Goal: Complete Application Form: Complete application form

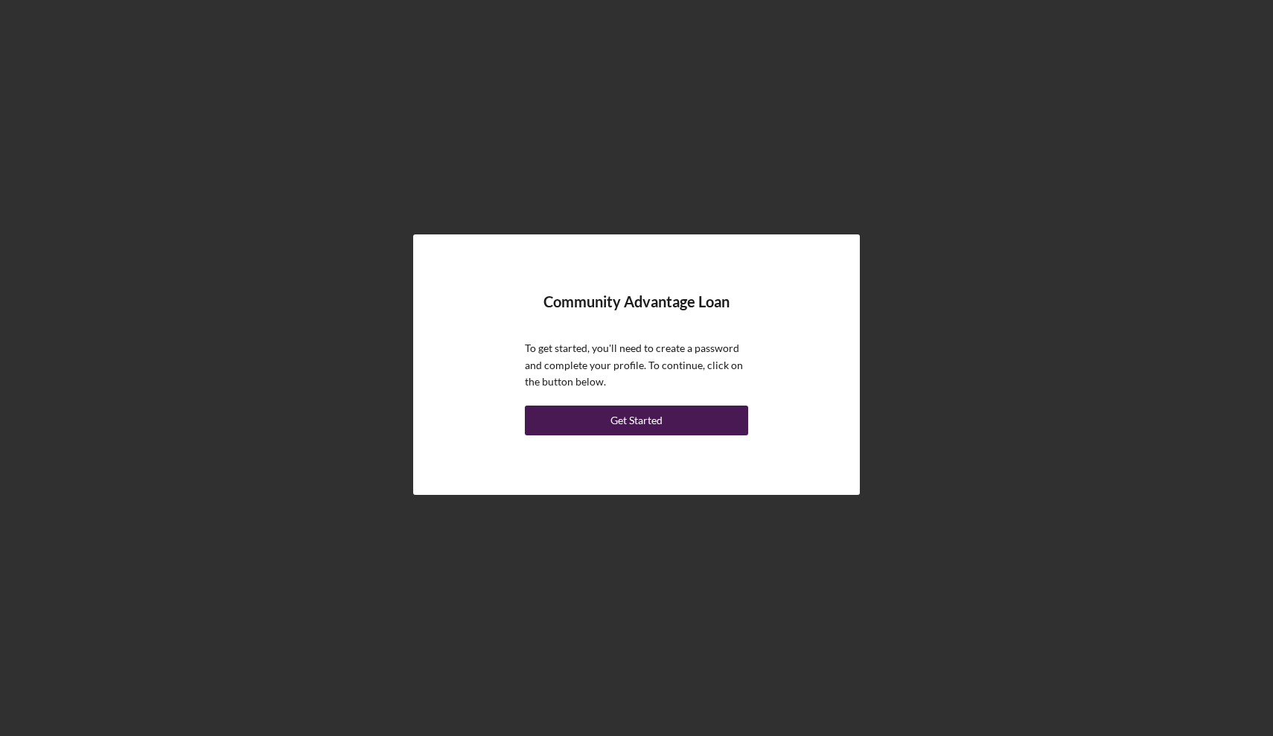
click at [646, 429] on div "Get Started" at bounding box center [637, 421] width 52 height 30
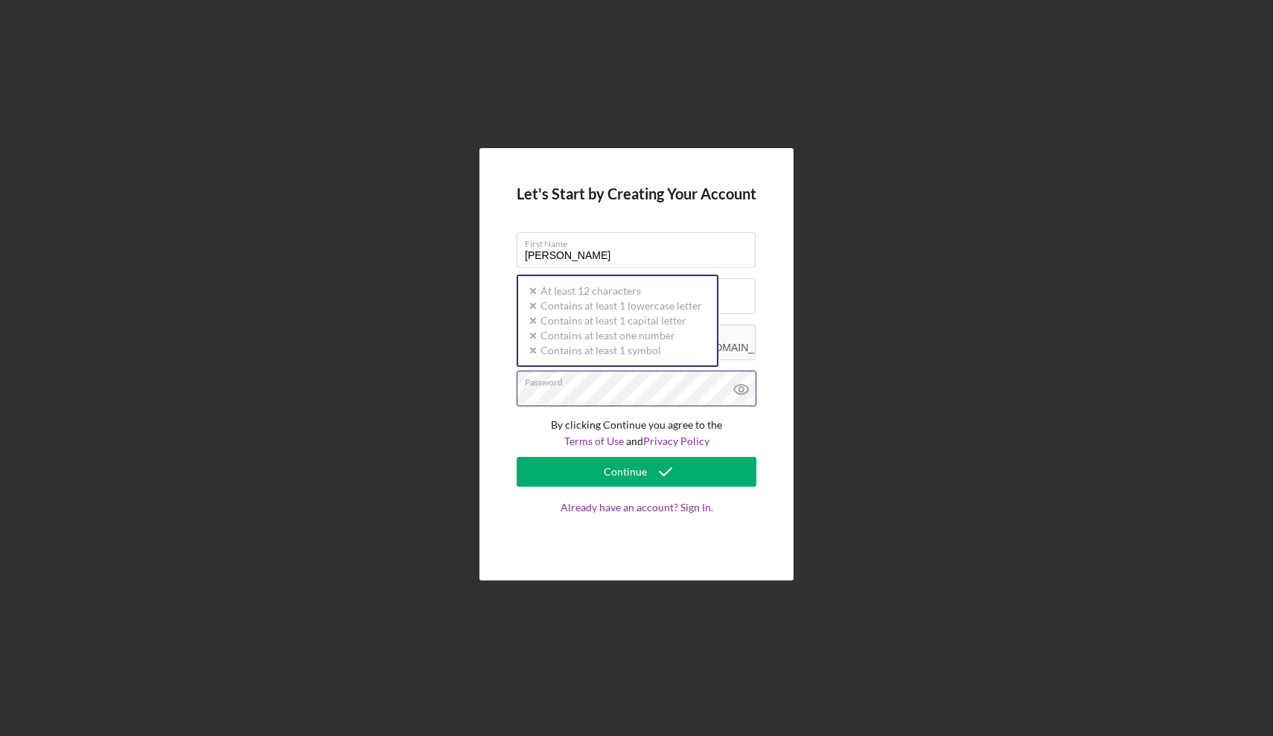
click at [613, 386] on div "Password Icon/icon-validation-no At least 12 characters Icon/icon-validation-no…" at bounding box center [637, 389] width 240 height 37
click at [739, 391] on icon at bounding box center [741, 389] width 4 height 4
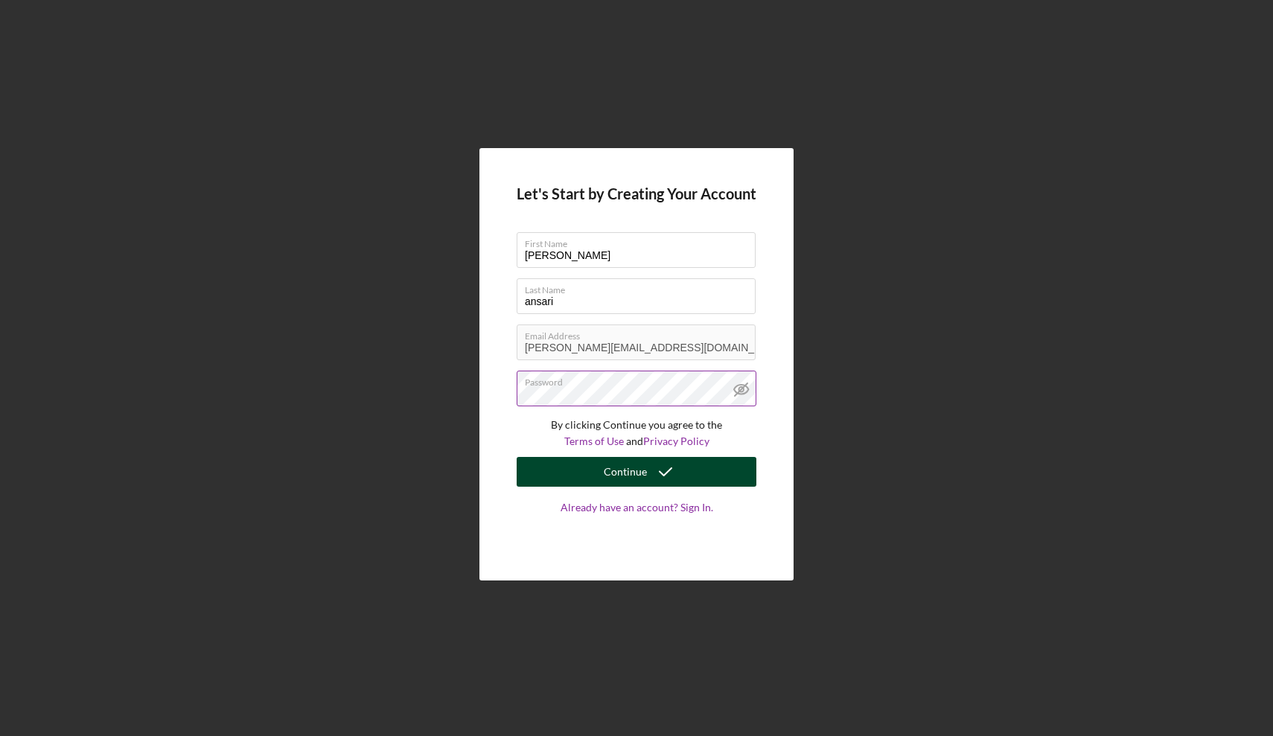
click at [652, 470] on icon "submit" at bounding box center [665, 472] width 37 height 37
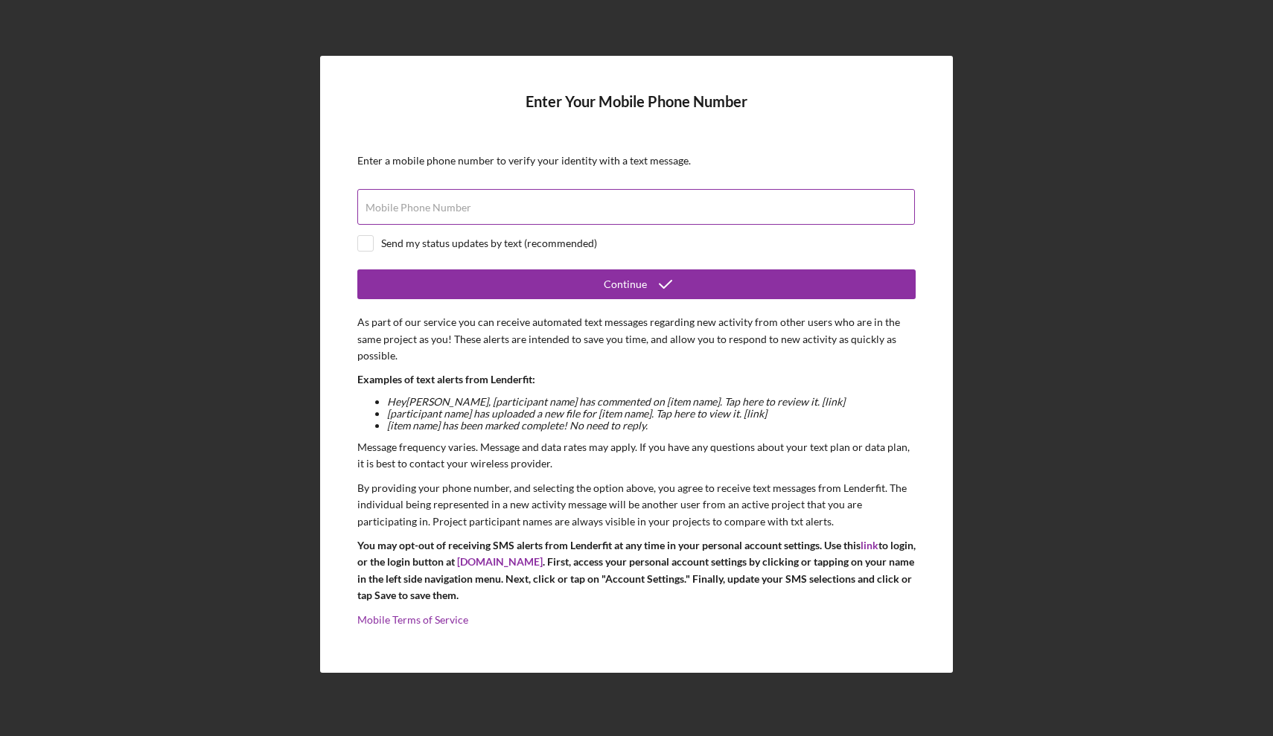
click at [456, 206] on label "Mobile Phone Number" at bounding box center [419, 208] width 106 height 12
click at [456, 206] on input "Mobile Phone Number" at bounding box center [636, 207] width 558 height 36
type input "[PHONE_NUMBER]"
click at [362, 243] on input "checkbox" at bounding box center [365, 243] width 15 height 15
checkbox input "true"
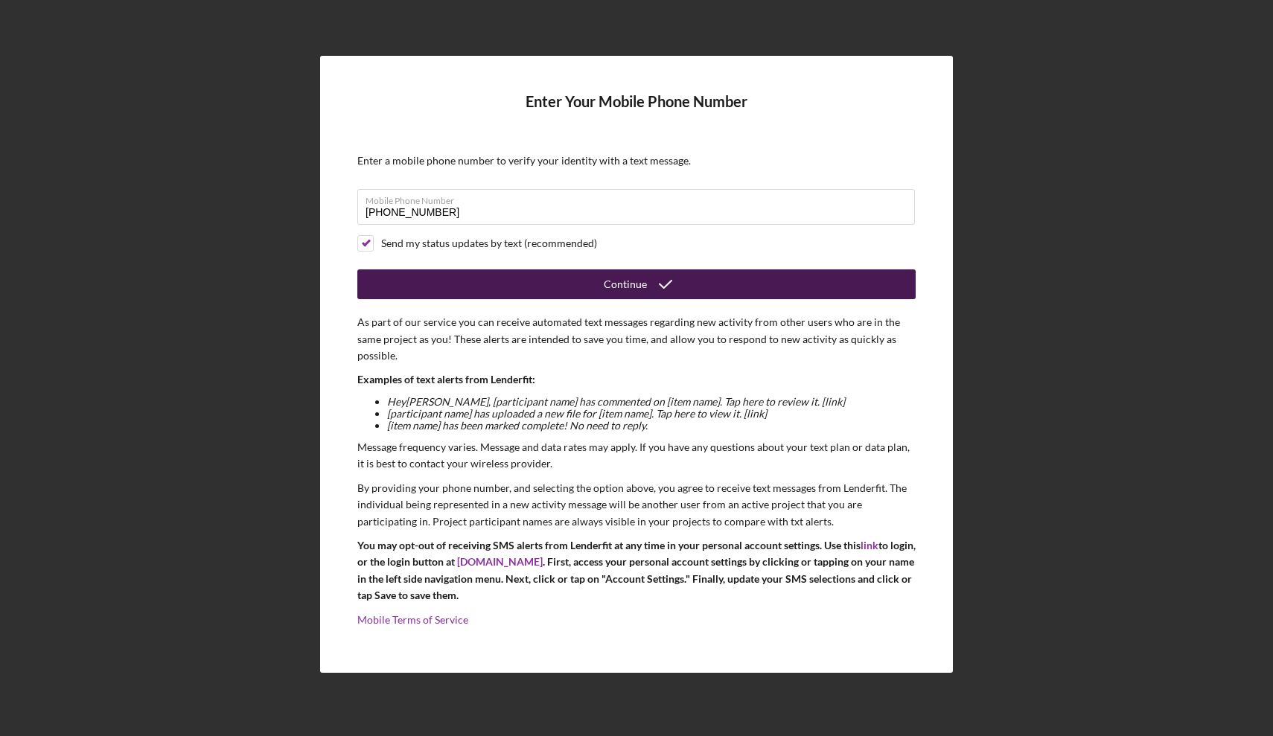
click at [640, 288] on div "Continue" at bounding box center [625, 285] width 43 height 30
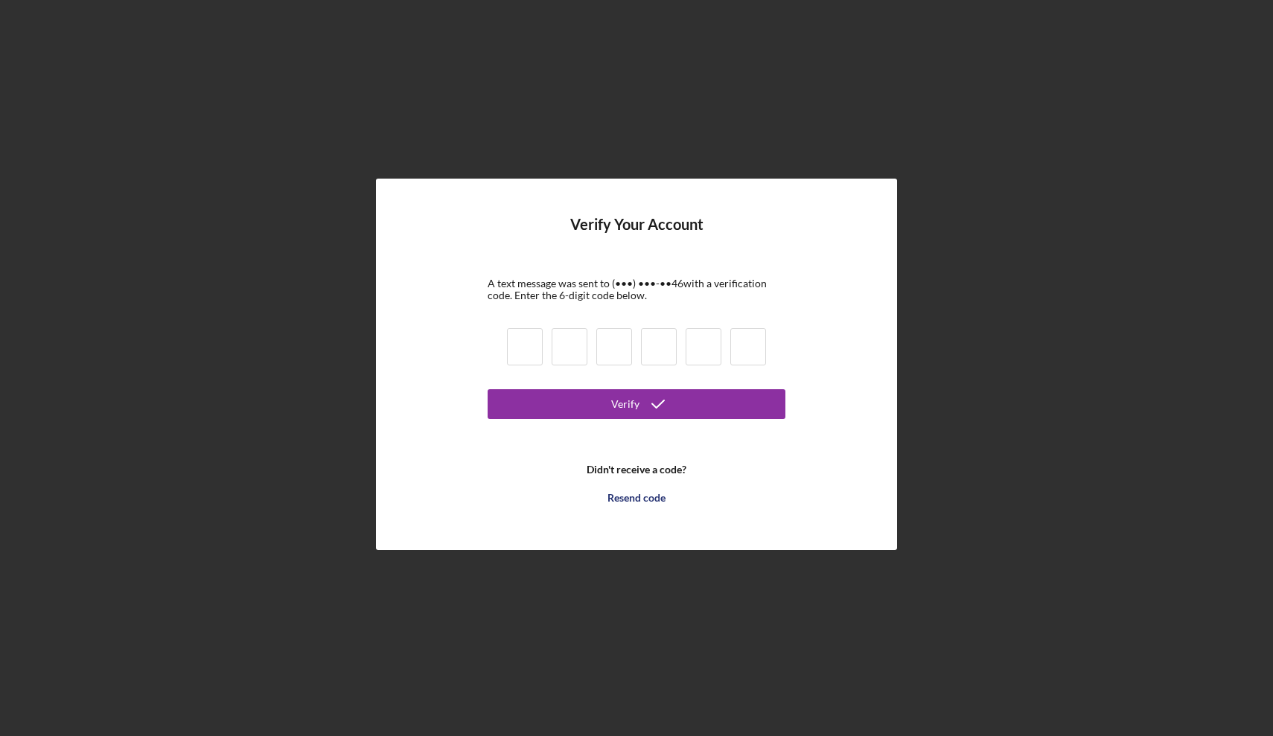
click at [526, 346] on input at bounding box center [525, 346] width 36 height 37
type input "2"
type input "6"
type input "3"
type input "1"
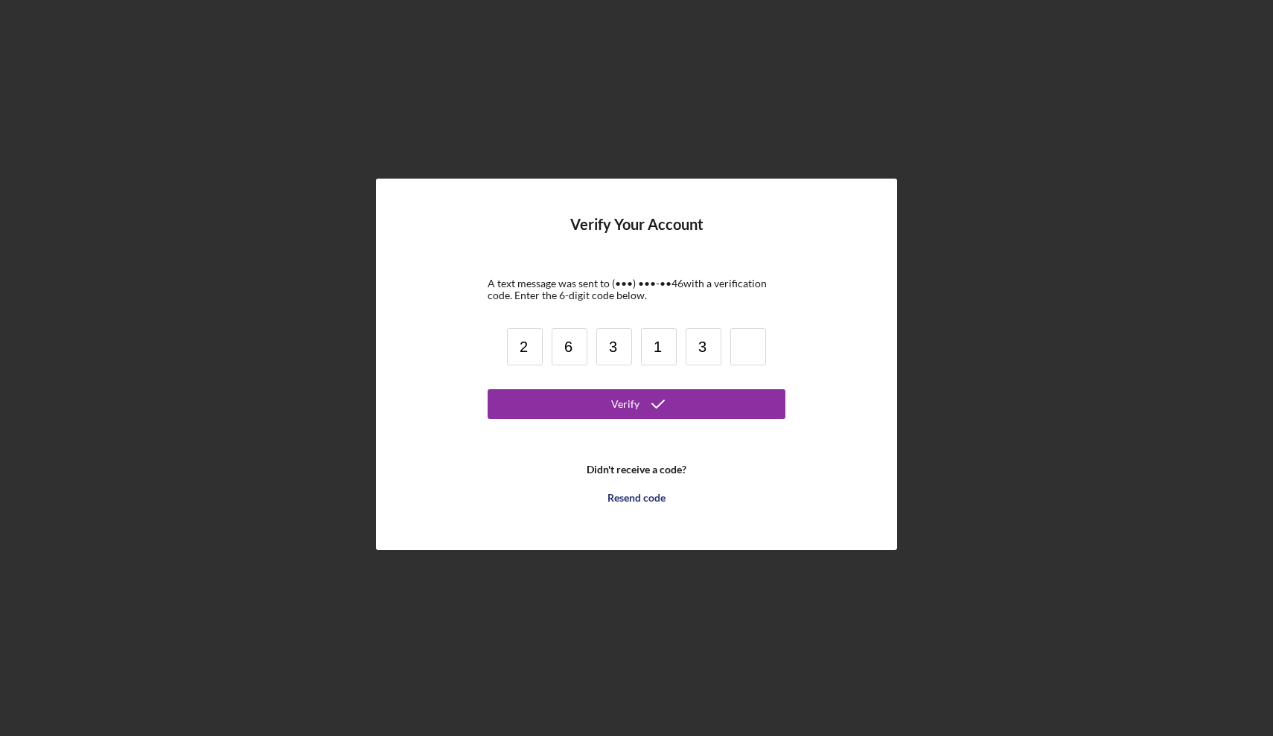
type input "3"
click at [610, 407] on button "Verify" at bounding box center [637, 404] width 298 height 30
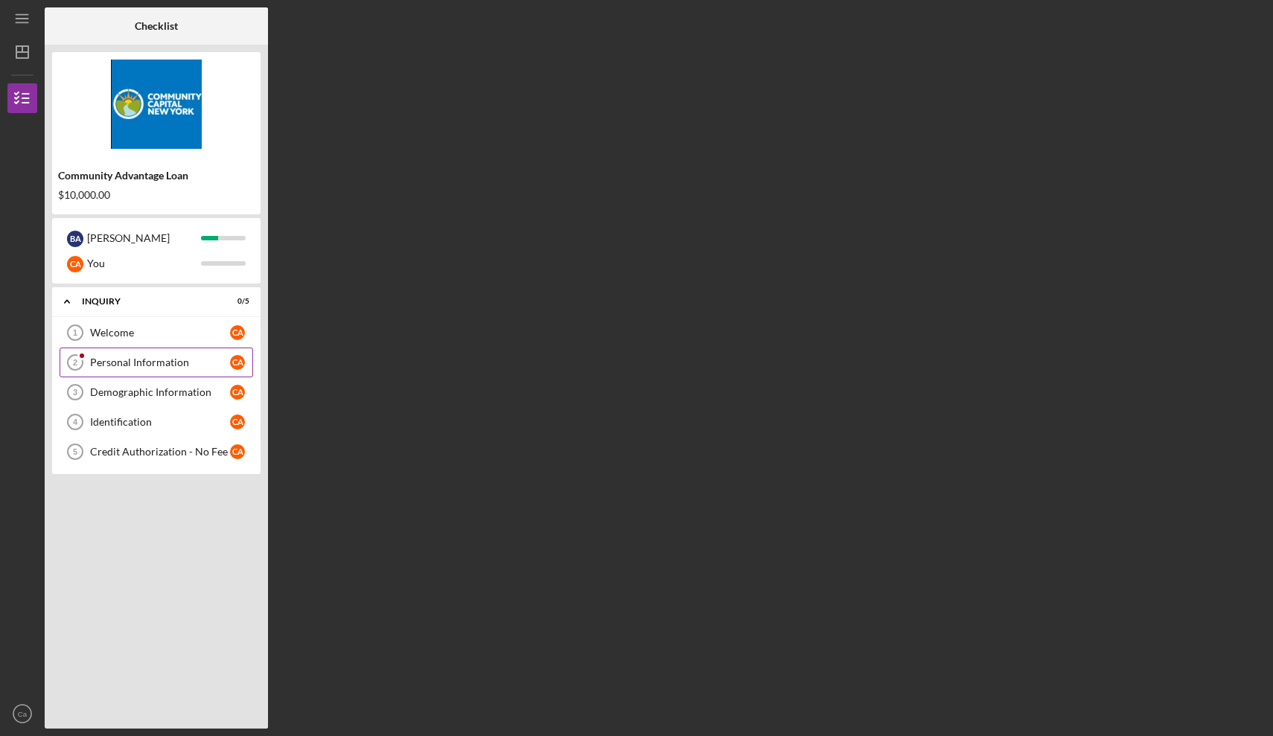
click at [186, 361] on div "Personal Information" at bounding box center [160, 363] width 140 height 12
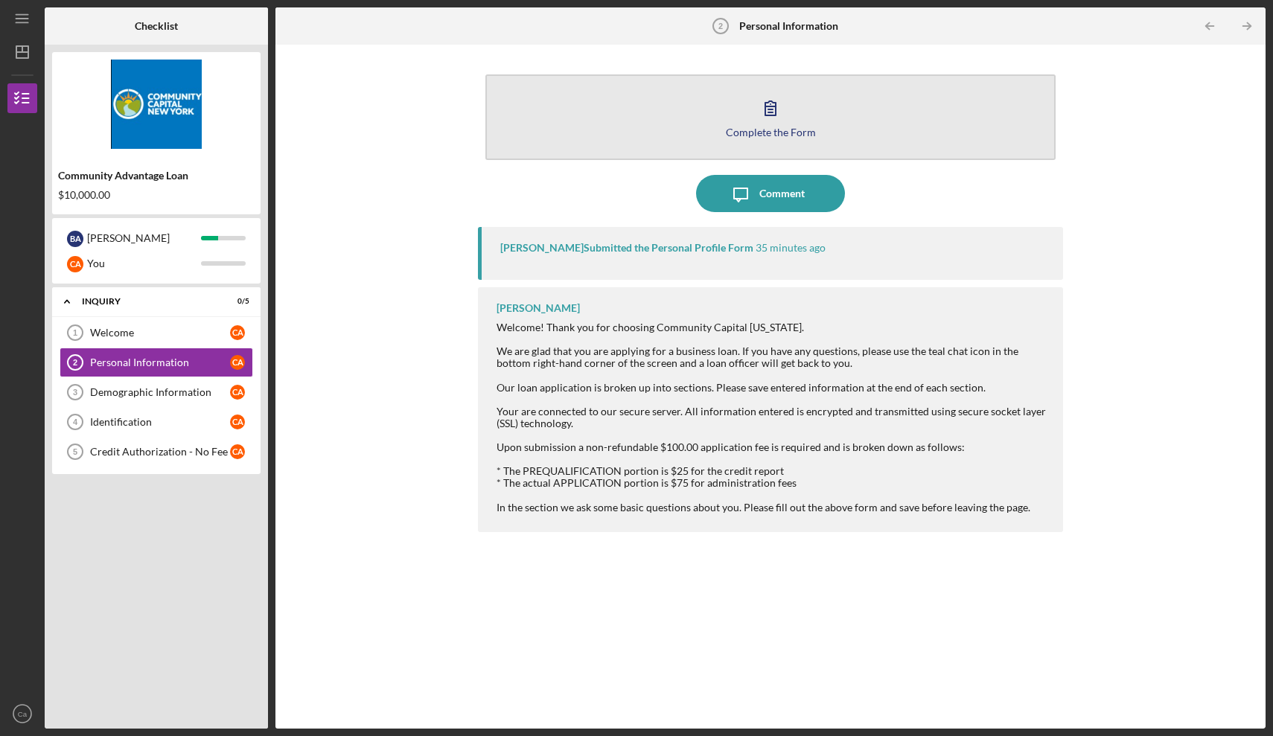
click at [787, 132] on div "Complete the Form" at bounding box center [771, 132] width 90 height 11
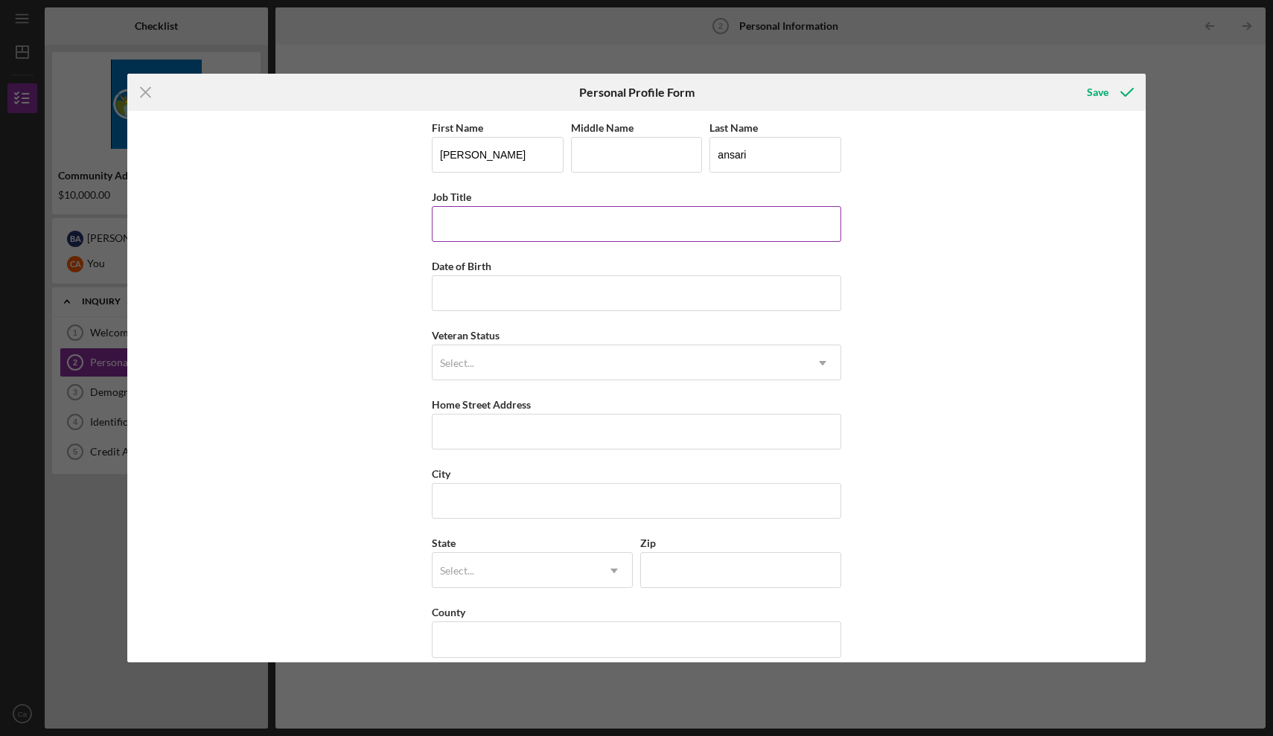
click at [567, 221] on input "Job Title" at bounding box center [637, 224] width 410 height 36
type input "Executive Vice President"
click at [506, 296] on input "Date of Birth" at bounding box center [637, 294] width 410 height 36
type input "[DATE]"
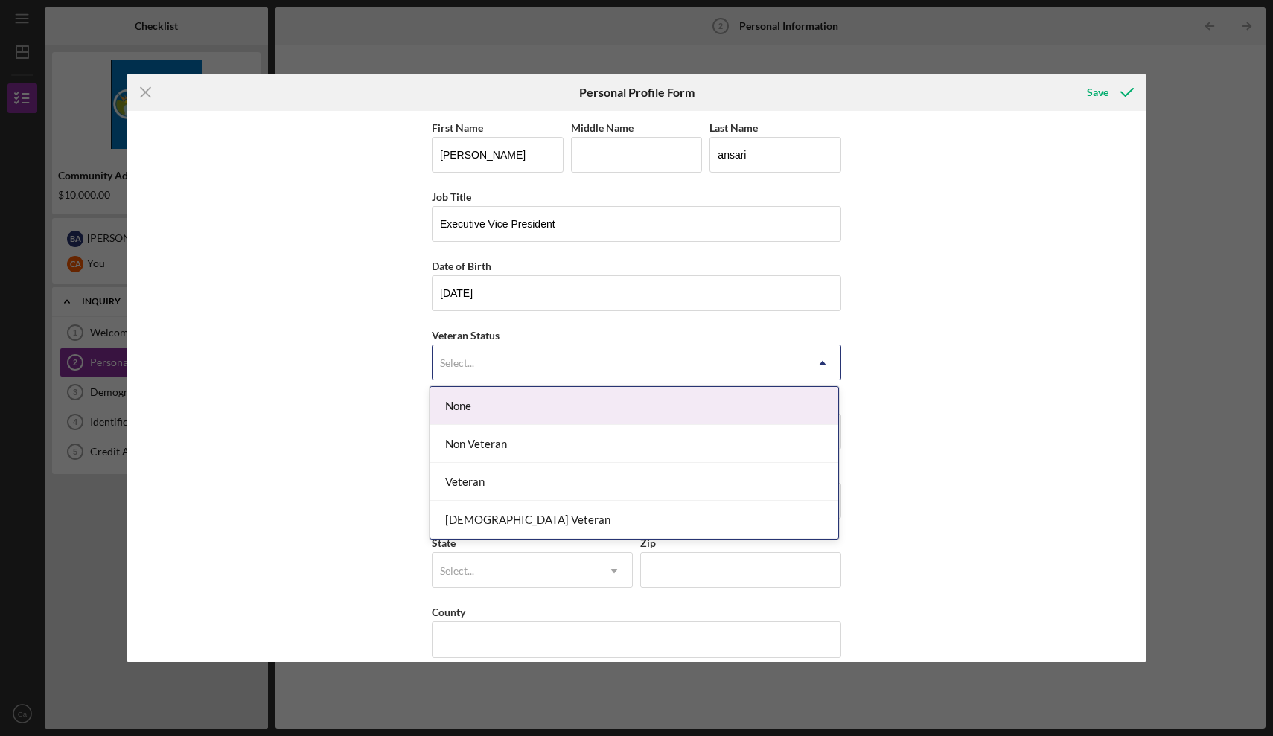
click at [821, 360] on icon "Icon/Dropdown Arrow" at bounding box center [823, 364] width 36 height 36
click at [495, 410] on div "None" at bounding box center [634, 406] width 408 height 38
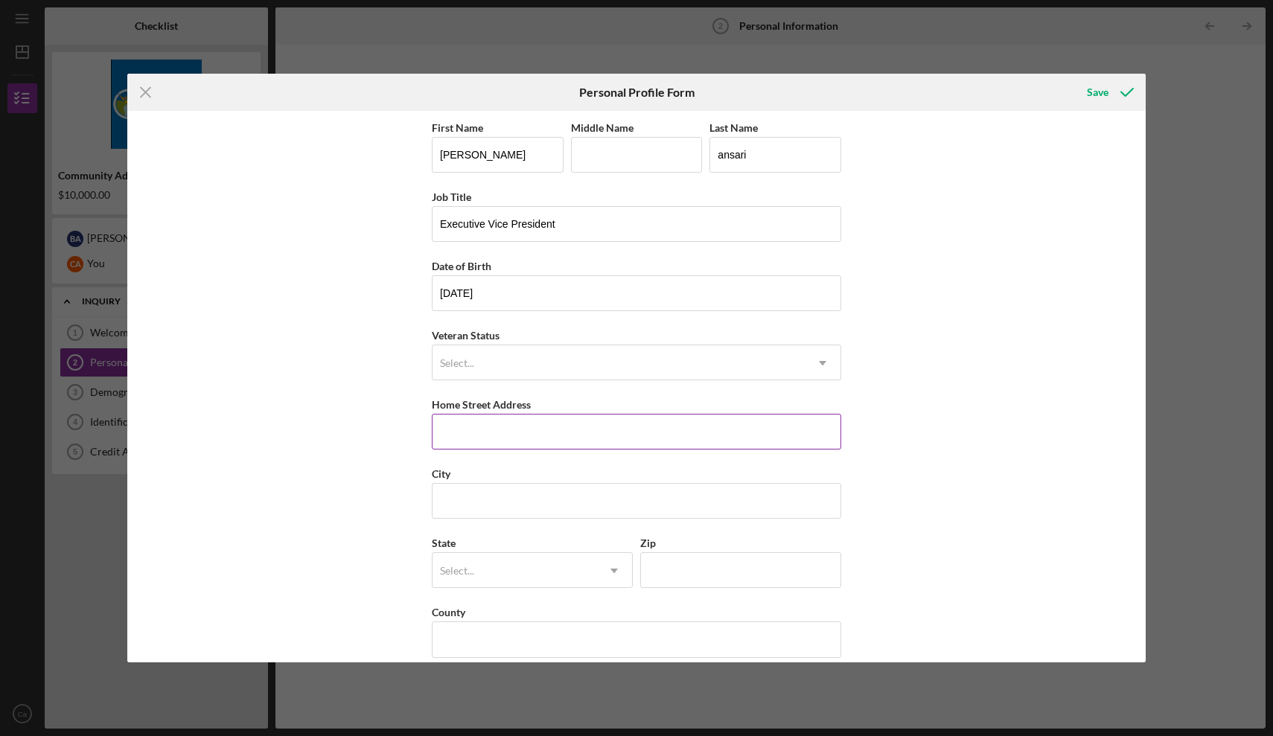
click at [496, 443] on input "Home Street Address" at bounding box center [637, 432] width 410 height 36
type input "[STREET_ADDRESS][PERSON_NAME]"
click at [555, 500] on input "City" at bounding box center [637, 501] width 410 height 36
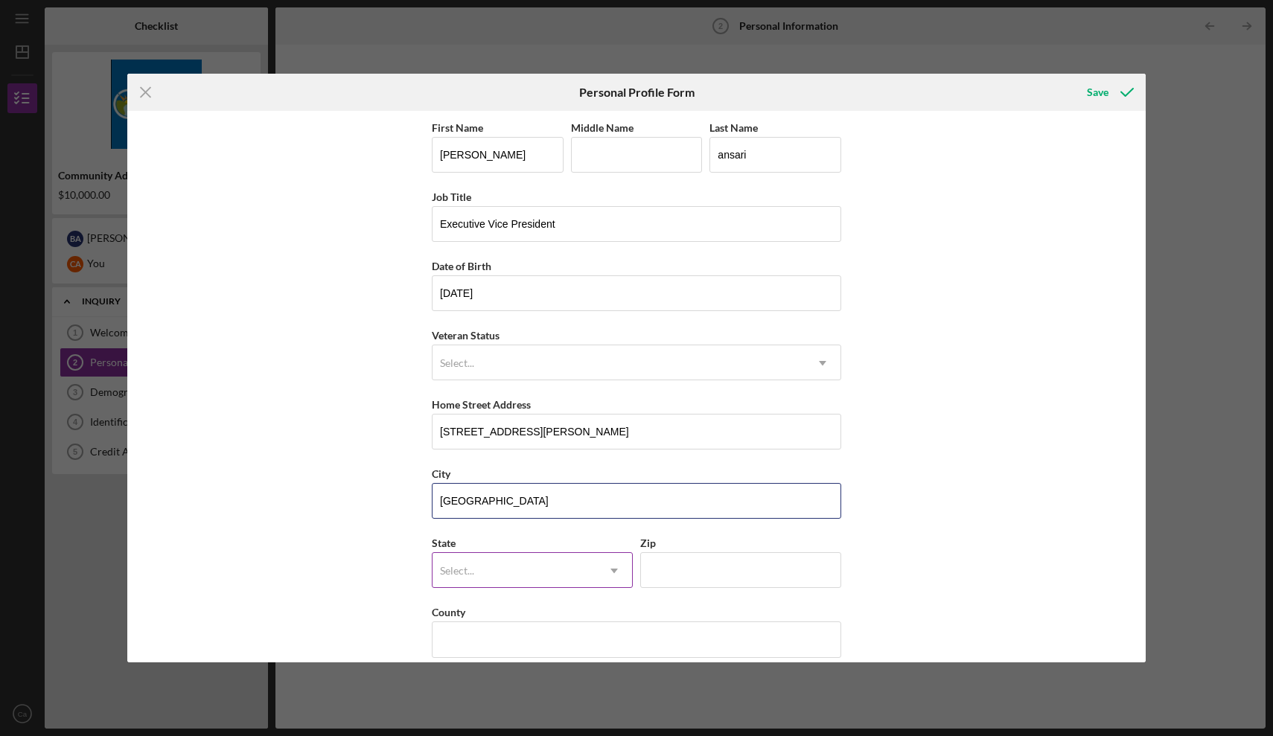
type input "[GEOGRAPHIC_DATA]"
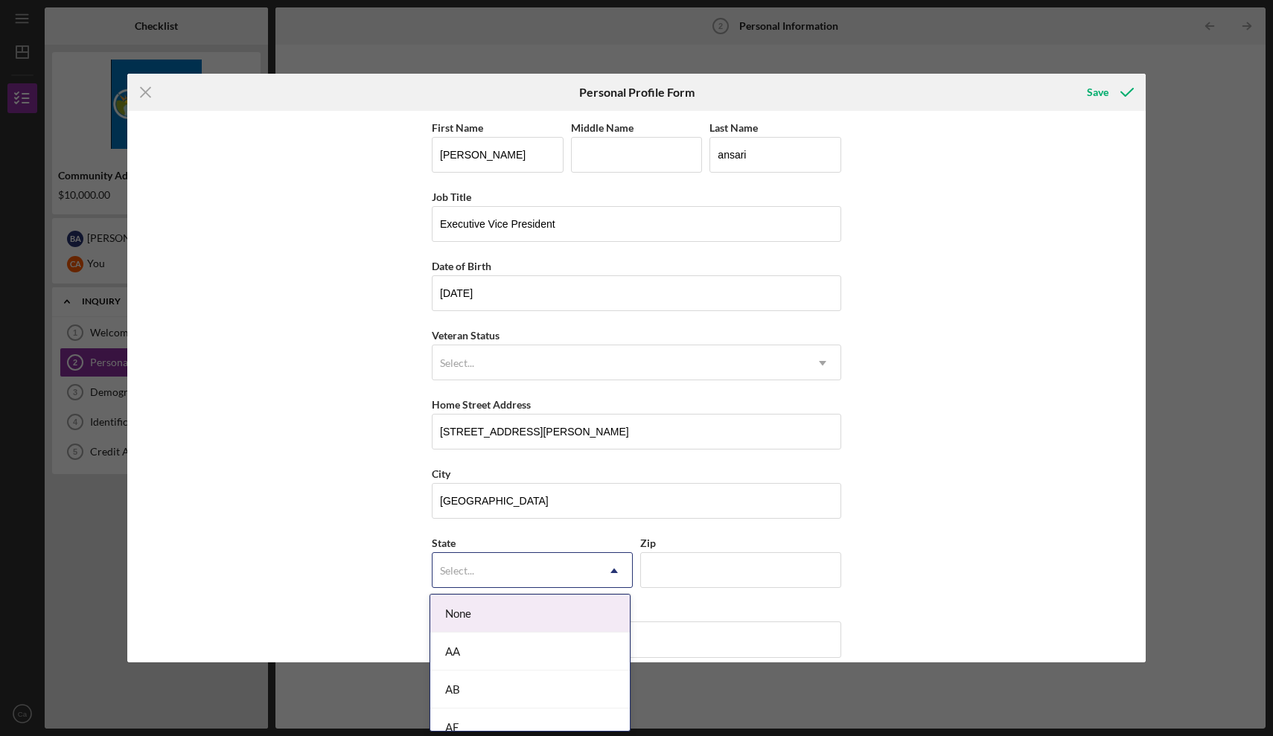
click at [611, 571] on use at bounding box center [614, 571] width 7 height 4
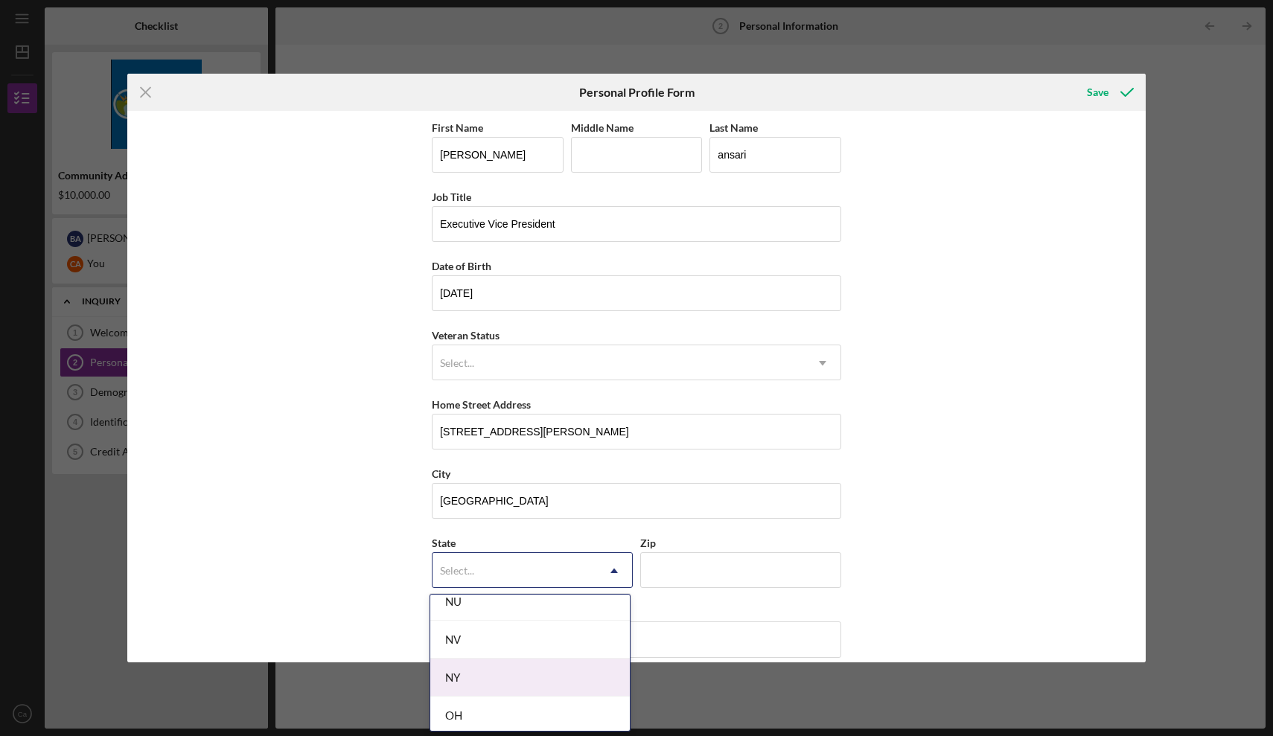
click at [461, 676] on div "NY" at bounding box center [530, 678] width 200 height 38
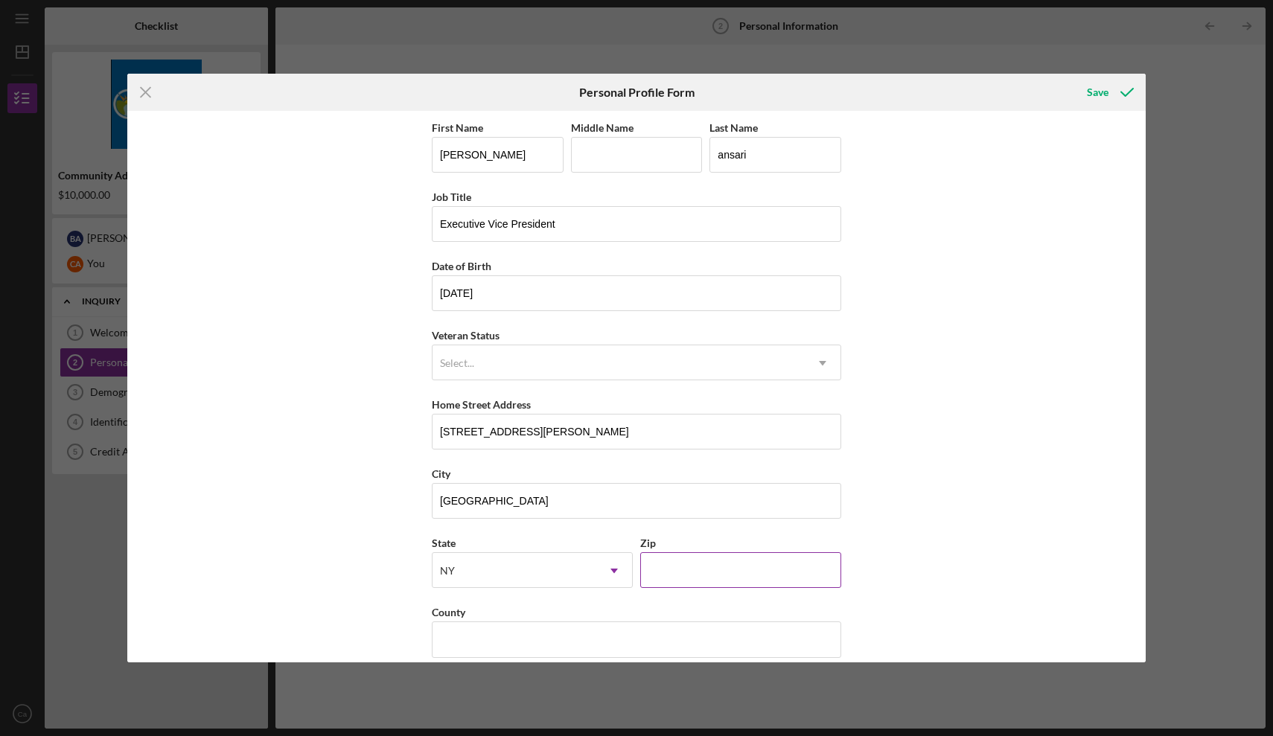
click at [671, 566] on input "Zip" at bounding box center [740, 571] width 201 height 36
type input "10463"
click at [826, 362] on icon "Icon/Dropdown Arrow" at bounding box center [823, 364] width 36 height 36
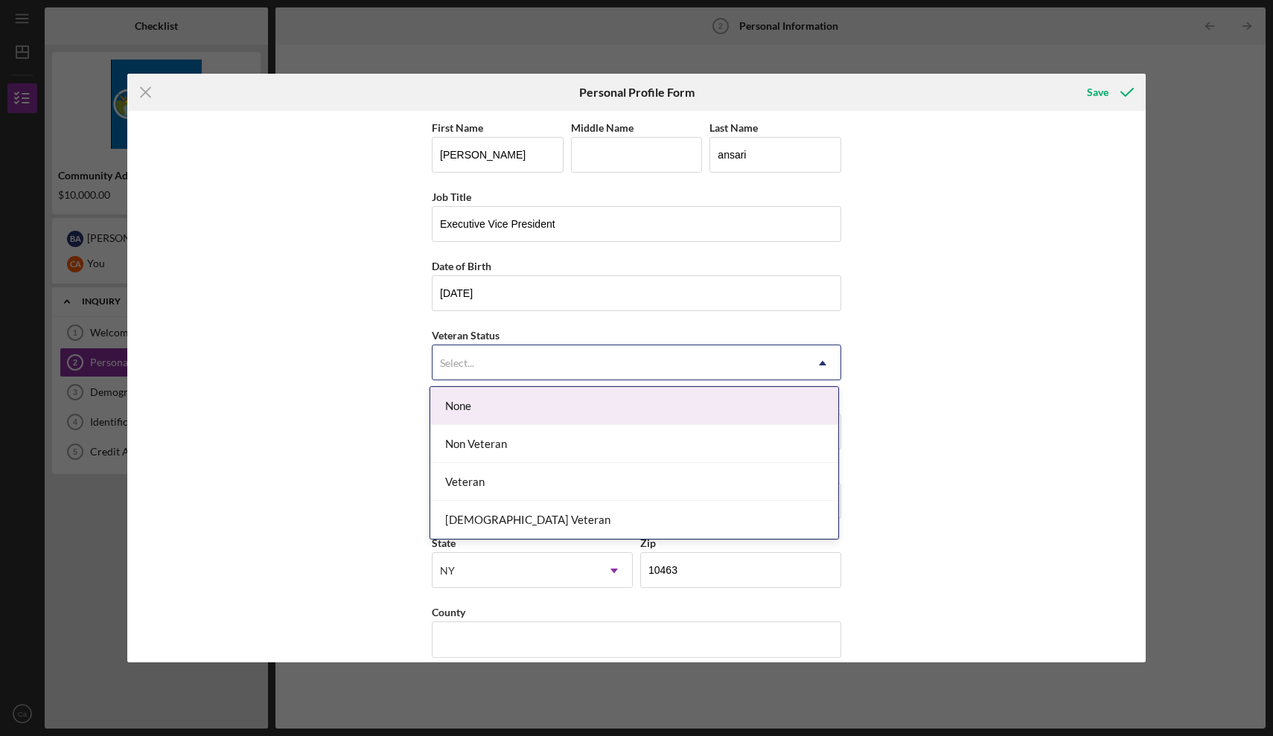
click at [684, 400] on div "None" at bounding box center [634, 406] width 408 height 38
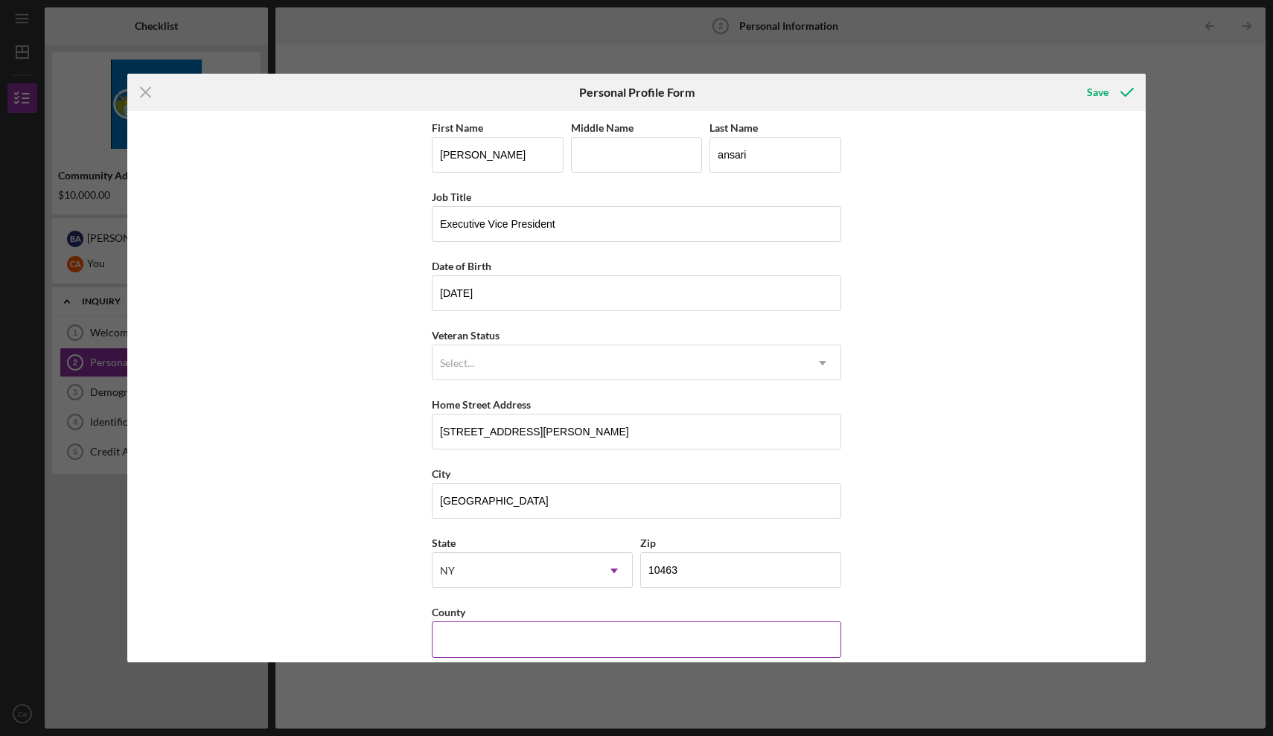
click at [735, 633] on input "County" at bounding box center [637, 640] width 410 height 36
type input "[GEOGRAPHIC_DATA]"
click at [1095, 93] on div "Save" at bounding box center [1098, 92] width 22 height 30
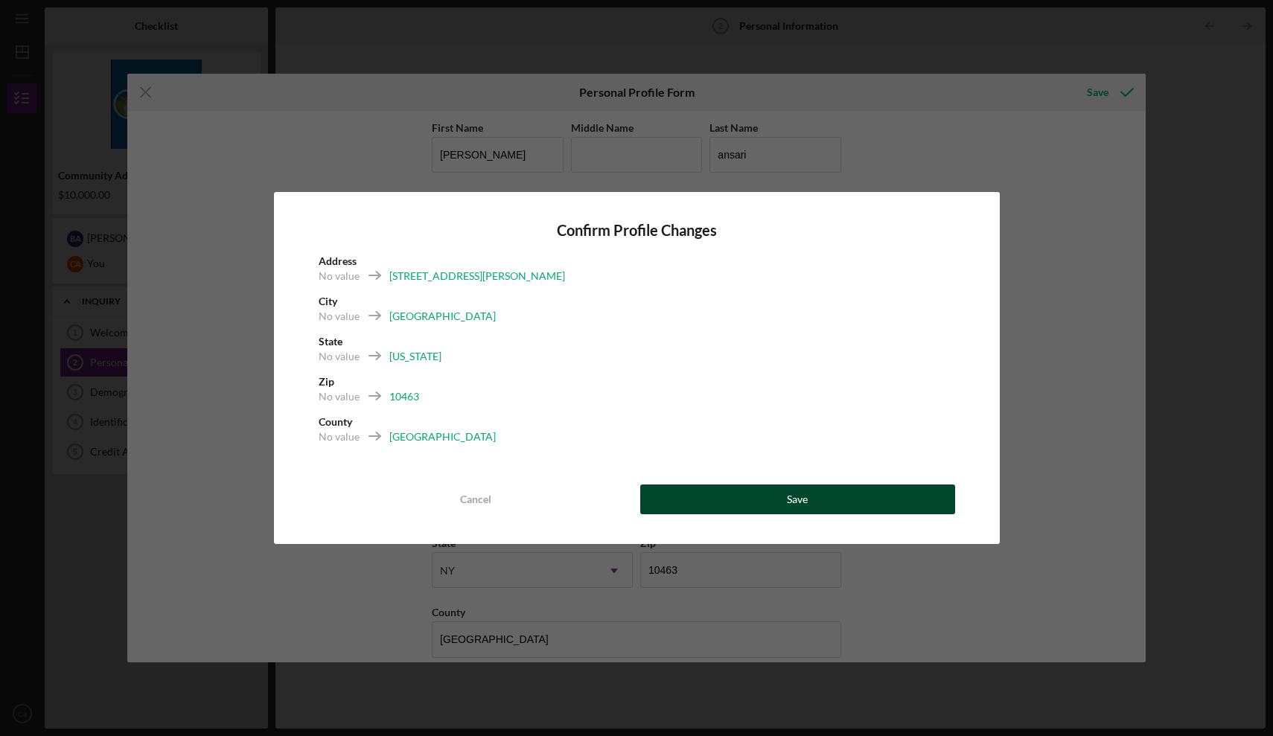
click at [809, 500] on button "Save" at bounding box center [797, 500] width 315 height 30
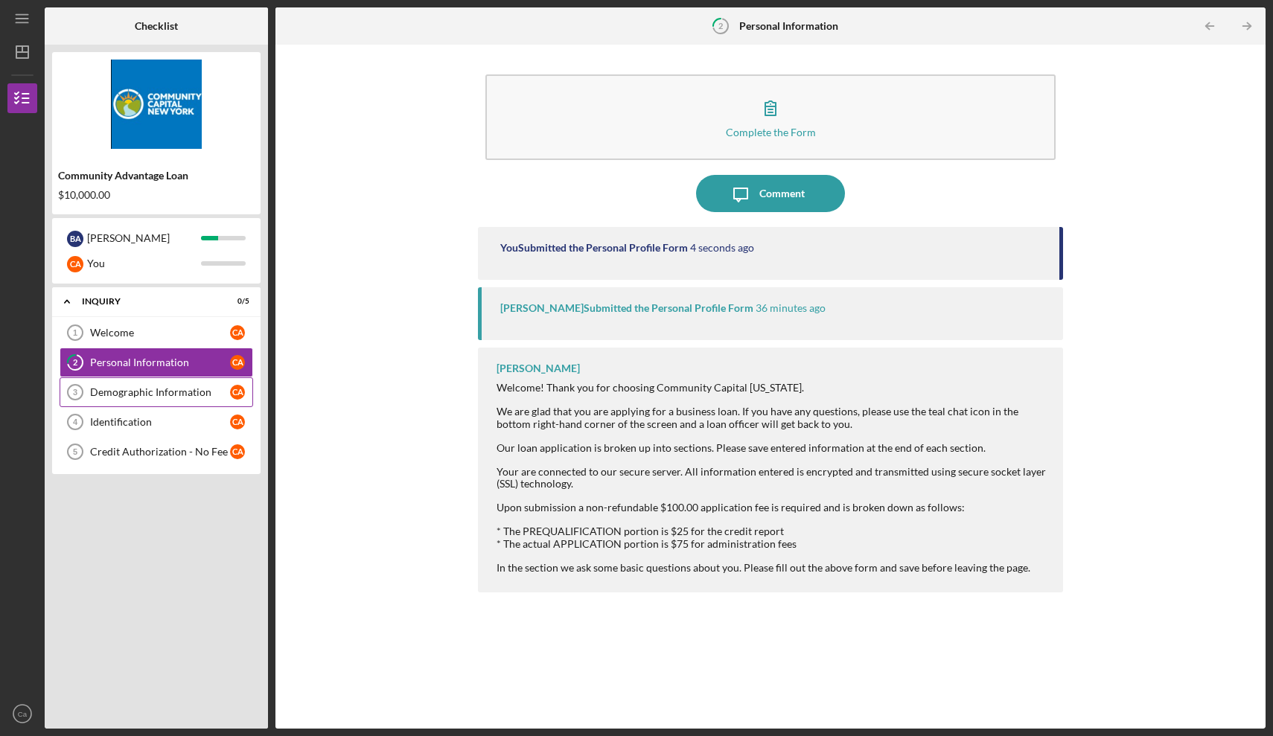
click at [170, 392] on div "Demographic Information" at bounding box center [160, 392] width 140 height 12
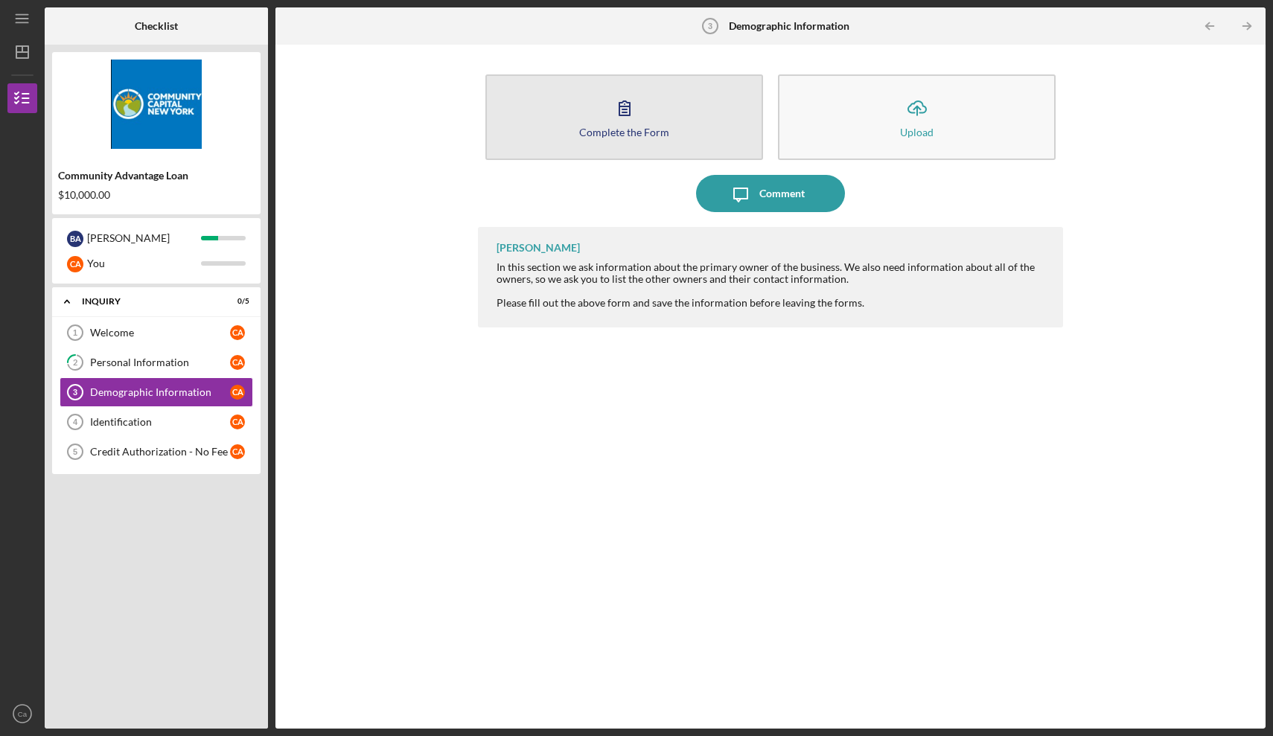
click at [637, 139] on button "Complete the Form Form" at bounding box center [625, 117] width 278 height 86
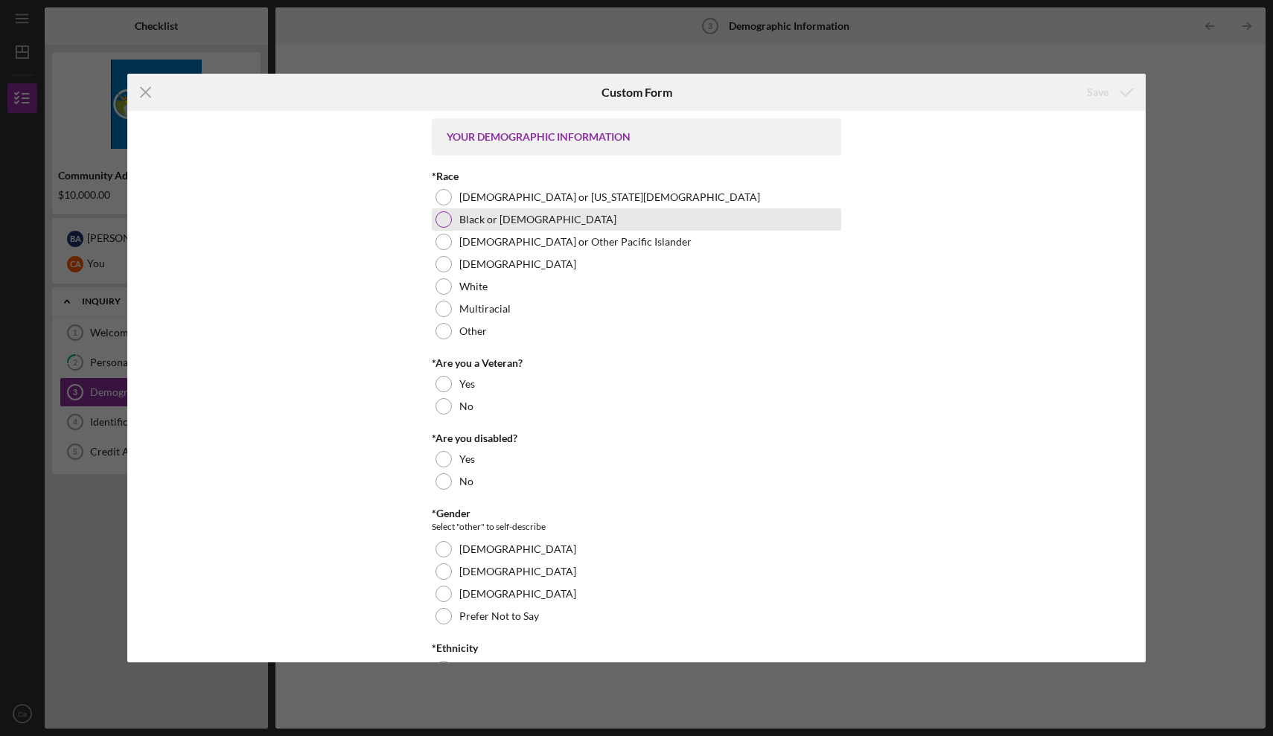
click at [444, 223] on div at bounding box center [444, 219] width 16 height 16
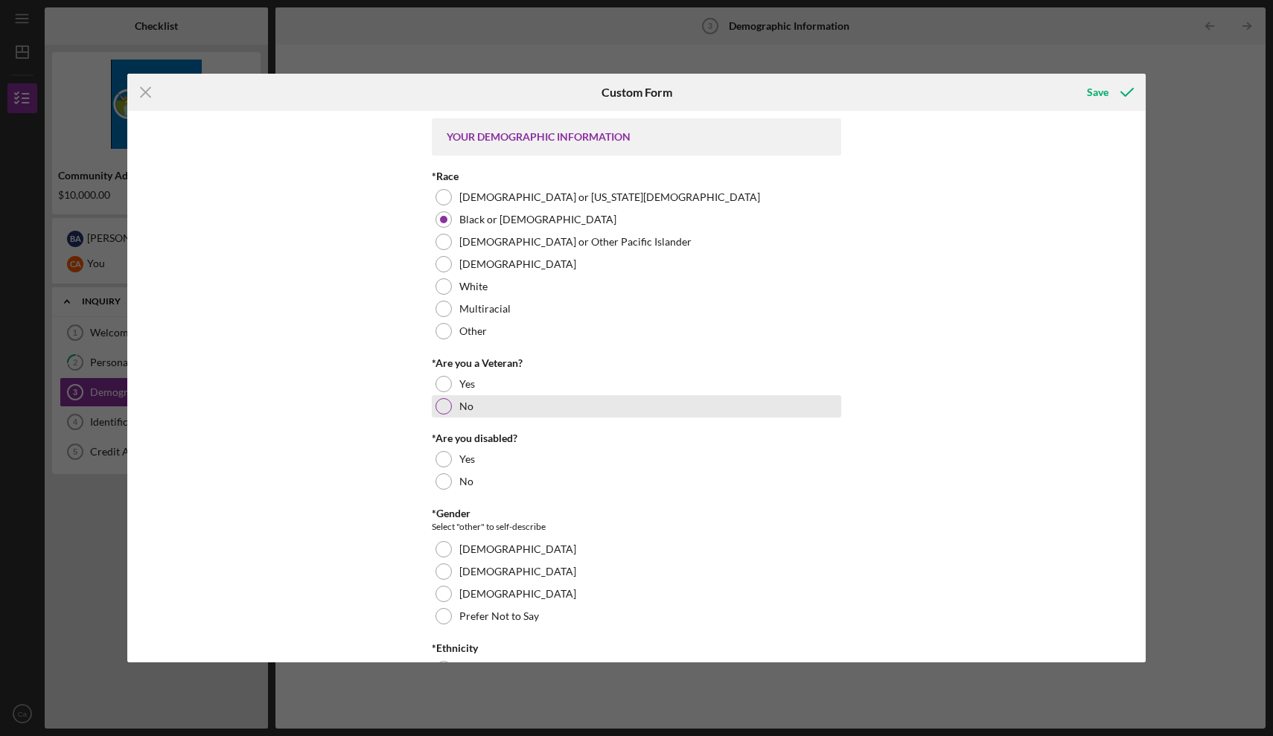
click at [439, 408] on div at bounding box center [444, 406] width 16 height 16
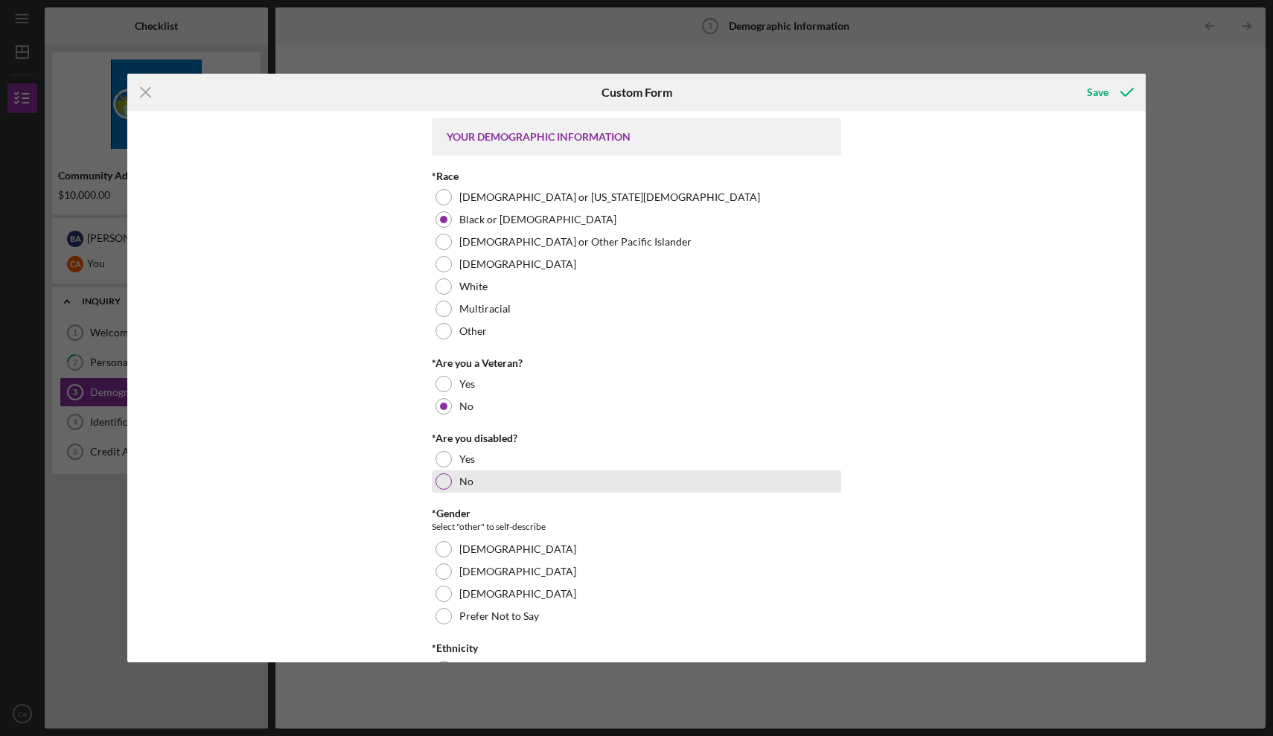
click at [439, 484] on div at bounding box center [444, 482] width 16 height 16
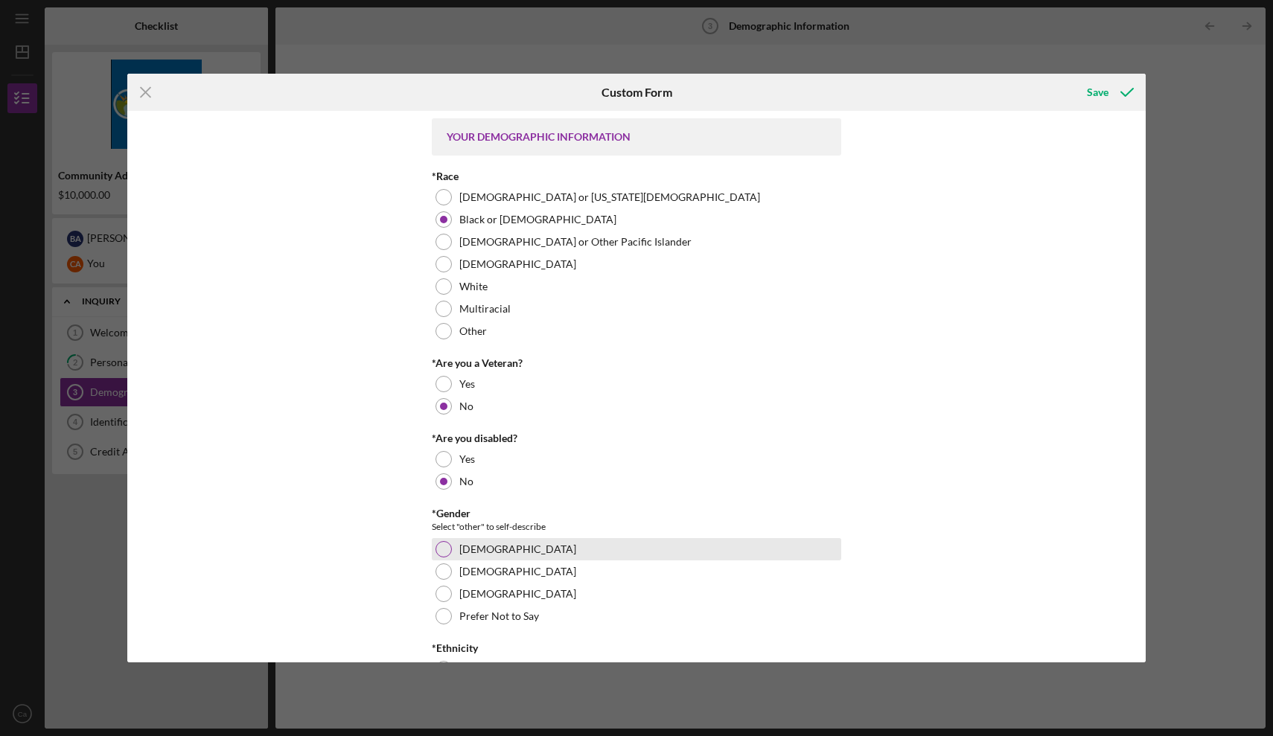
click at [438, 554] on div at bounding box center [444, 549] width 16 height 16
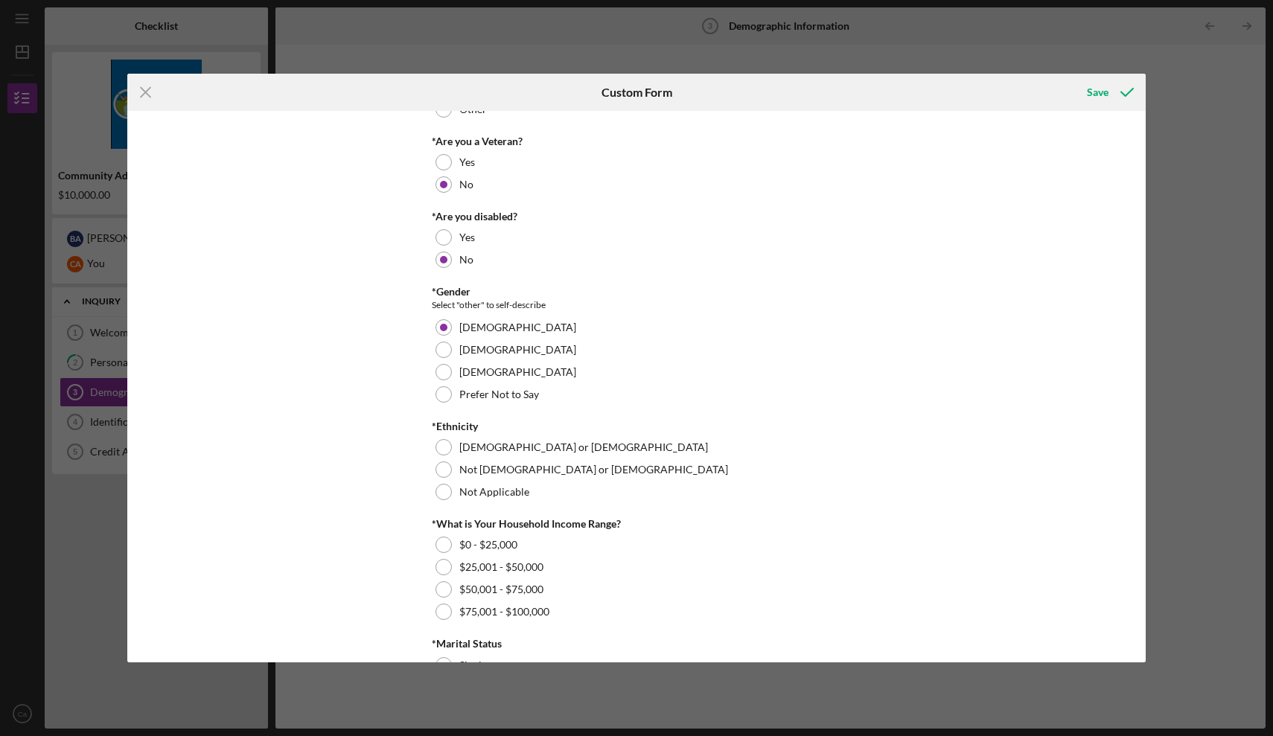
scroll to position [223, 0]
click at [438, 491] on div at bounding box center [444, 491] width 16 height 16
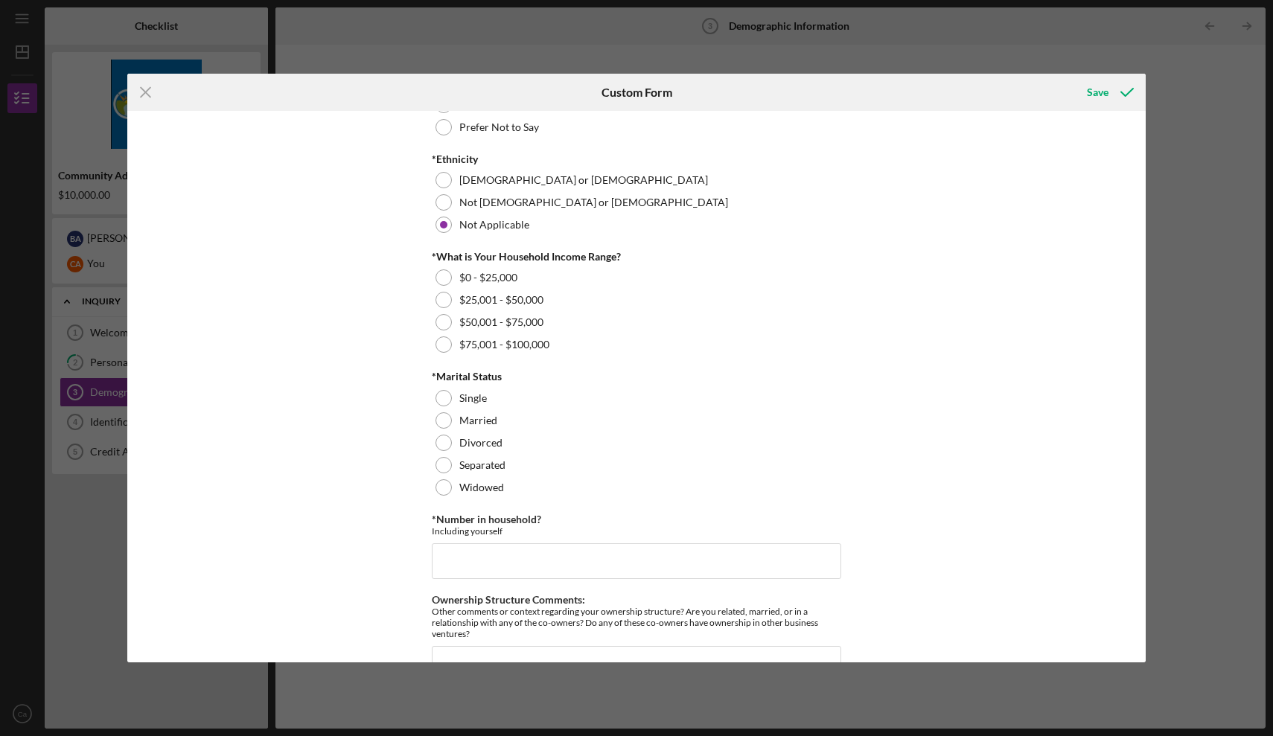
scroll to position [480, 0]
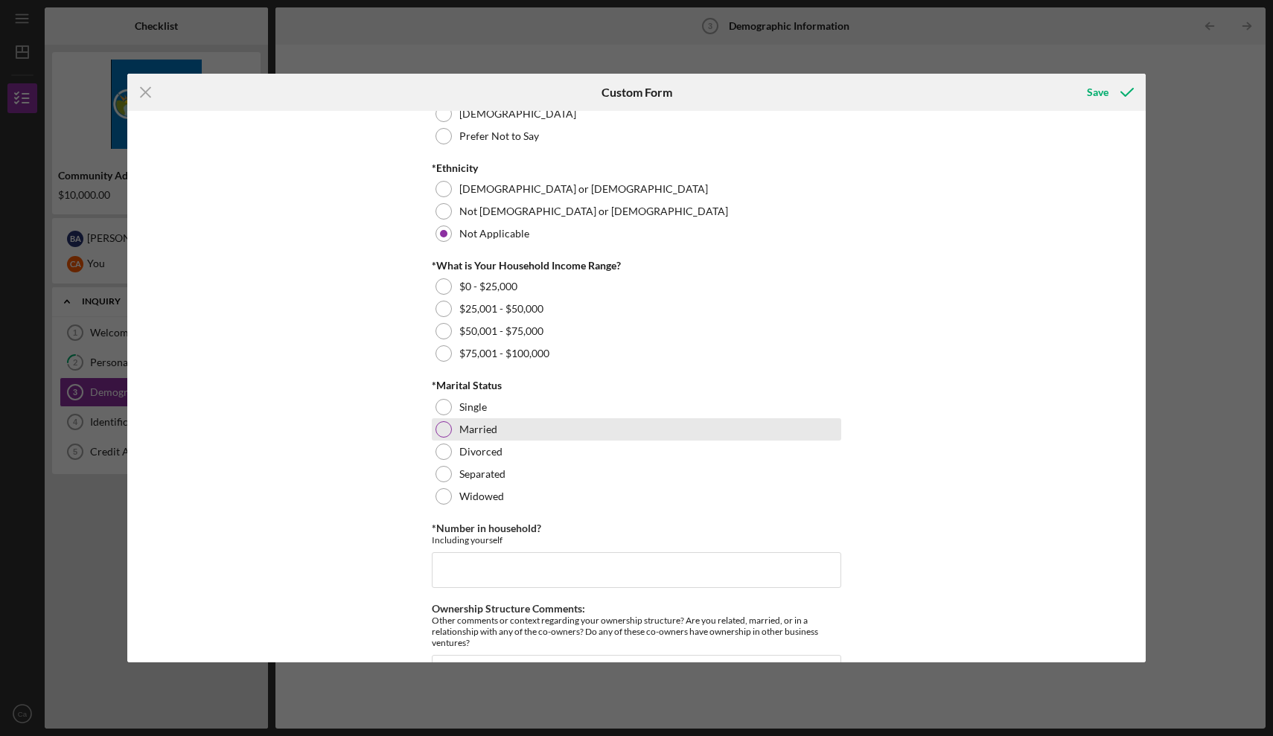
click at [441, 429] on div at bounding box center [444, 429] width 16 height 16
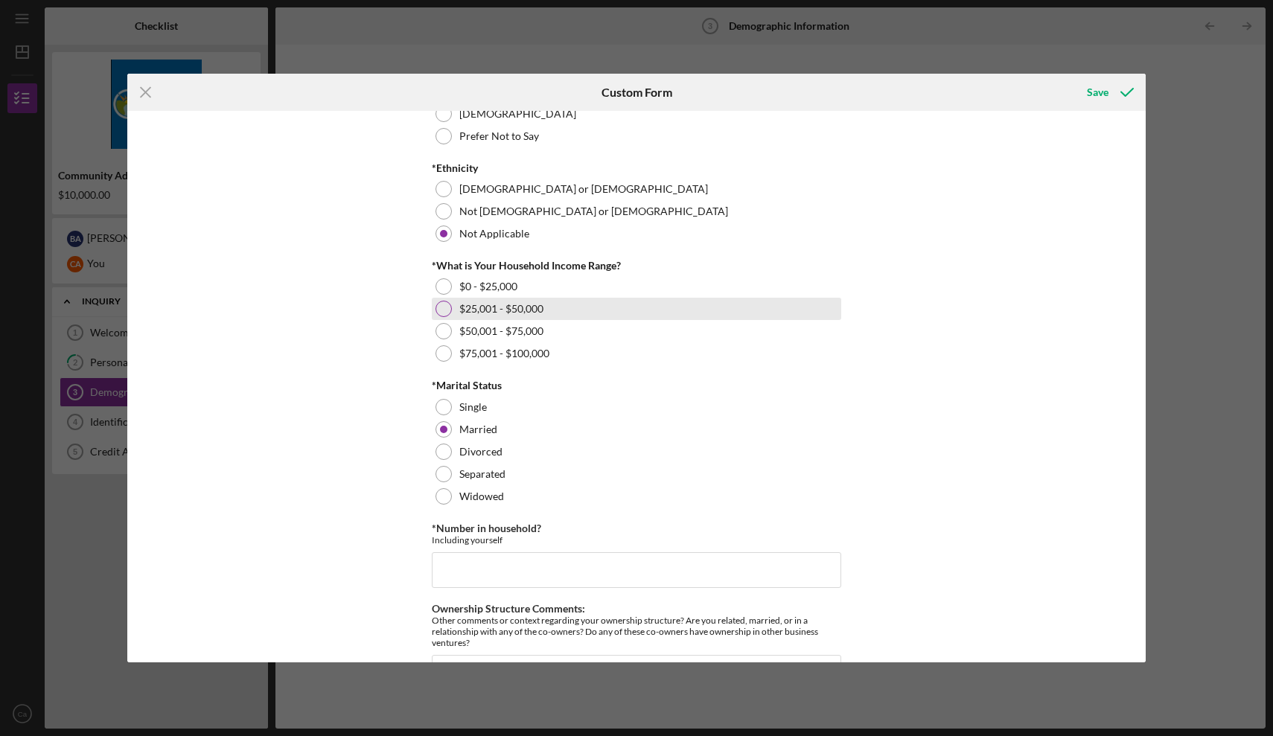
click at [445, 310] on div at bounding box center [444, 309] width 16 height 16
click at [491, 568] on input "*Number in household?" at bounding box center [637, 571] width 410 height 36
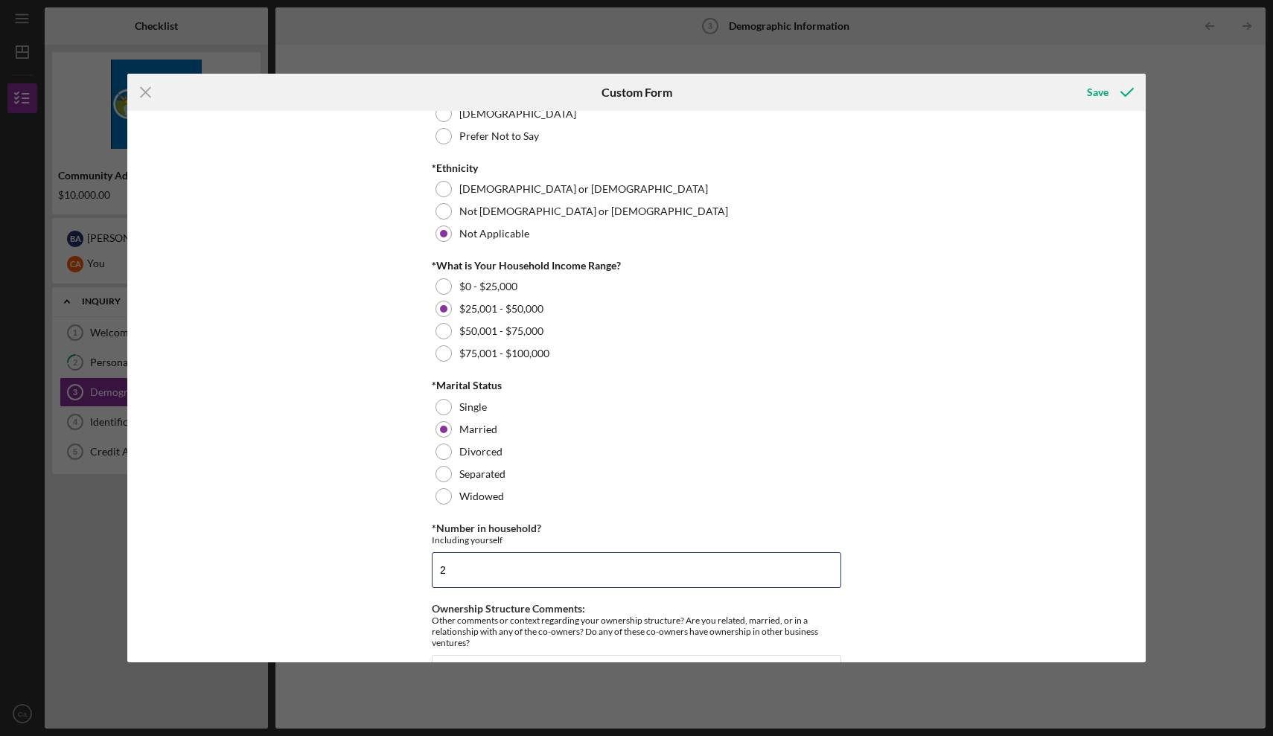
type input "2"
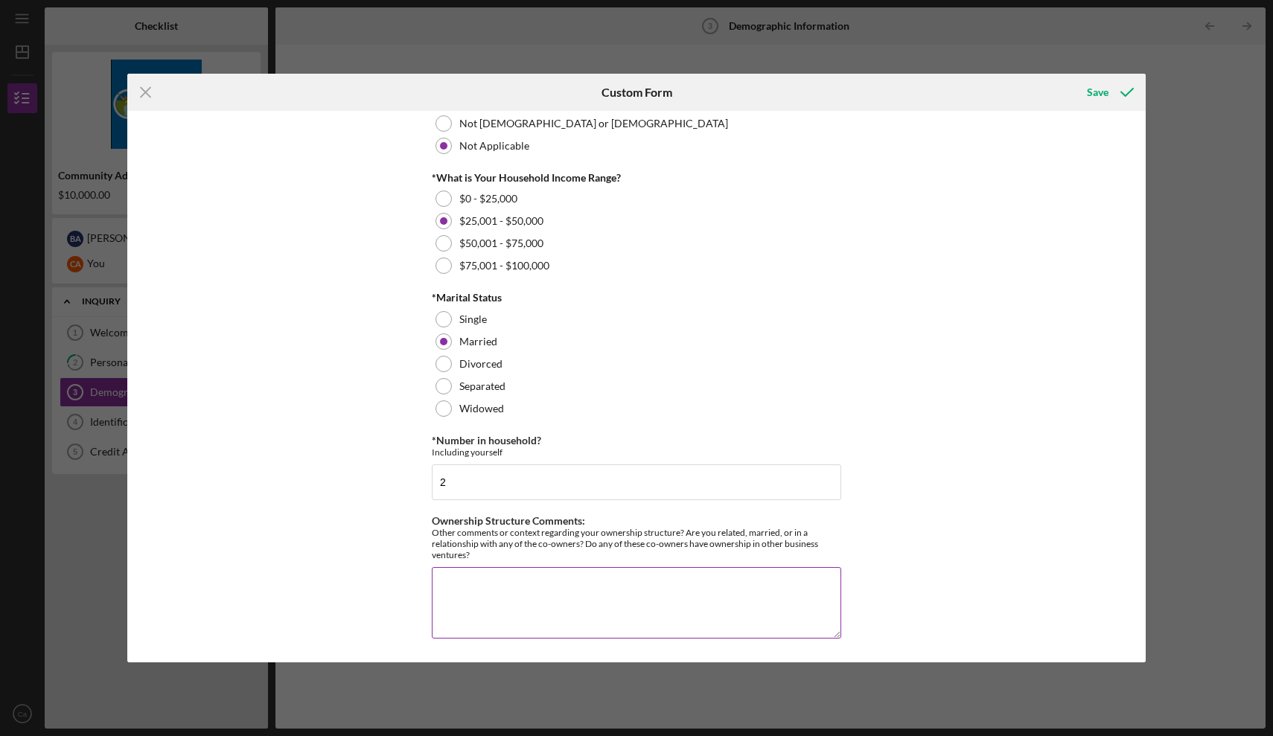
click at [484, 582] on textarea "Ownership Structure Comments:" at bounding box center [637, 602] width 410 height 71
click at [454, 586] on textarea "Cooperation - yes I am [DEMOGRAPHIC_DATA] to the co-owner - no" at bounding box center [637, 602] width 410 height 71
click at [465, 584] on textarea "Corperation - yes I am [DEMOGRAPHIC_DATA] to the co-owner - no" at bounding box center [637, 602] width 410 height 71
click at [669, 588] on textarea "Corporation - yes I am [DEMOGRAPHIC_DATA] to the co-owner - no" at bounding box center [637, 602] width 410 height 71
click at [436, 585] on textarea "Corporation - yes I am [DEMOGRAPHIC_DATA] to the co-owner - no" at bounding box center [637, 602] width 410 height 71
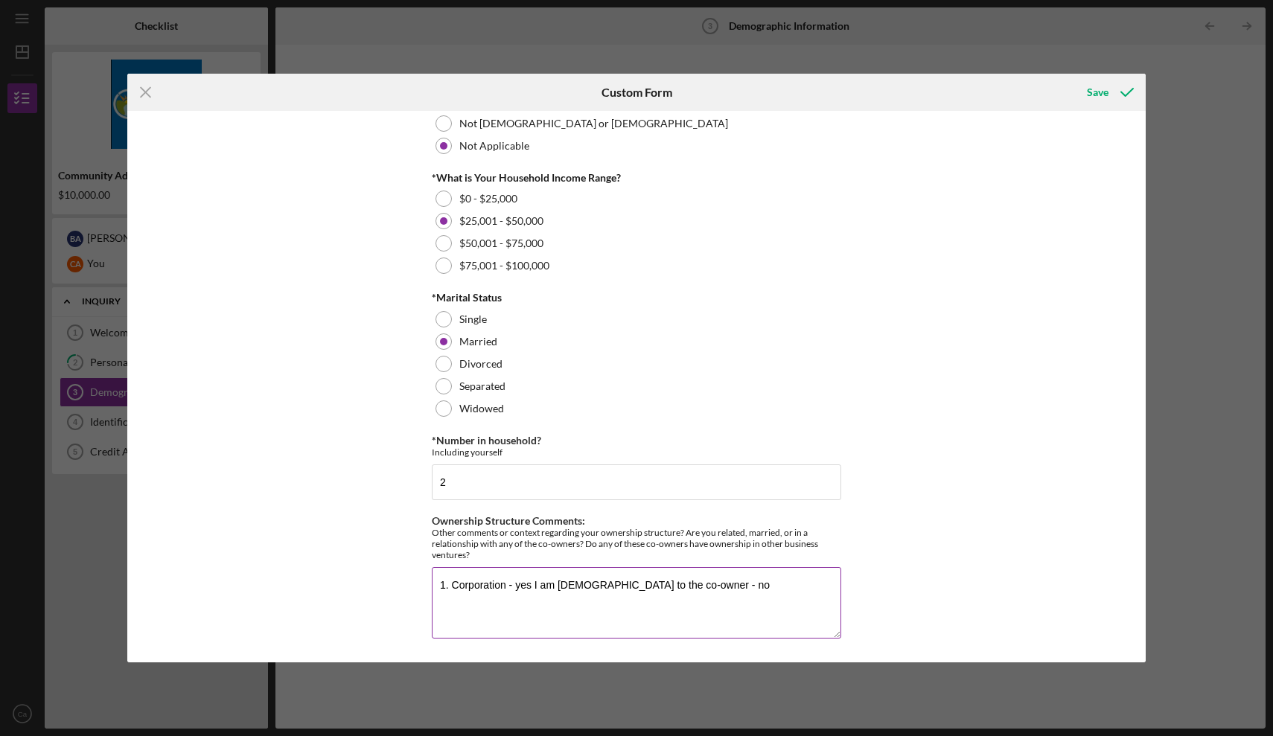
click at [511, 588] on textarea "1. Corporation - yes I am [DEMOGRAPHIC_DATA] to the co-owner - no" at bounding box center [637, 602] width 410 height 71
click at [612, 595] on textarea "1. Corporation 2. Yes I am [DEMOGRAPHIC_DATA] to the co-owner - no" at bounding box center [637, 602] width 410 height 71
type textarea "1. Corporation 2. Yes I am [DEMOGRAPHIC_DATA] to the co-owner 3. No"
click at [1102, 90] on div "Save" at bounding box center [1098, 92] width 22 height 30
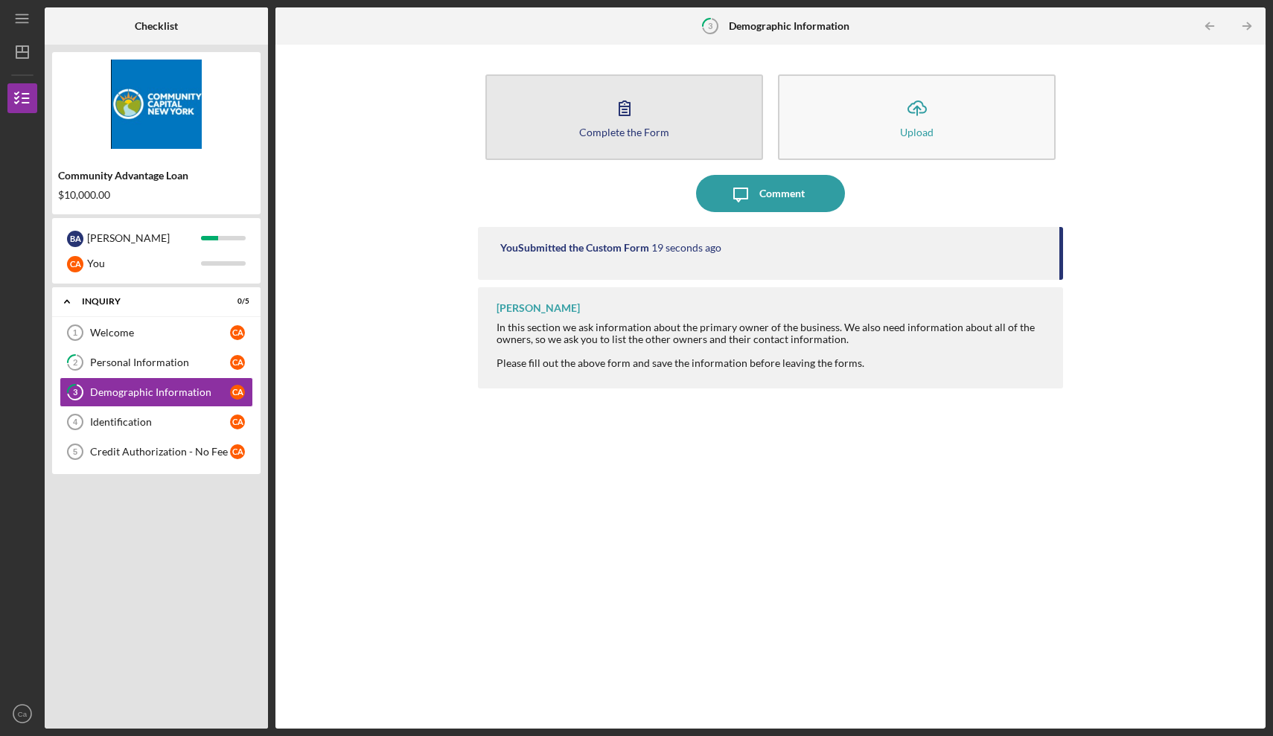
click at [640, 118] on icon "button" at bounding box center [624, 107] width 37 height 37
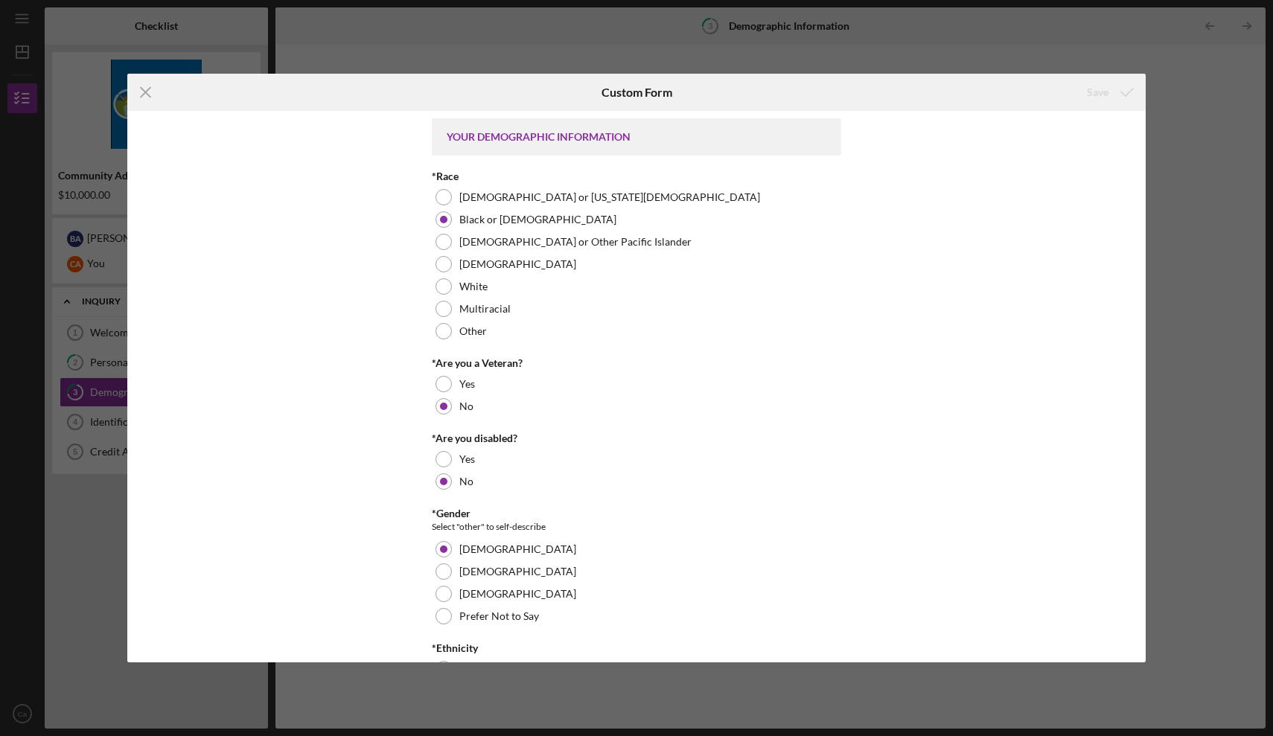
click at [1201, 160] on div "Icon/Menu Close Custom Form Save YOUR DEMOGRAPHIC INFORMATION *Race [DEMOGRAPHI…" at bounding box center [636, 368] width 1273 height 736
click at [144, 97] on icon "Icon/Menu Close" at bounding box center [145, 92] width 37 height 37
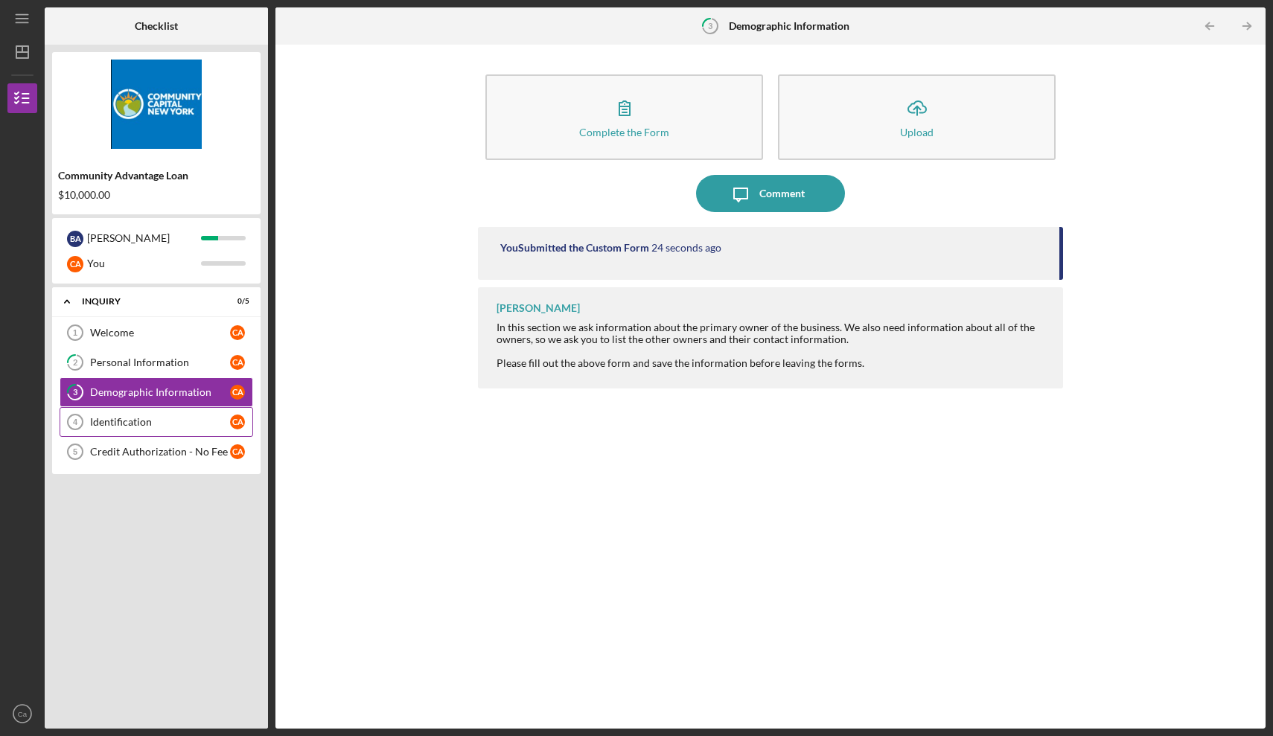
click at [129, 423] on div "Identification" at bounding box center [160, 422] width 140 height 12
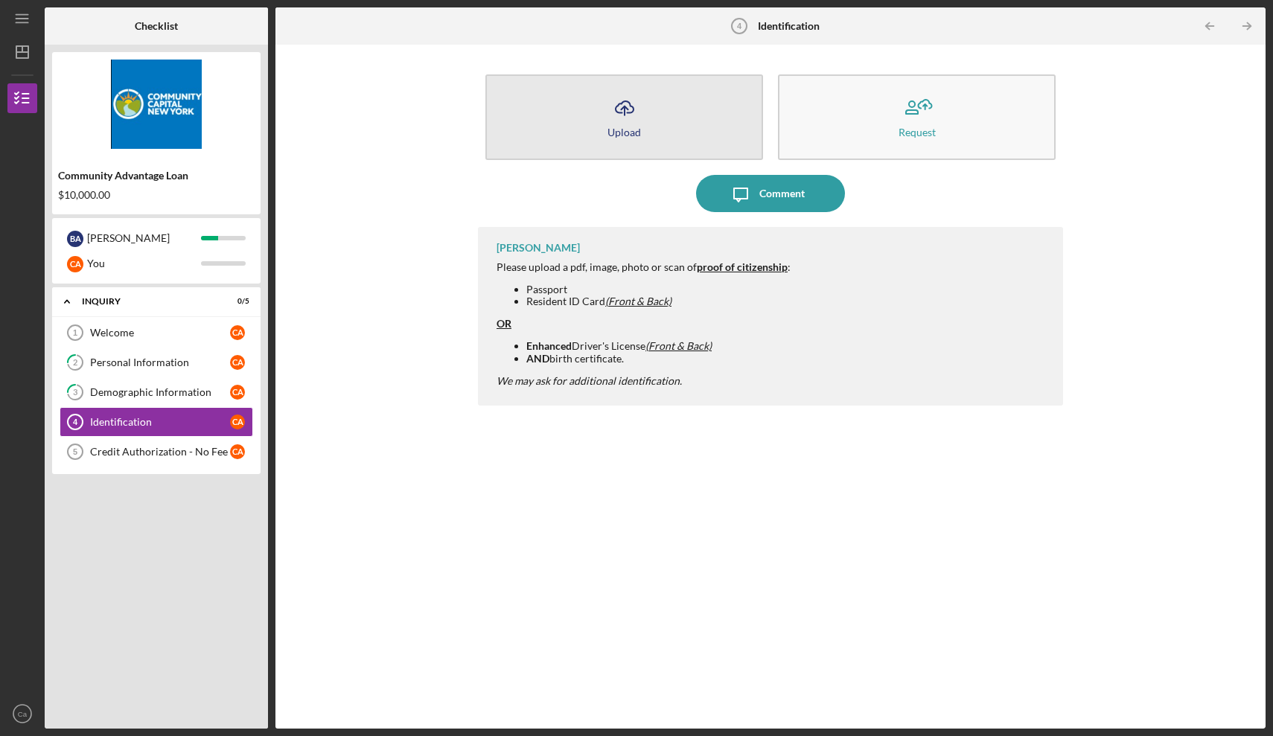
click at [629, 120] on icon "Icon/Upload" at bounding box center [624, 107] width 37 height 37
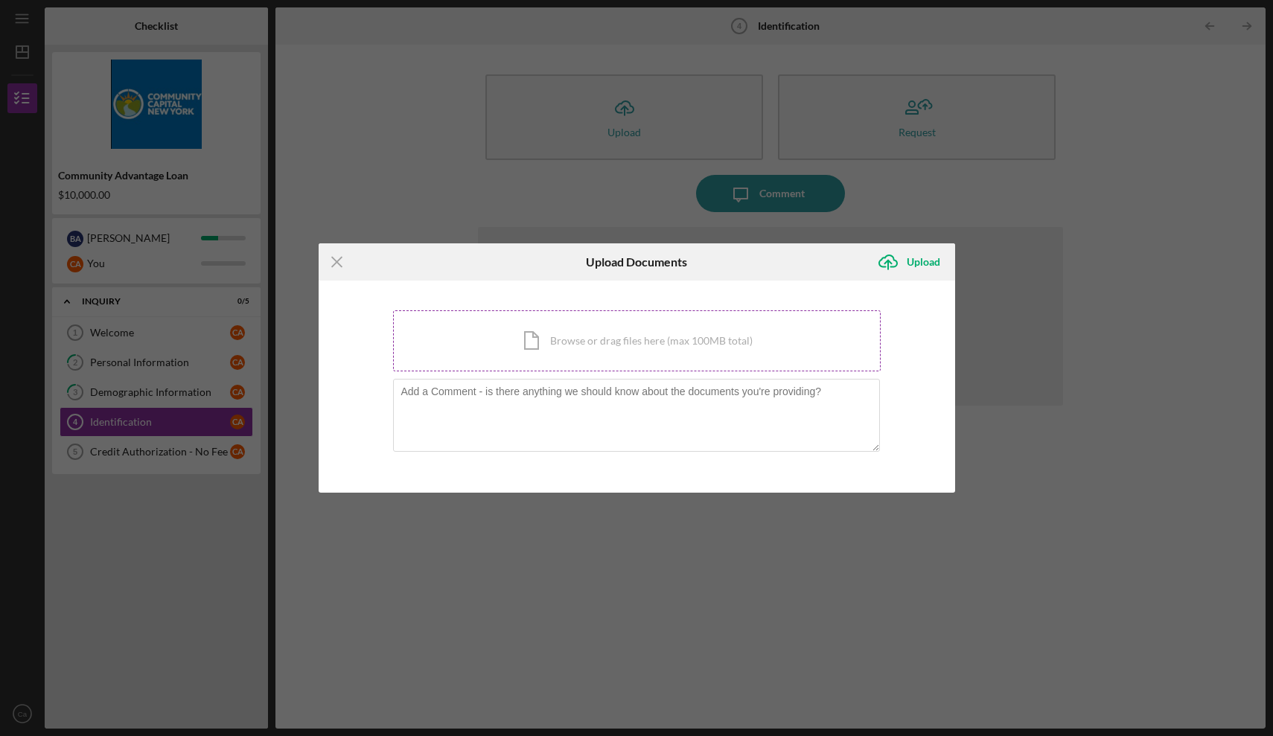
click at [552, 342] on div "Icon/Document Browse or drag files here (max 100MB total) Tap to choose files o…" at bounding box center [637, 341] width 488 height 61
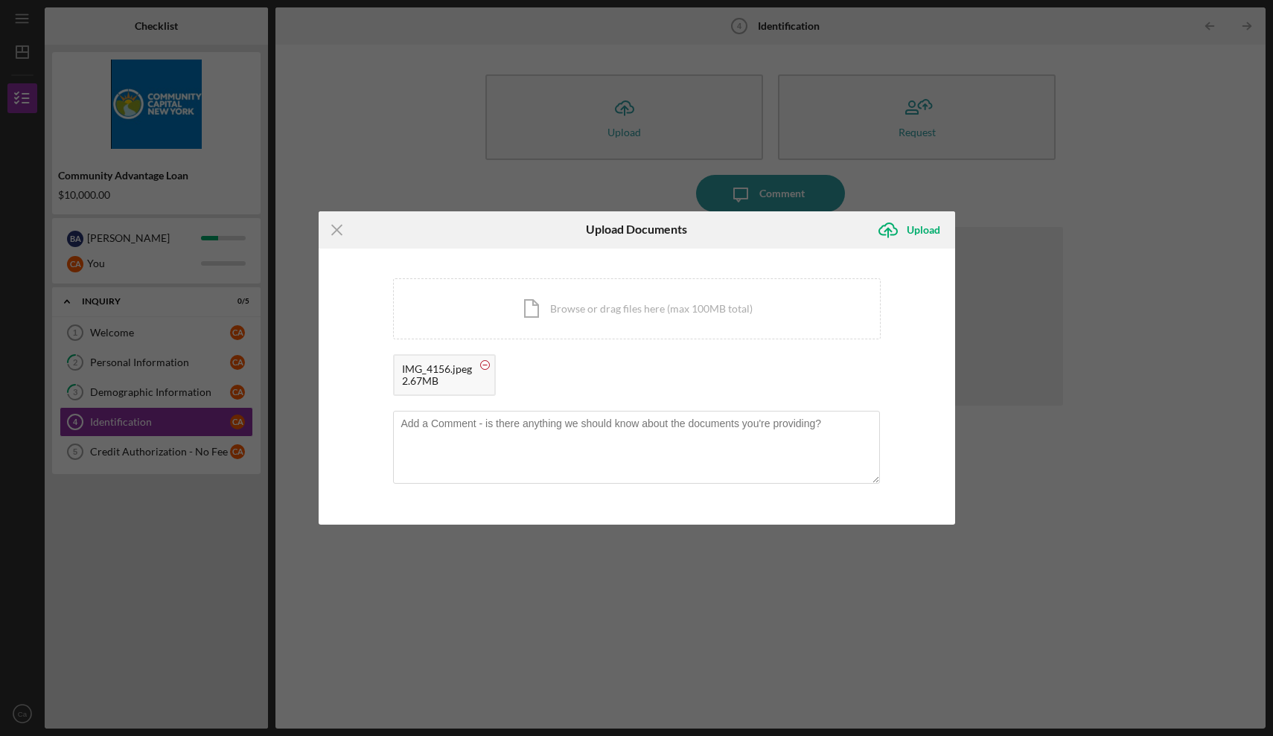
click at [488, 366] on circle at bounding box center [484, 364] width 9 height 9
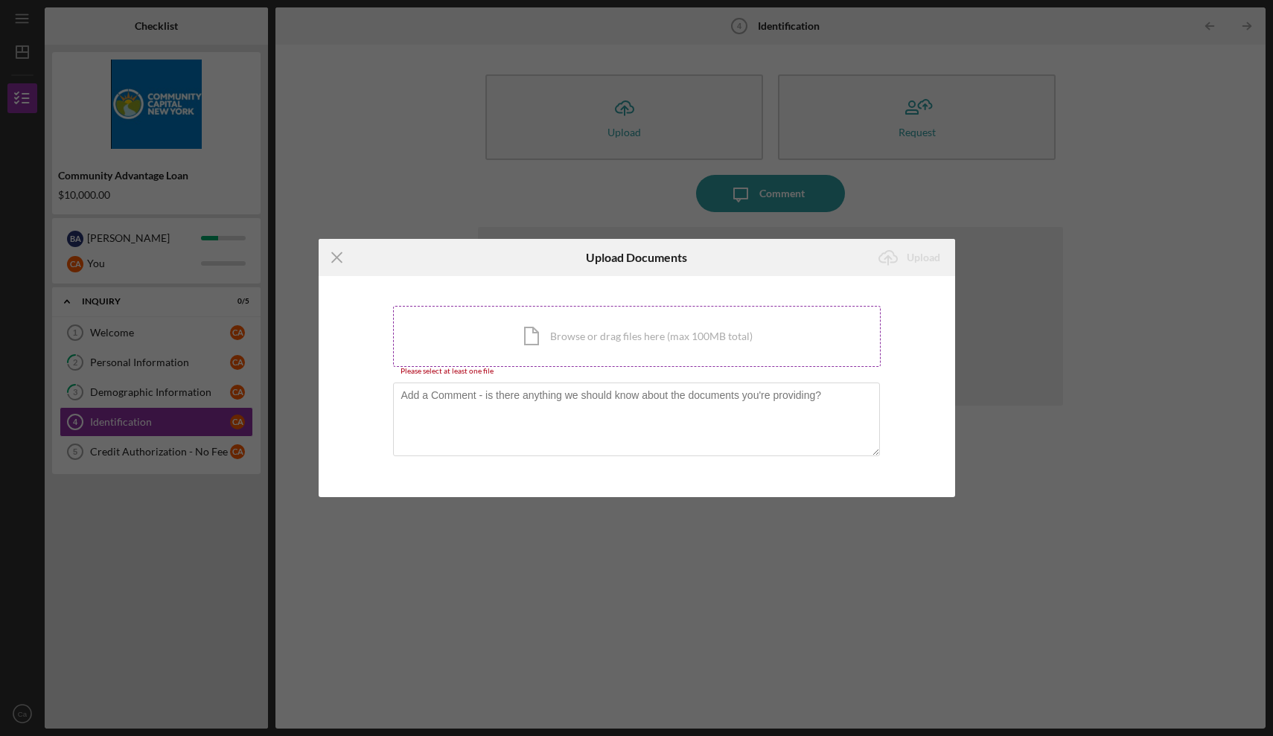
click at [701, 340] on div "Icon/Document Browse or drag files here (max 100MB total) Tap to choose files o…" at bounding box center [637, 336] width 488 height 61
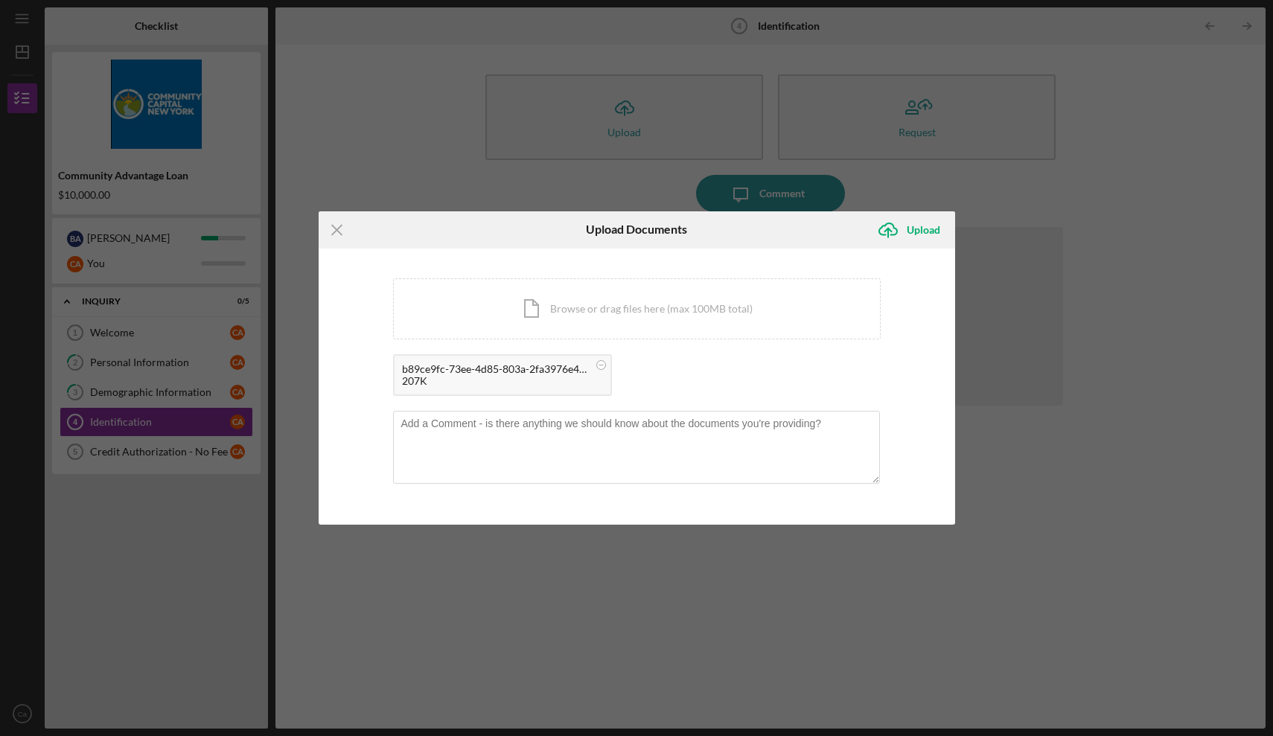
click at [676, 544] on div "Icon/Menu Close Upload Documents Icon/Upload Upload You're uploading documents …" at bounding box center [636, 368] width 1273 height 736
click at [336, 226] on icon "Icon/Menu Close" at bounding box center [337, 229] width 37 height 37
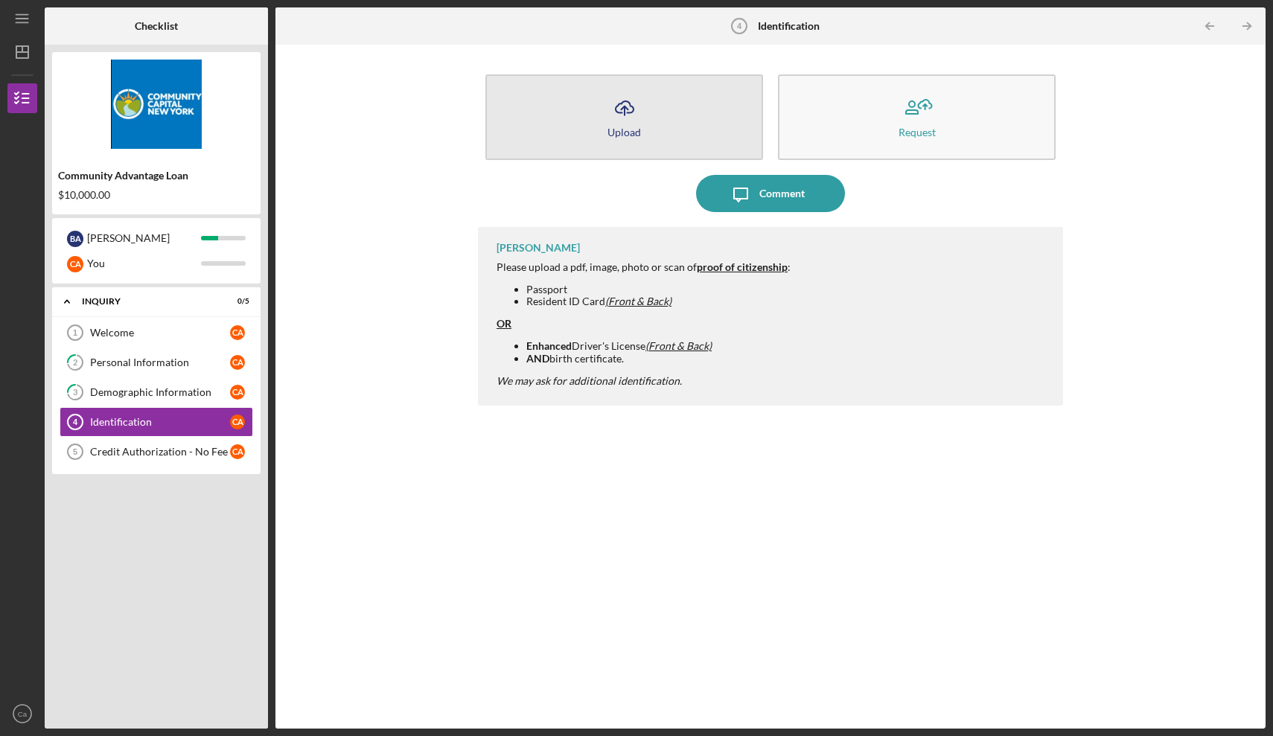
click at [657, 135] on button "Icon/Upload Upload" at bounding box center [625, 117] width 278 height 86
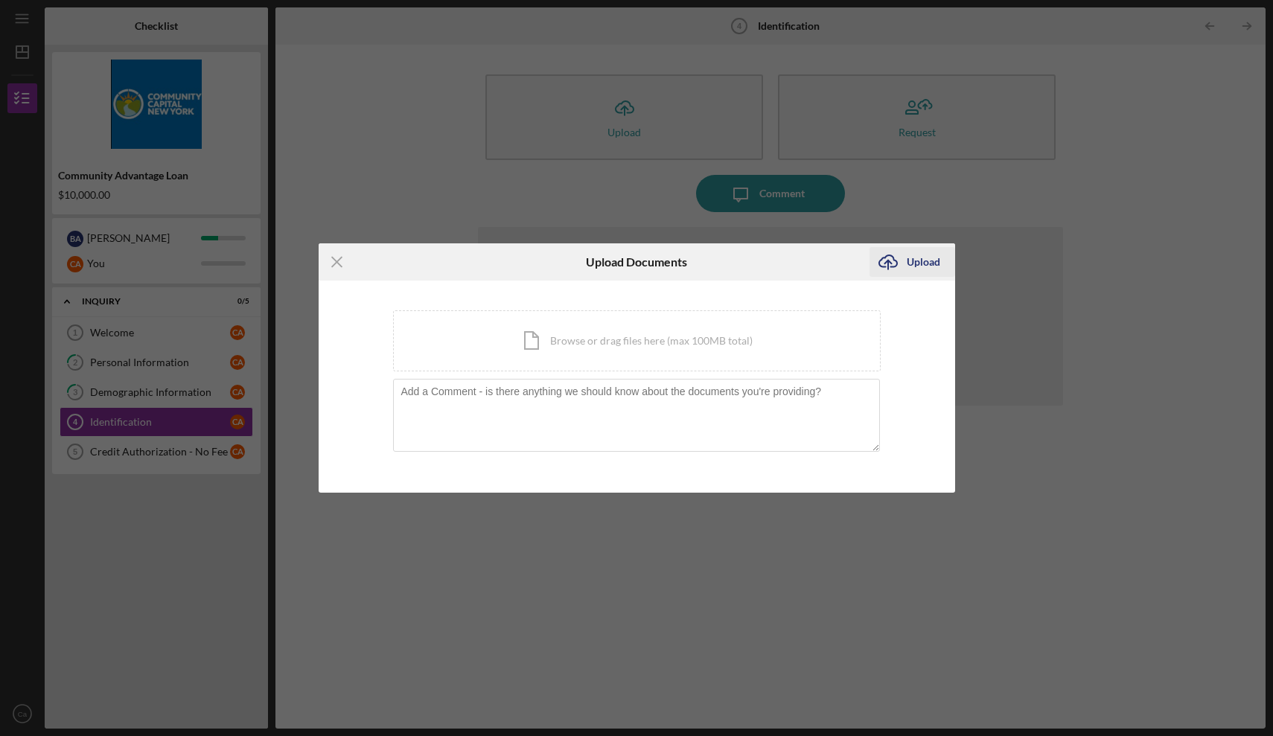
click at [925, 261] on div "Upload" at bounding box center [924, 262] width 34 height 30
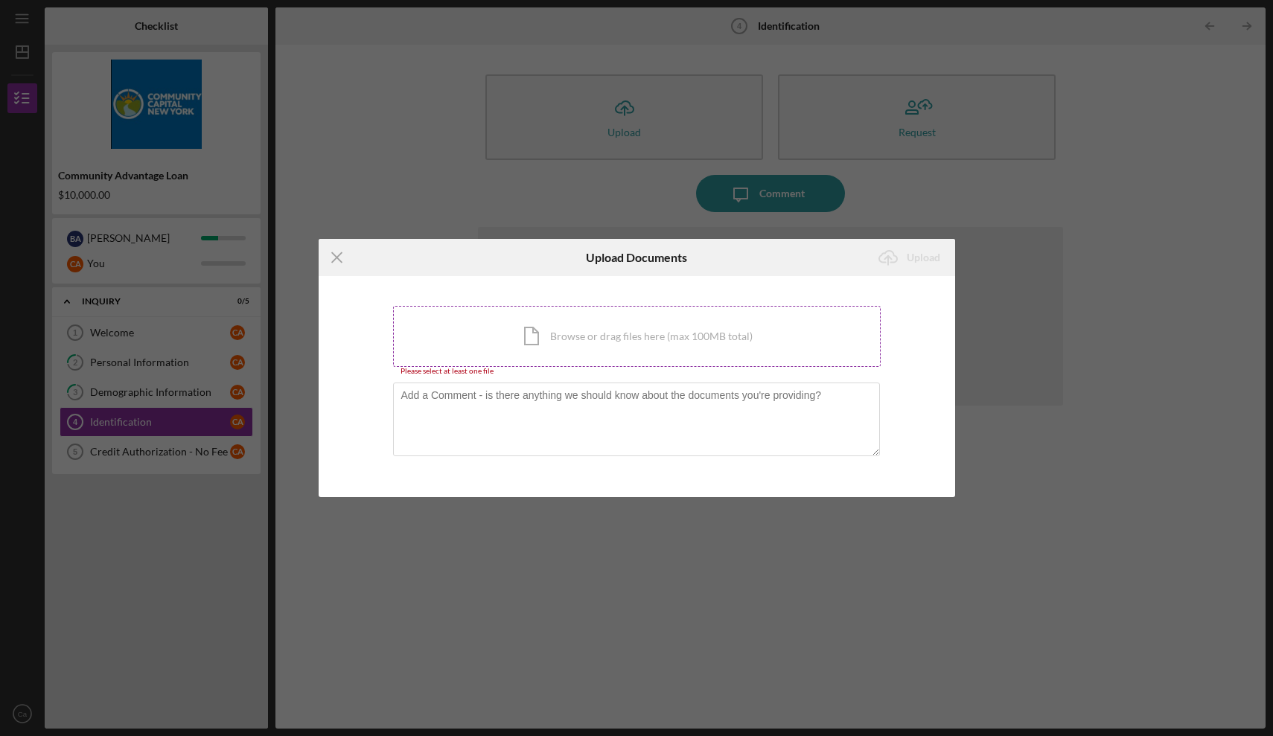
click at [599, 337] on div "Icon/Document Browse or drag files here (max 100MB total) Tap to choose files o…" at bounding box center [637, 336] width 488 height 61
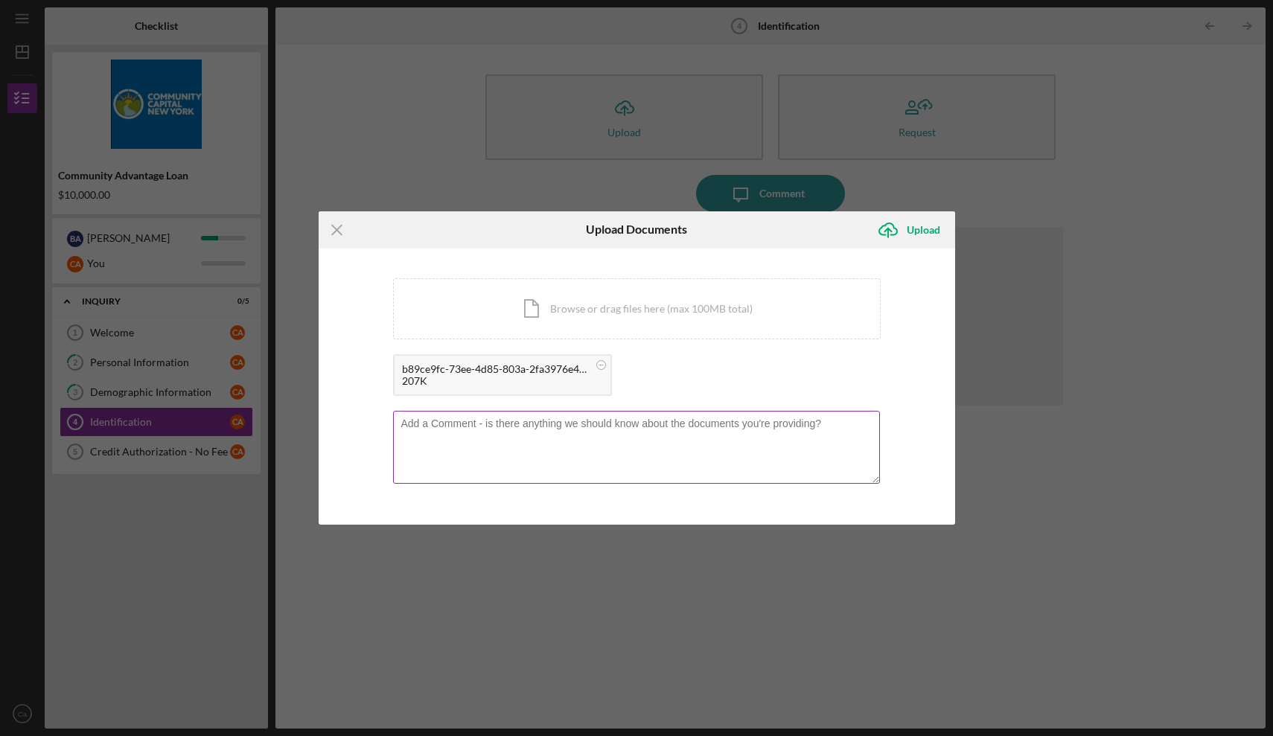
click at [823, 462] on textarea at bounding box center [636, 447] width 487 height 73
click at [670, 561] on div "Icon/Menu Close Upload Documents Icon/Upload Upload You're uploading documents …" at bounding box center [636, 368] width 1273 height 736
click at [188, 452] on div "Icon/Menu Close Upload Documents Icon/Upload Upload You're uploading documents …" at bounding box center [636, 368] width 1273 height 736
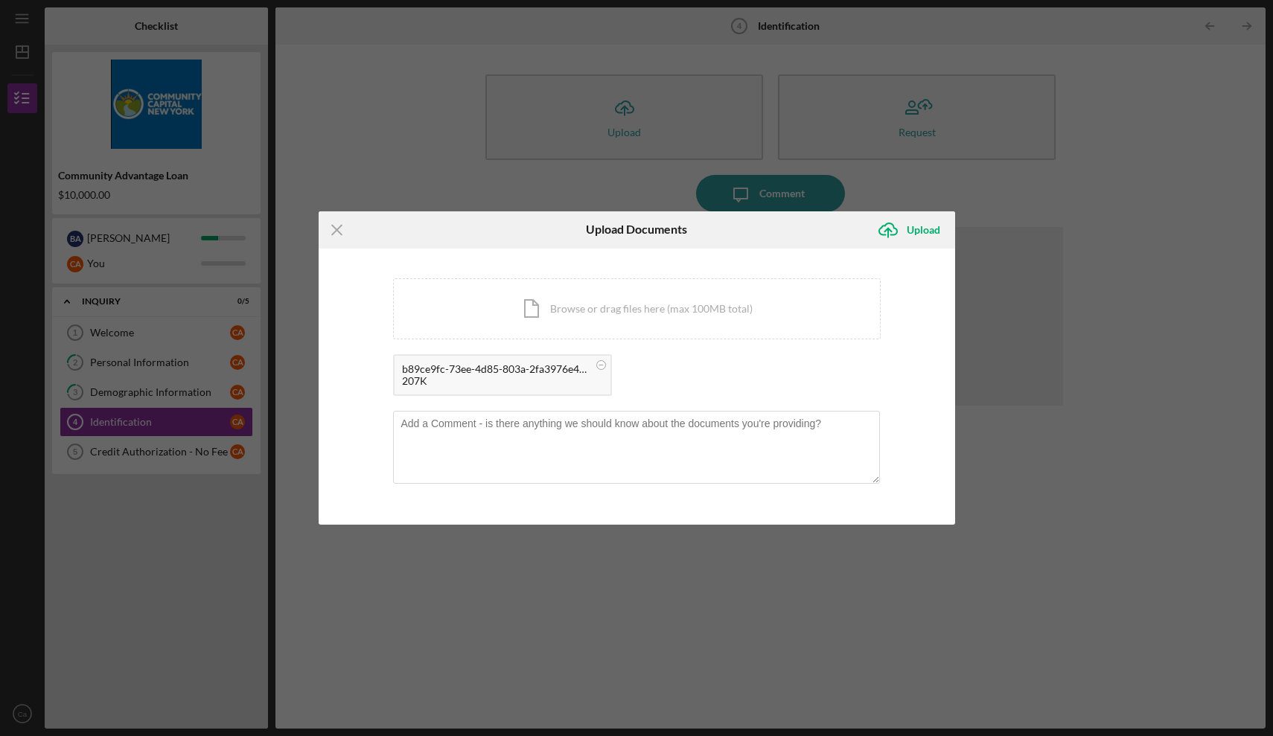
click at [188, 452] on div "Icon/Menu Close Upload Documents Icon/Upload Upload You're uploading documents …" at bounding box center [636, 368] width 1273 height 736
click at [518, 471] on textarea at bounding box center [636, 447] width 487 height 73
drag, startPoint x: 526, startPoint y: 384, endPoint x: 608, endPoint y: 381, distance: 82.0
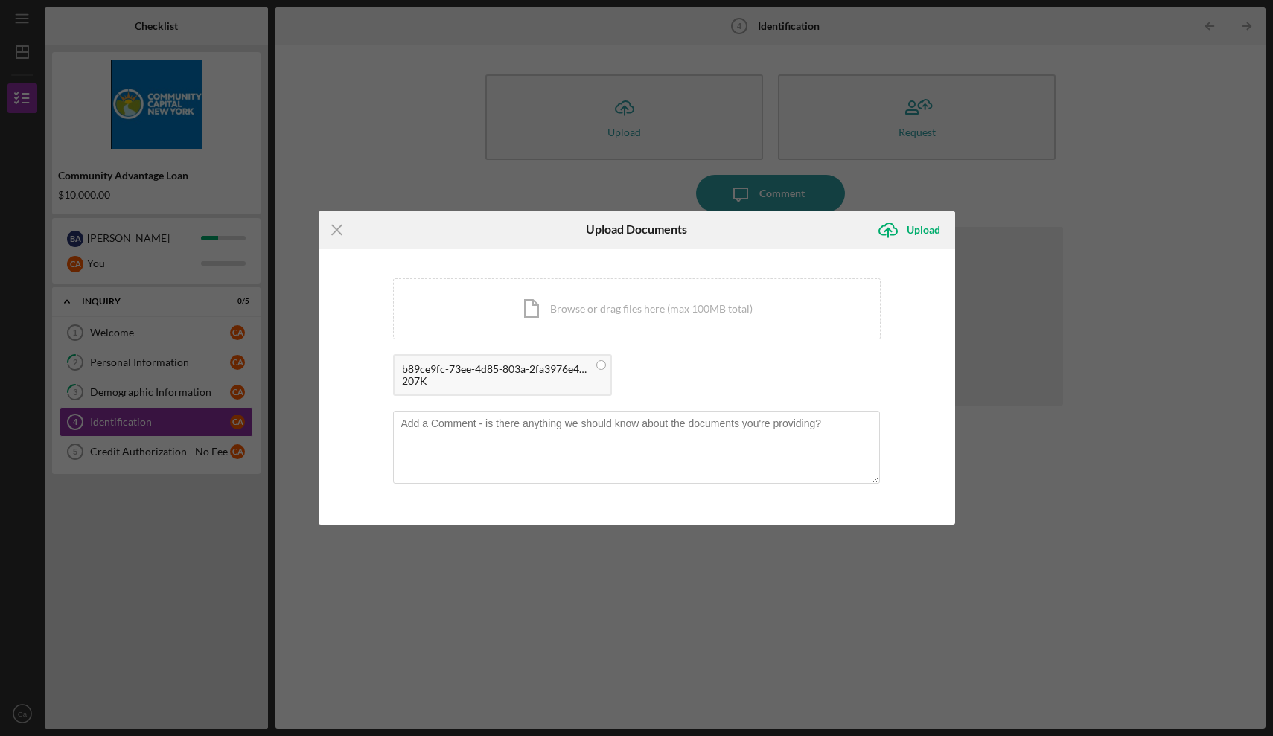
click at [608, 381] on div "b89ce9fc-73ee-4d85-803a-2fa3976e4716.jpeg 207K" at bounding box center [502, 375] width 219 height 42
drag, startPoint x: 608, startPoint y: 381, endPoint x: 547, endPoint y: 392, distance: 61.2
click at [547, 392] on div "b89ce9fc-73ee-4d85-803a-2fa3976e4716.jpeg 207K" at bounding box center [502, 375] width 219 height 42
click at [599, 377] on div "b89ce9fc-73ee-4d85-803a-2fa3976e4716.jpeg 207K" at bounding box center [502, 375] width 219 height 42
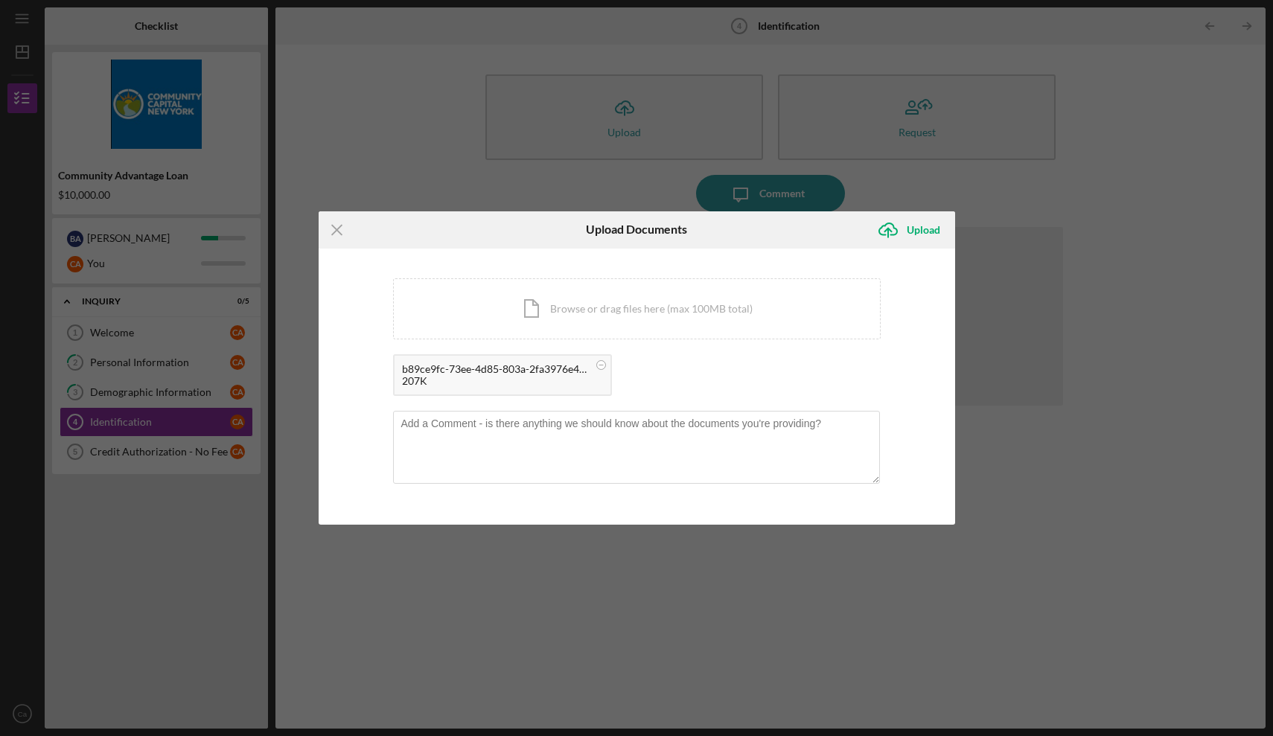
click at [506, 377] on div "207K" at bounding box center [495, 381] width 186 height 12
click at [530, 314] on div "Icon/Document Browse or drag files here (max 100MB total) Tap to choose files o…" at bounding box center [637, 309] width 488 height 61
click at [447, 564] on div "Icon/Menu Close Upload Documents Icon/Upload Upload You're uploading documents …" at bounding box center [636, 368] width 1273 height 736
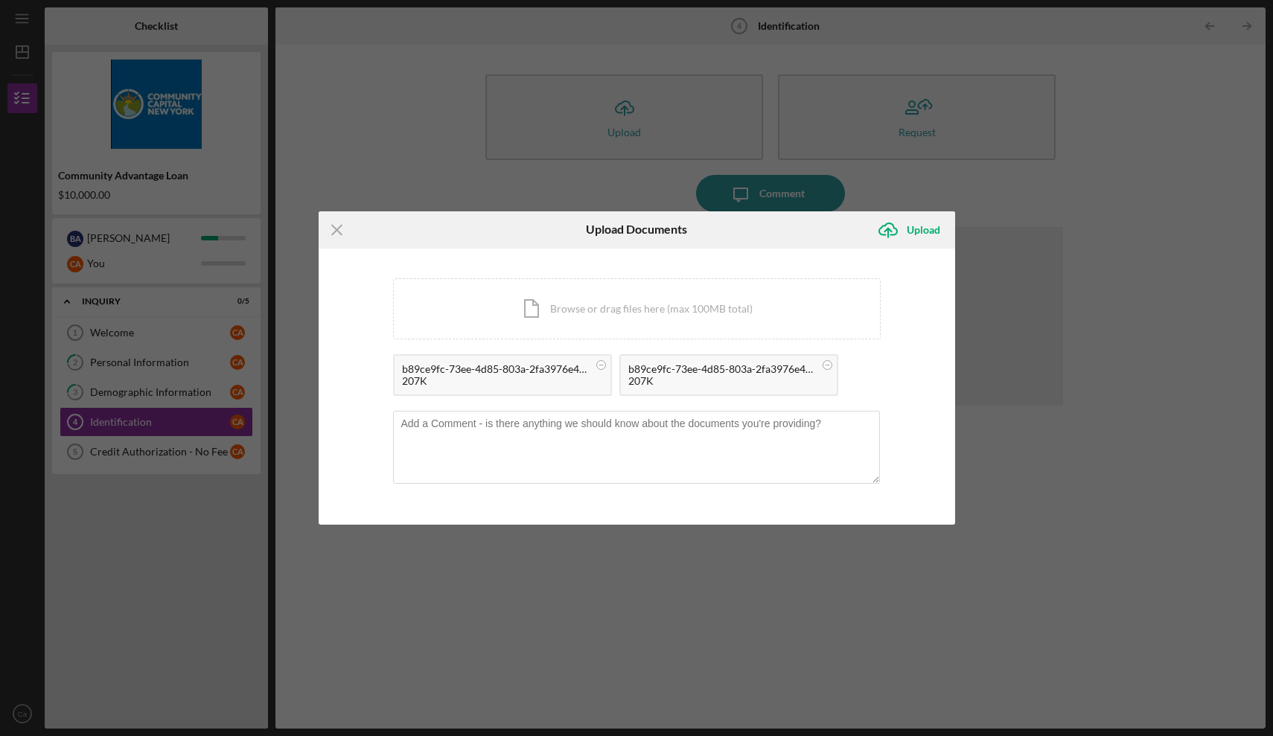
click at [447, 564] on div "Icon/Menu Close Upload Documents Icon/Upload Upload You're uploading documents …" at bounding box center [636, 368] width 1273 height 736
click at [167, 454] on div "Icon/Menu Close Upload Documents Icon/Upload Upload You're uploading documents …" at bounding box center [636, 368] width 1273 height 736
click at [342, 227] on icon "Icon/Menu Close" at bounding box center [337, 229] width 37 height 37
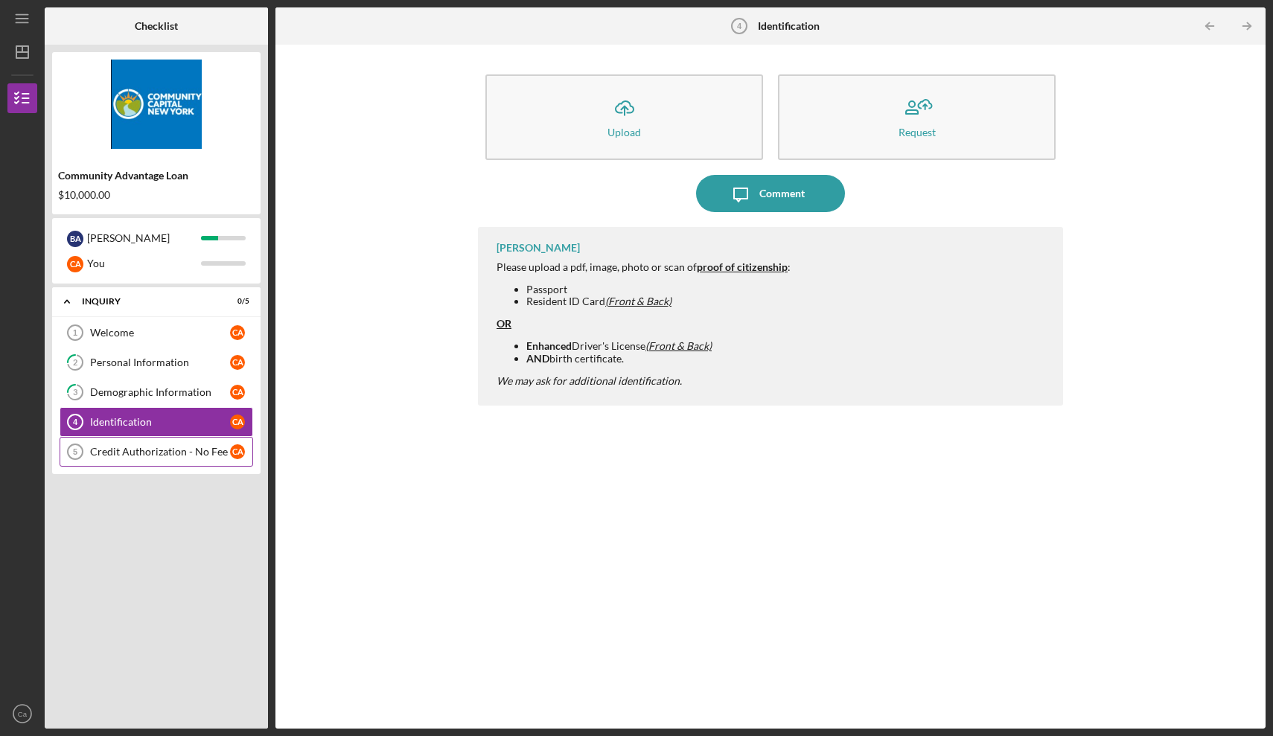
click at [156, 454] on div "Credit Authorization - No Fee" at bounding box center [160, 452] width 140 height 12
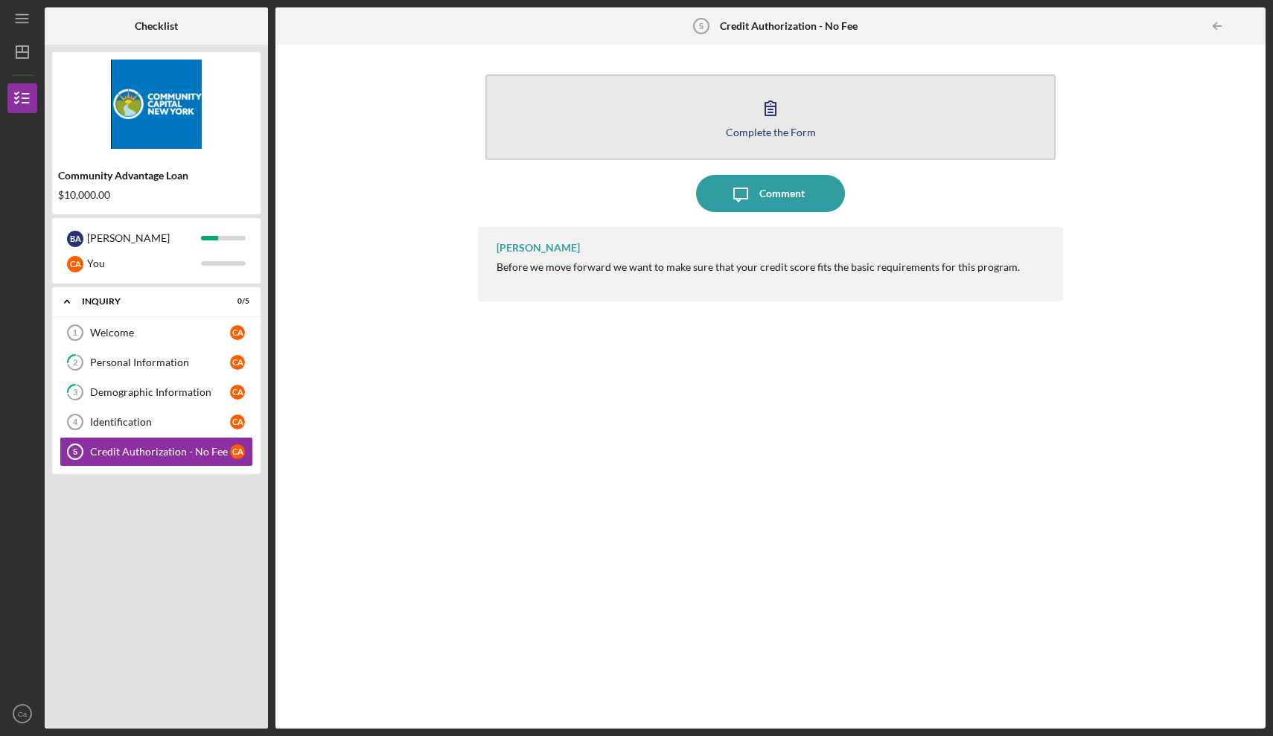
click at [731, 115] on button "Complete the Form Form" at bounding box center [771, 117] width 570 height 86
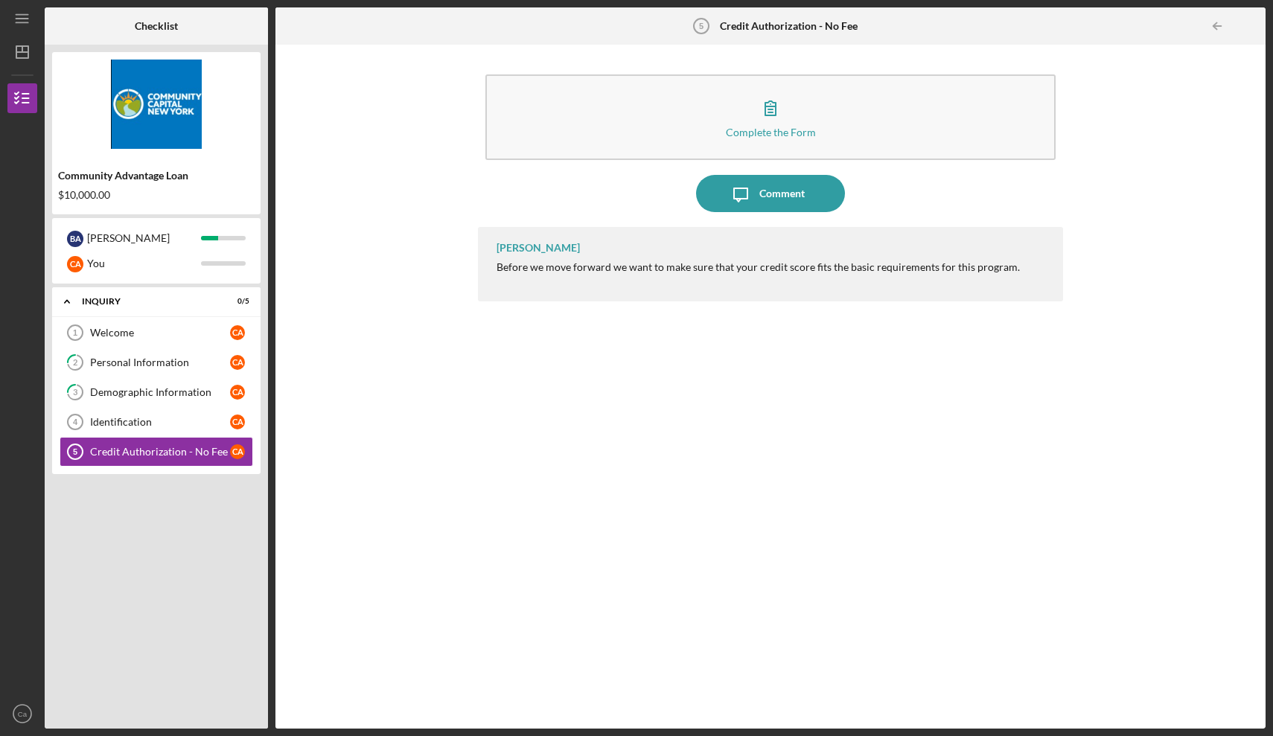
click at [129, 584] on div "Icon/Expander Inquiry 0 / 5 Welcome 1 Welcome C a 2 Personal Information C a 3 …" at bounding box center [156, 504] width 209 height 434
click at [135, 594] on div "Icon/Expander Inquiry 0 / 5 Welcome 1 Welcome C a 2 Personal Information C a 3 …" at bounding box center [156, 504] width 209 height 434
click at [125, 334] on div "Welcome" at bounding box center [160, 333] width 140 height 12
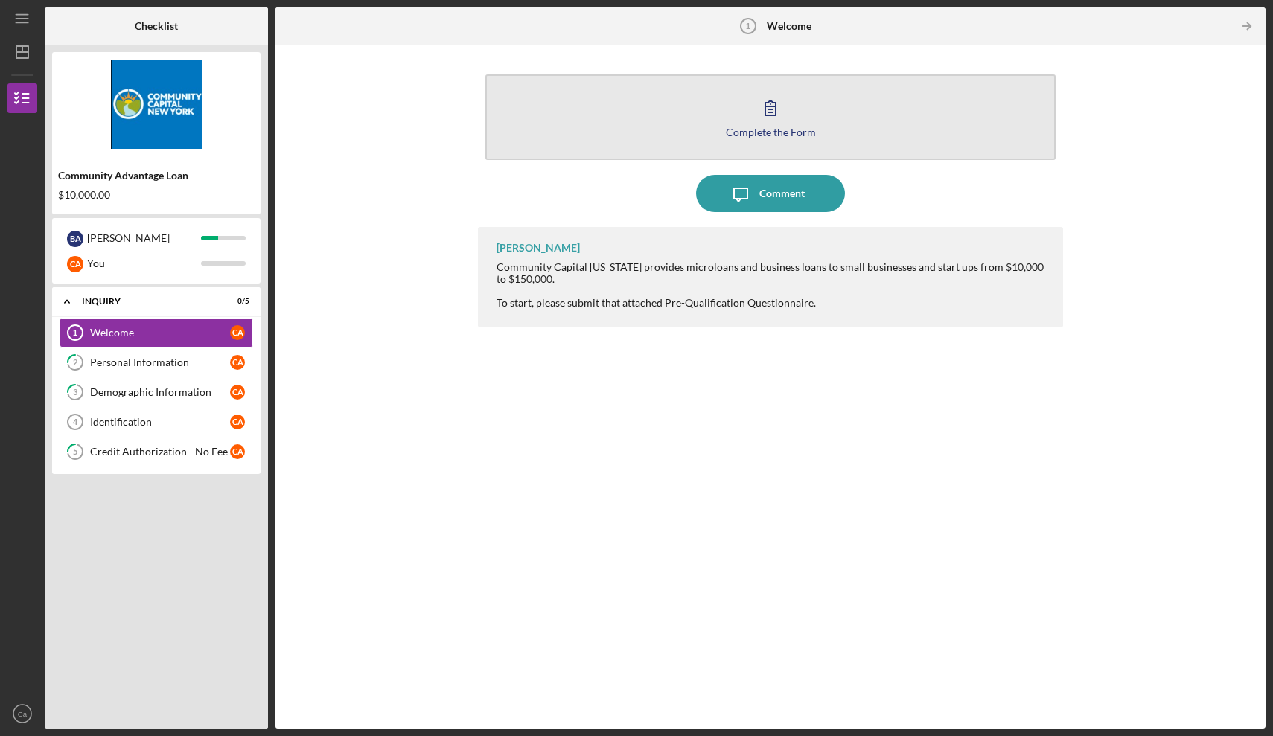
click at [801, 128] on div "Complete the Form" at bounding box center [771, 132] width 90 height 11
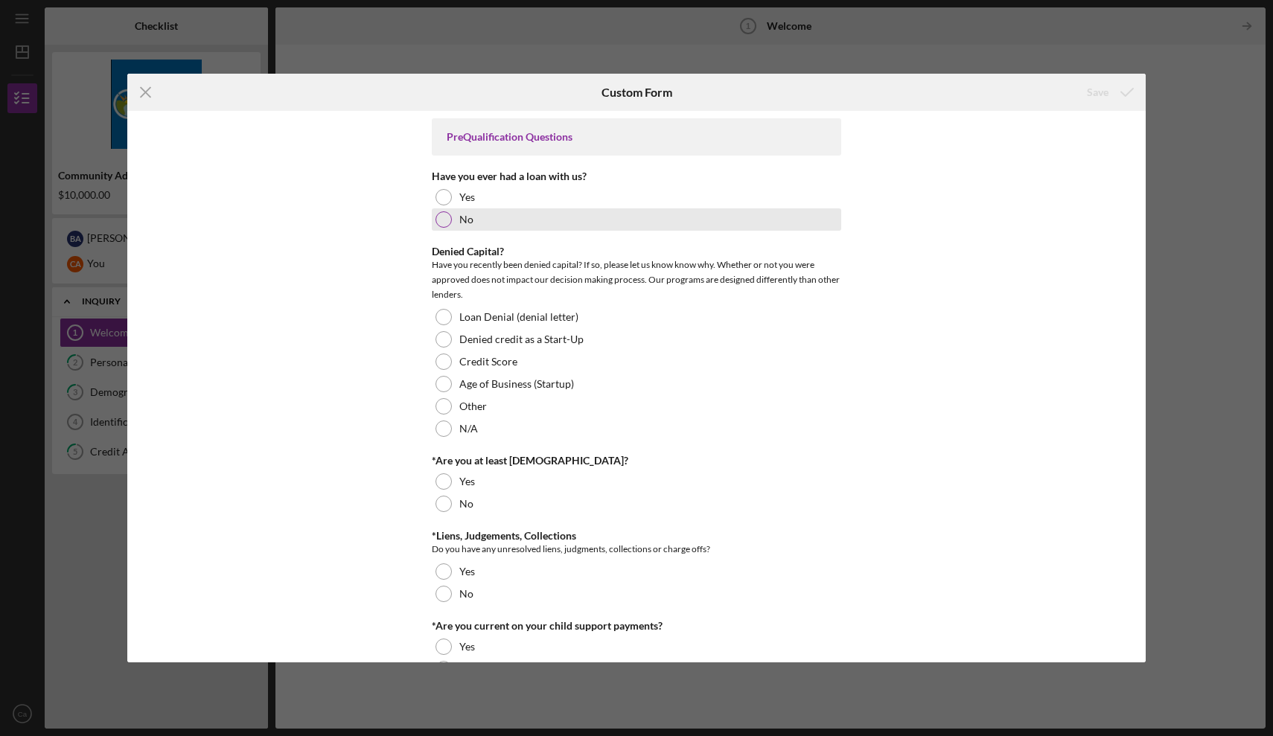
click at [440, 223] on div at bounding box center [444, 219] width 16 height 16
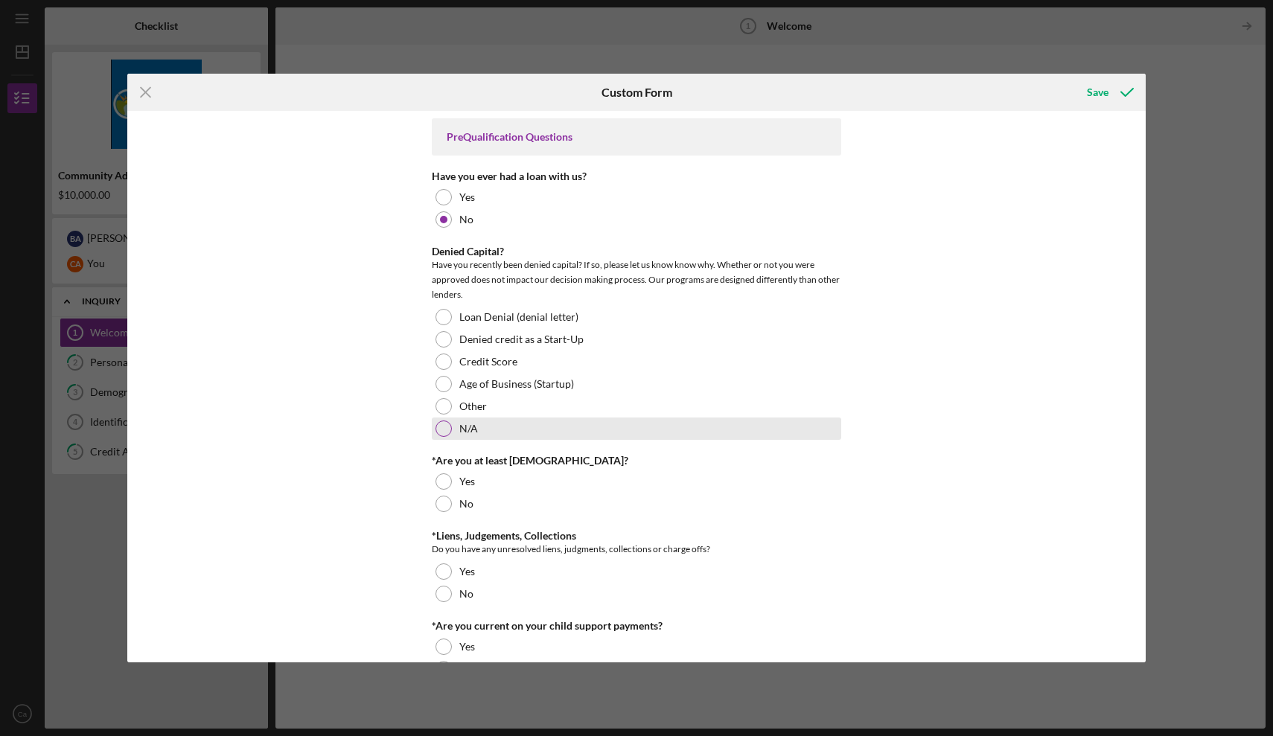
click at [441, 427] on div at bounding box center [444, 429] width 16 height 16
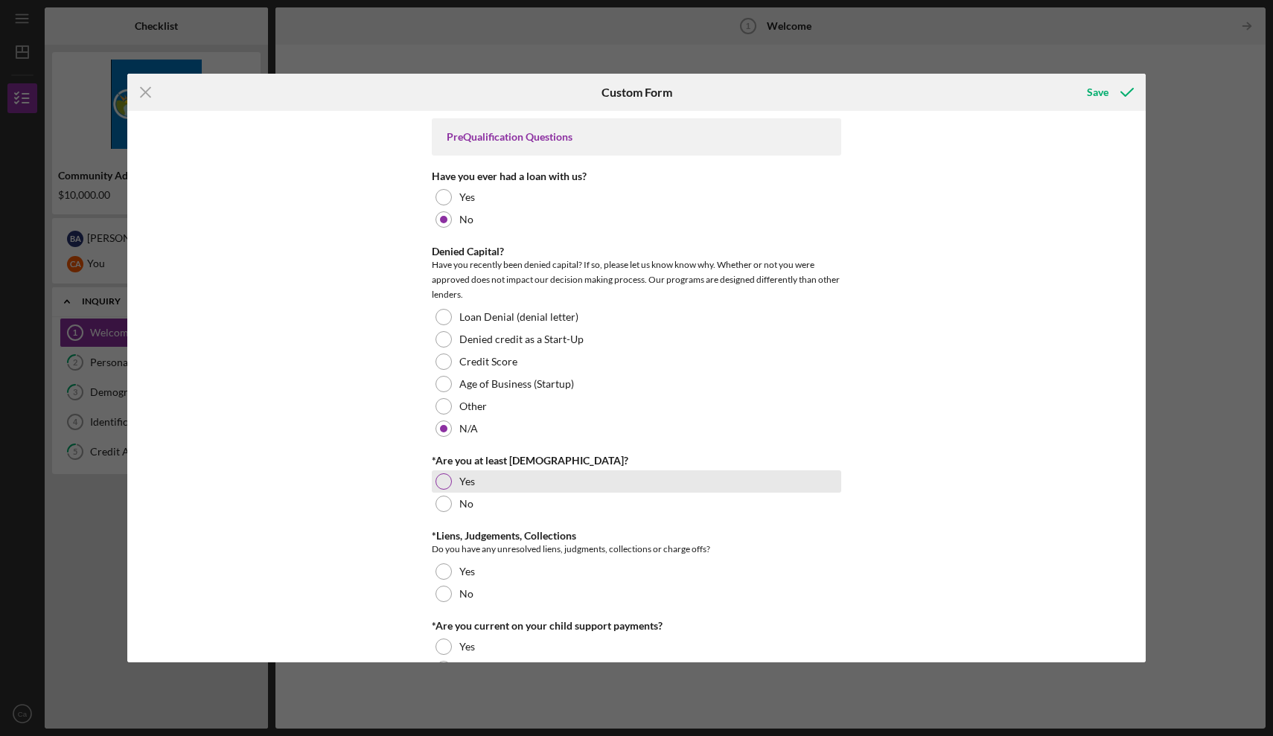
click at [442, 479] on div at bounding box center [444, 482] width 16 height 16
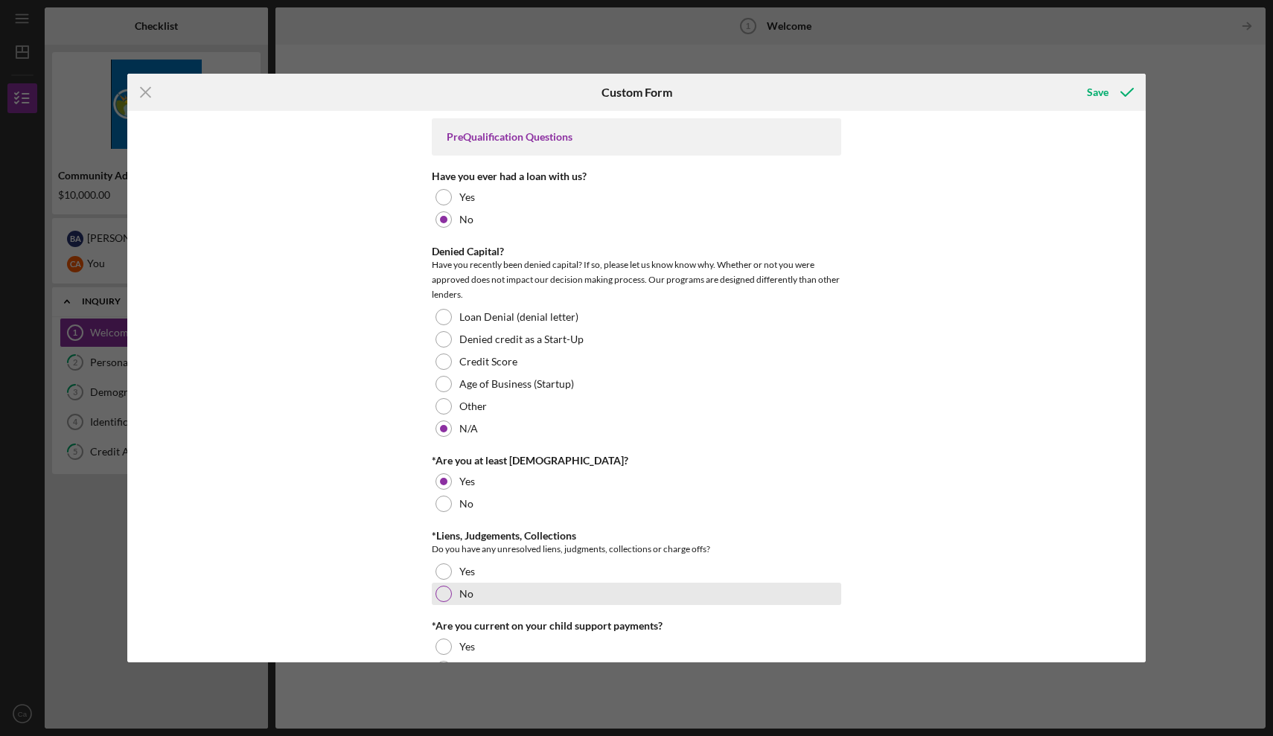
click at [442, 596] on div at bounding box center [444, 594] width 16 height 16
click at [976, 486] on div "PreQualification Questions Have you ever had a loan with us? Yes No Denied Capi…" at bounding box center [636, 387] width 1019 height 552
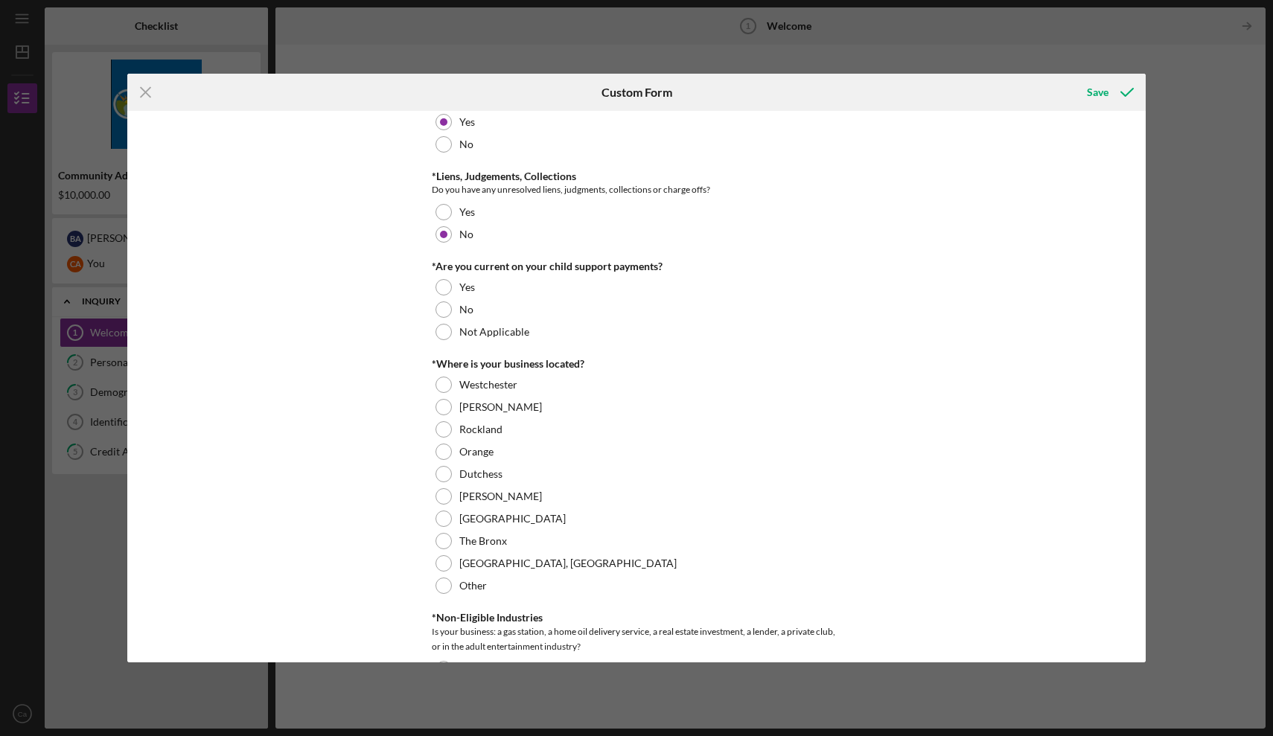
scroll to position [370, 0]
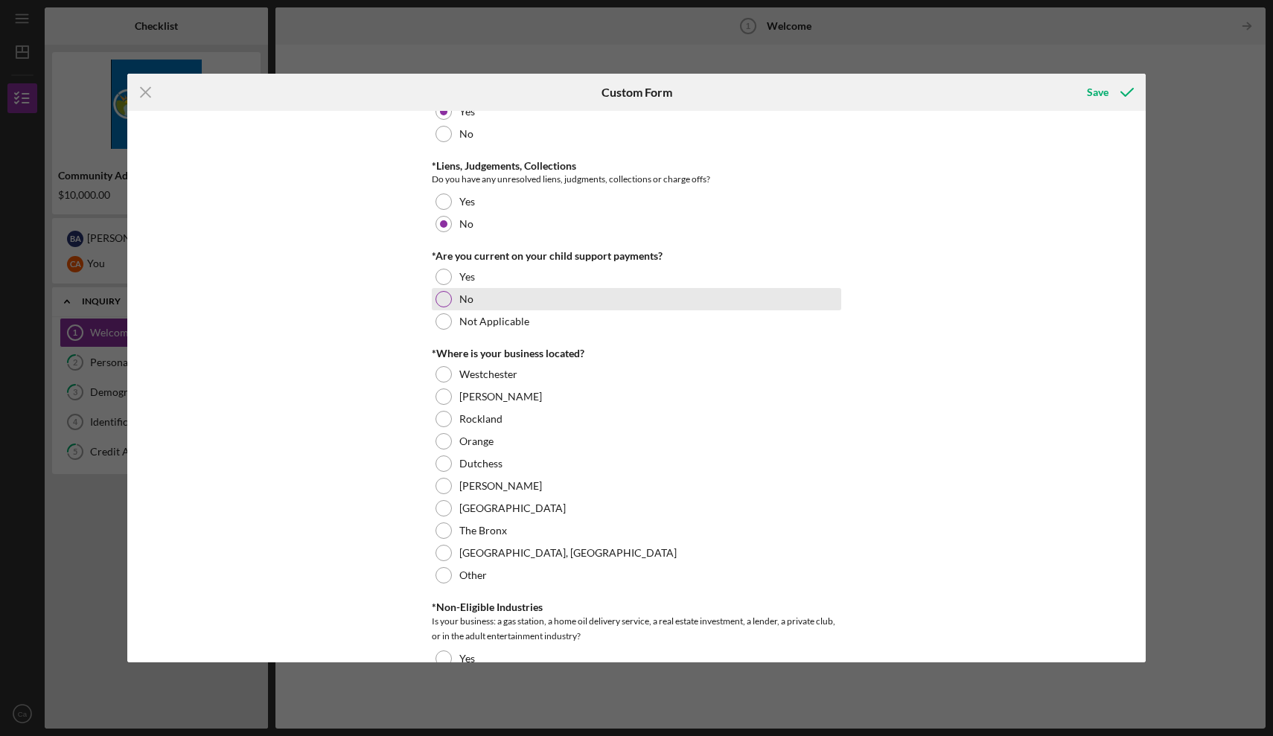
click at [444, 301] on div at bounding box center [444, 299] width 16 height 16
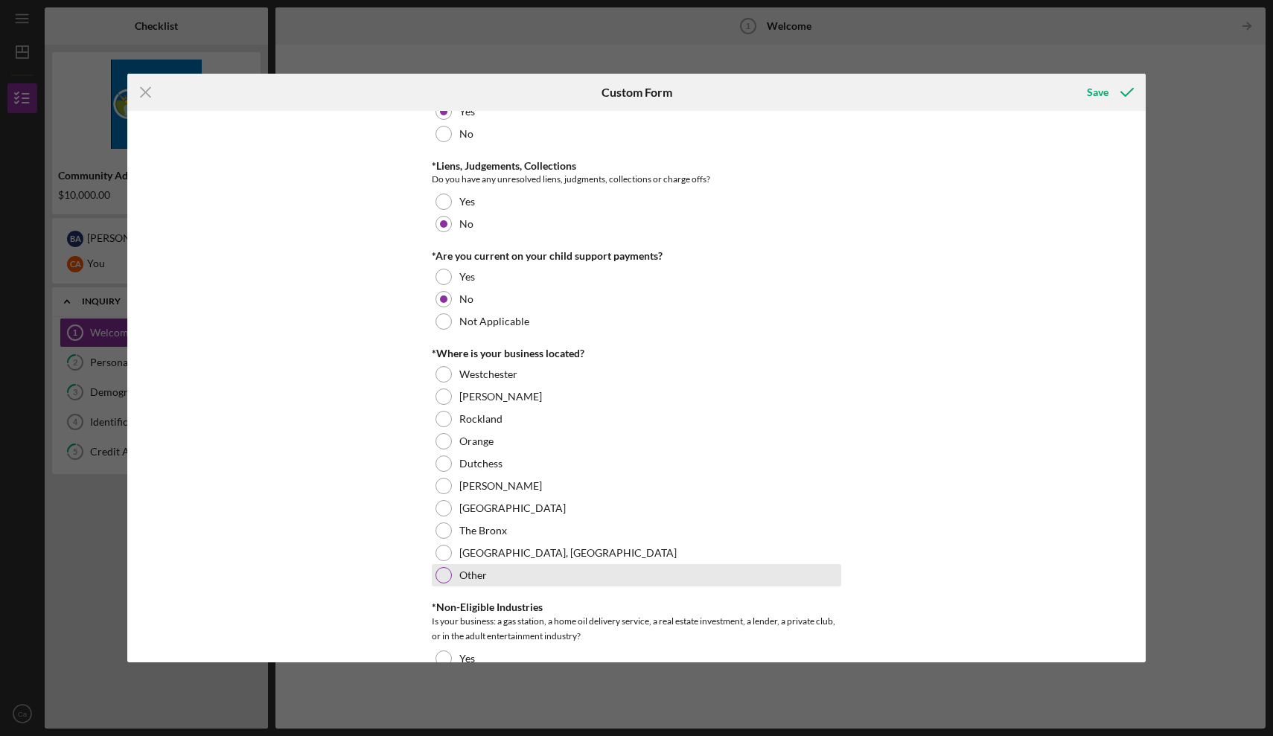
click at [448, 578] on div at bounding box center [444, 575] width 16 height 16
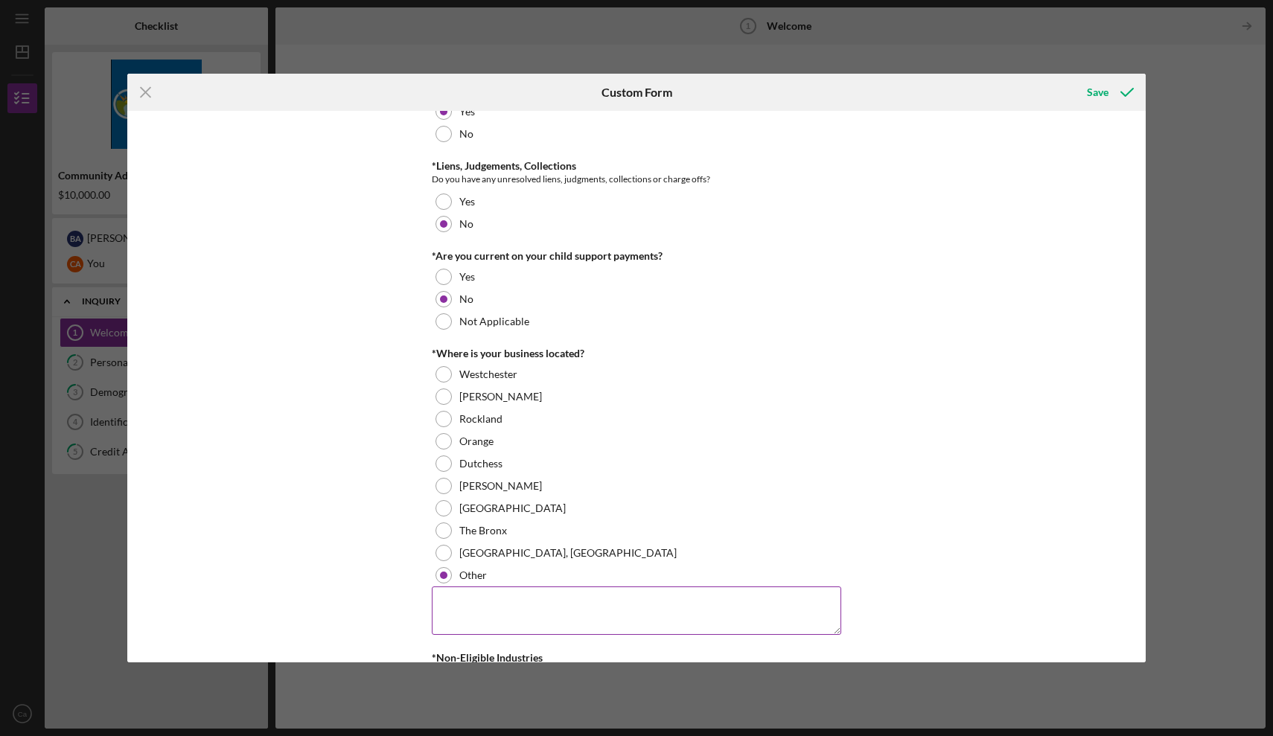
click at [494, 613] on textarea at bounding box center [637, 611] width 410 height 48
type textarea "[GEOGRAPHIC_DATA], [GEOGRAPHIC_DATA] [GEOGRAPHIC_DATA]"
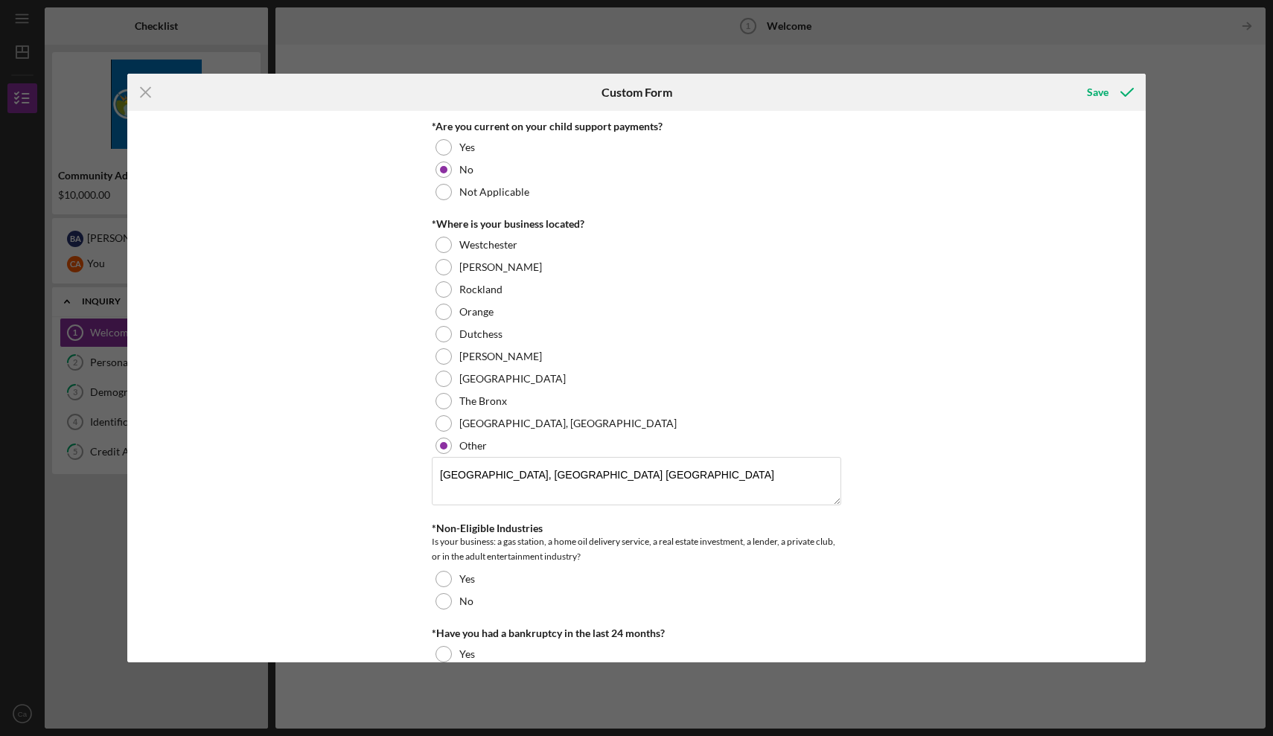
scroll to position [622, 0]
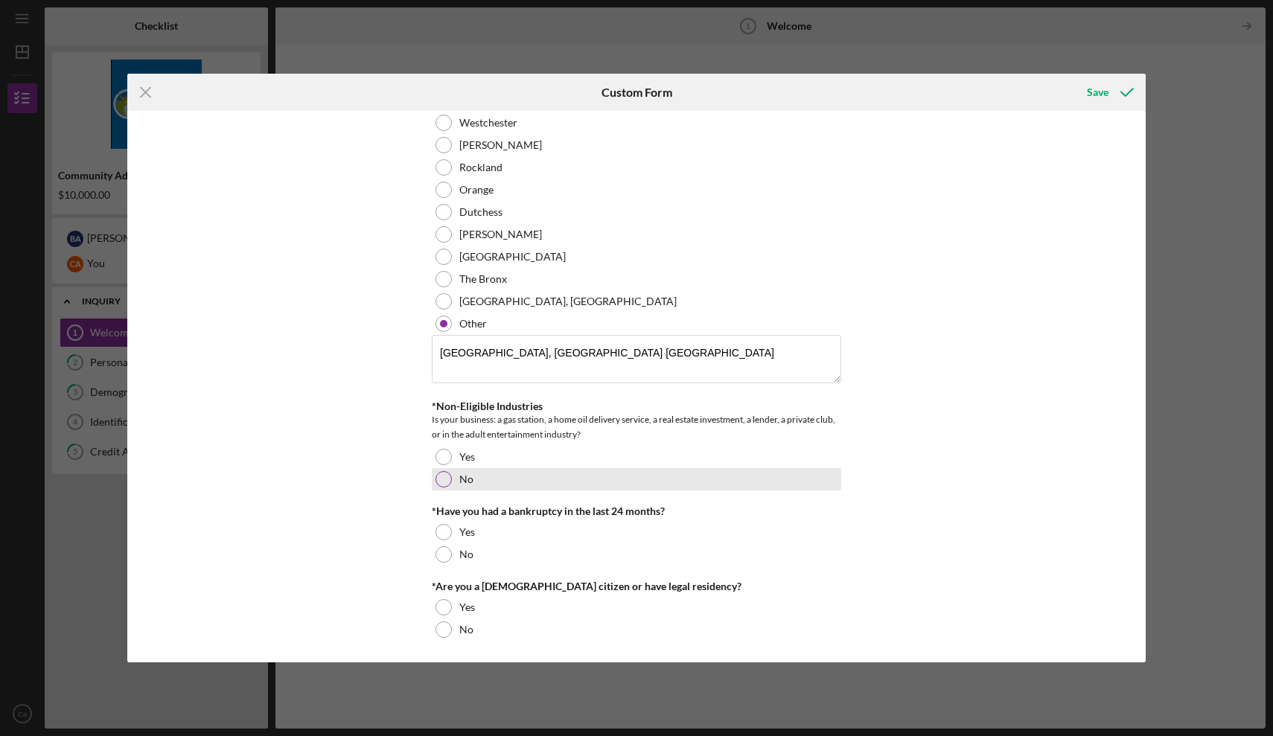
click at [442, 481] on div at bounding box center [444, 479] width 16 height 16
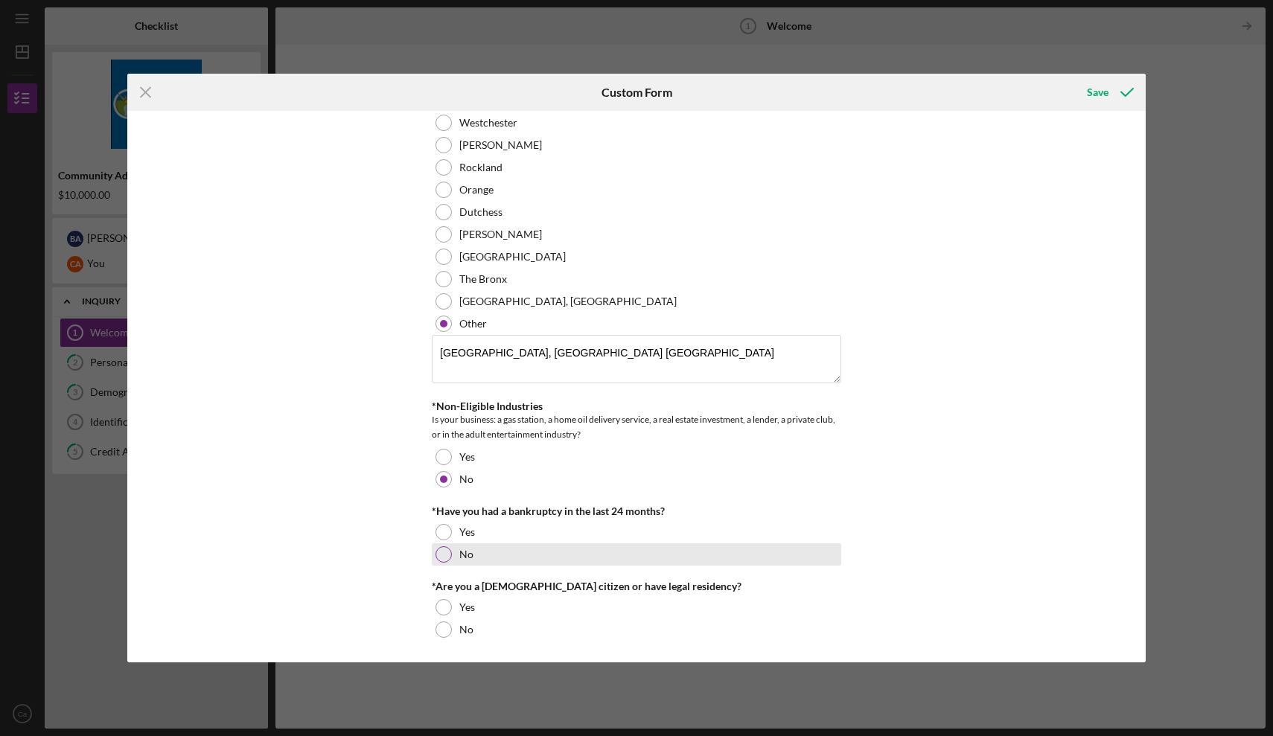
click at [442, 558] on div at bounding box center [444, 555] width 16 height 16
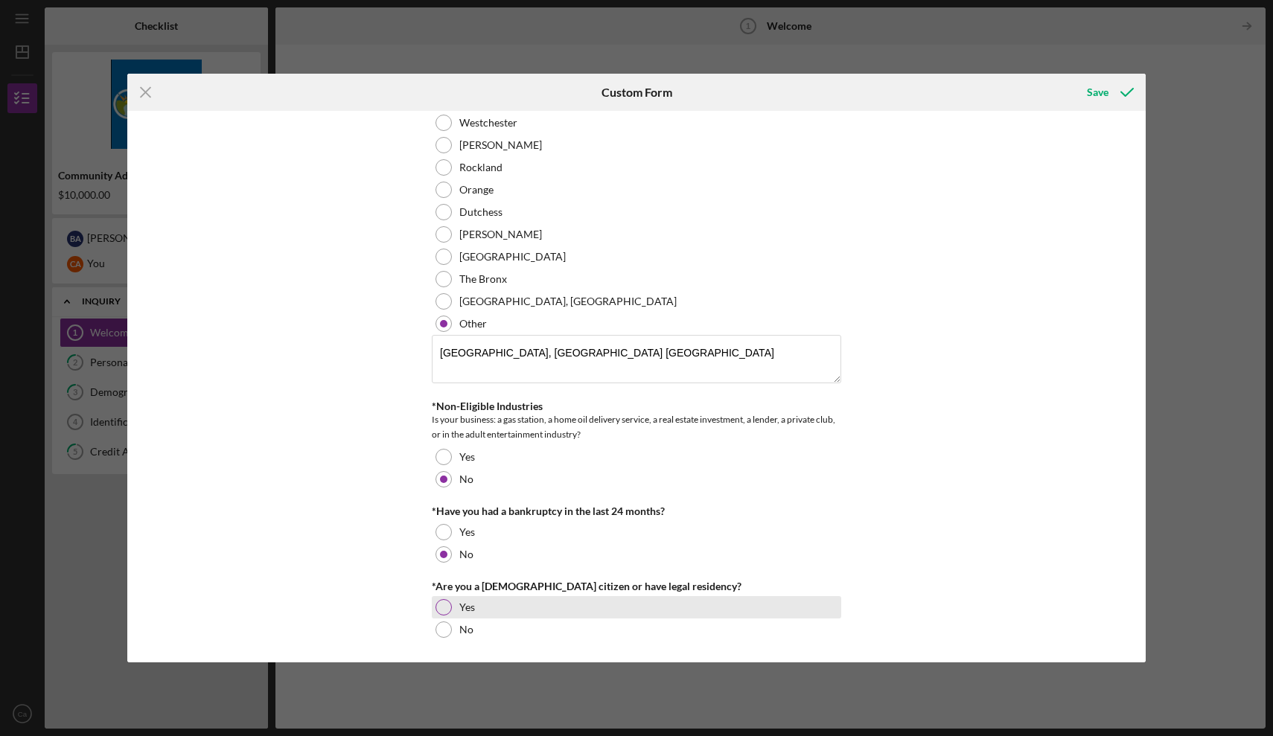
click at [442, 606] on div at bounding box center [444, 607] width 16 height 16
click at [1096, 93] on div "Save" at bounding box center [1098, 92] width 22 height 30
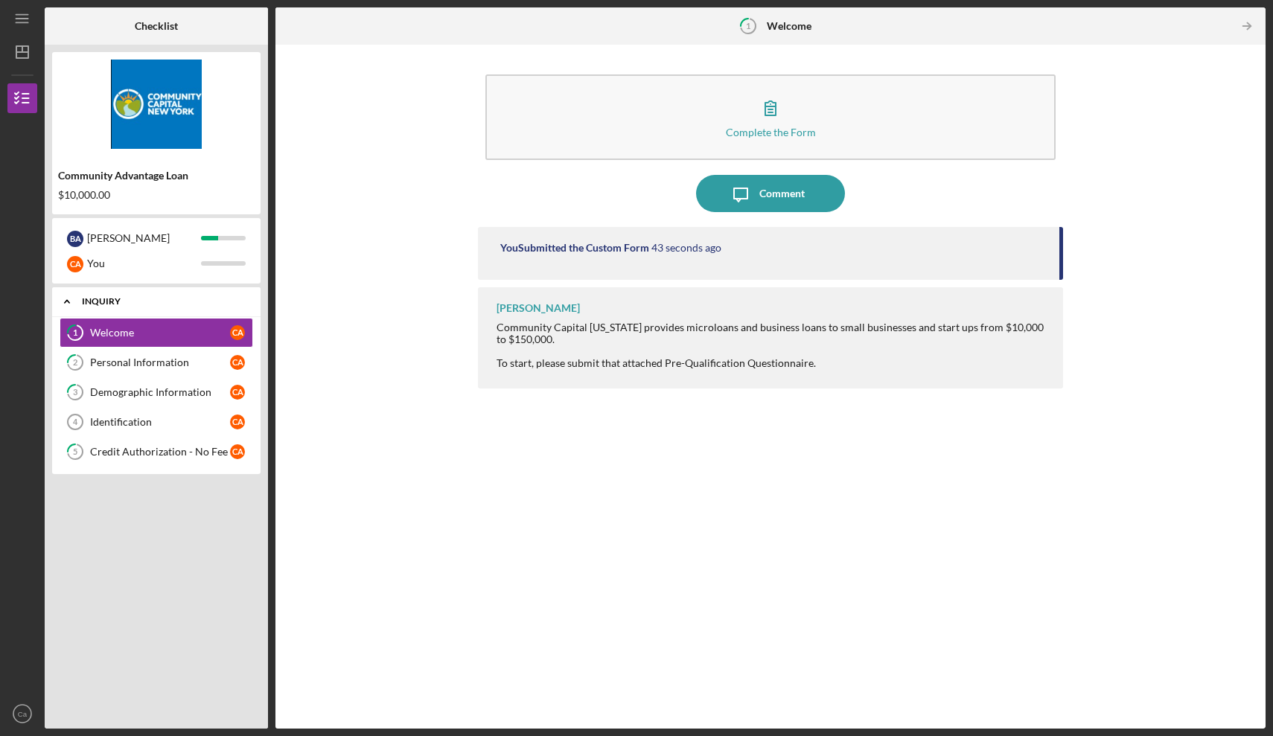
click at [72, 302] on icon "Icon/Expander" at bounding box center [67, 302] width 30 height 30
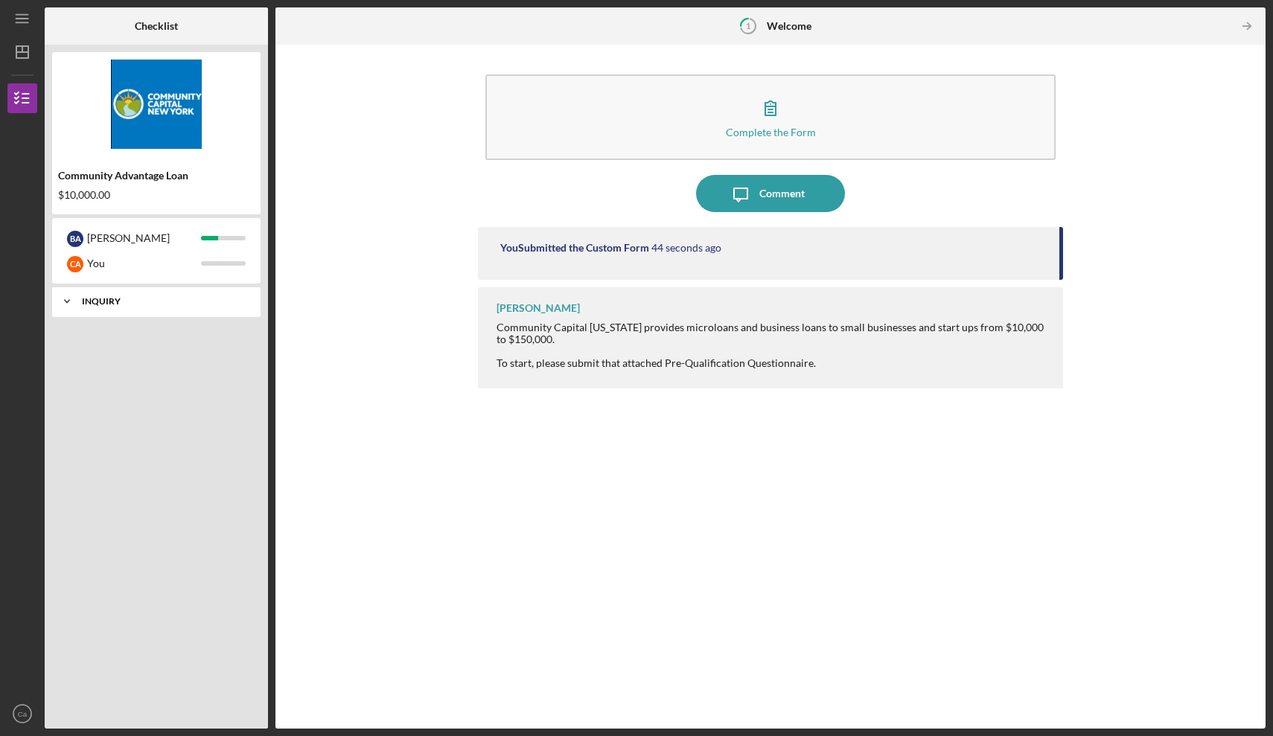
click at [71, 300] on icon "Icon/Expander" at bounding box center [67, 302] width 30 height 30
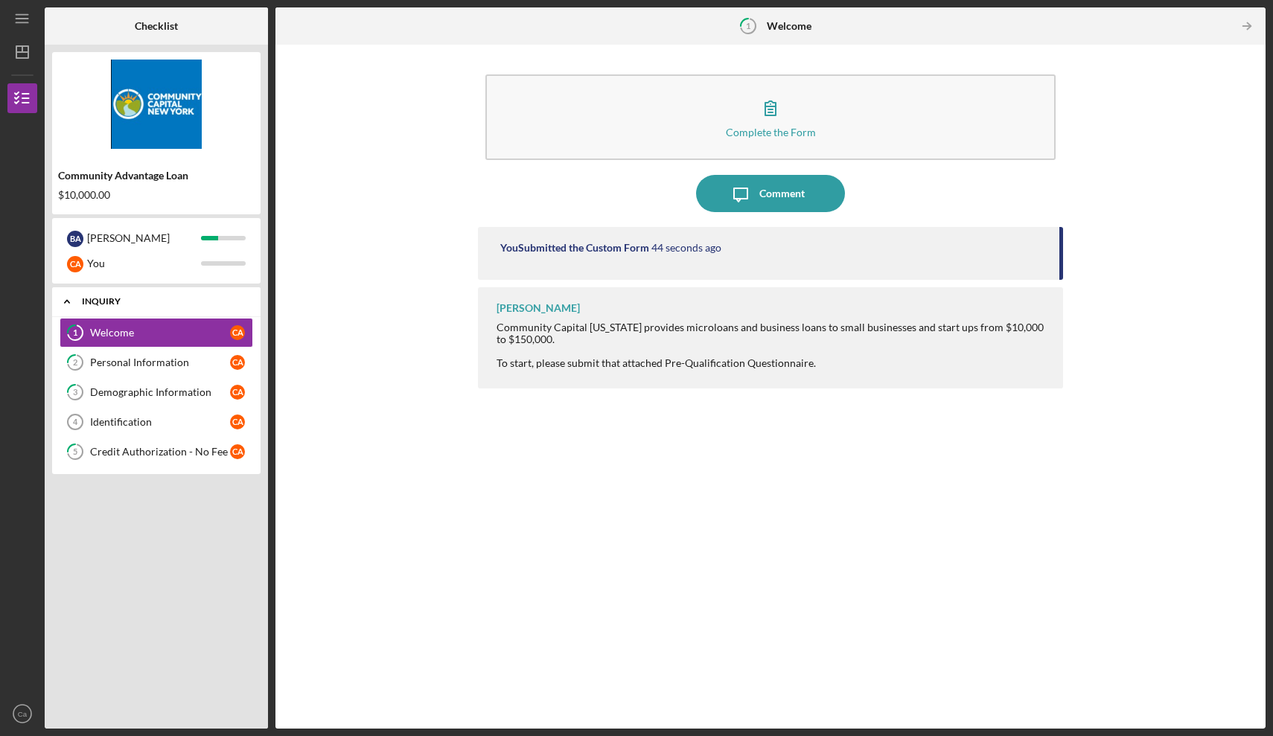
click at [71, 300] on icon "Icon/Expander" at bounding box center [67, 302] width 30 height 30
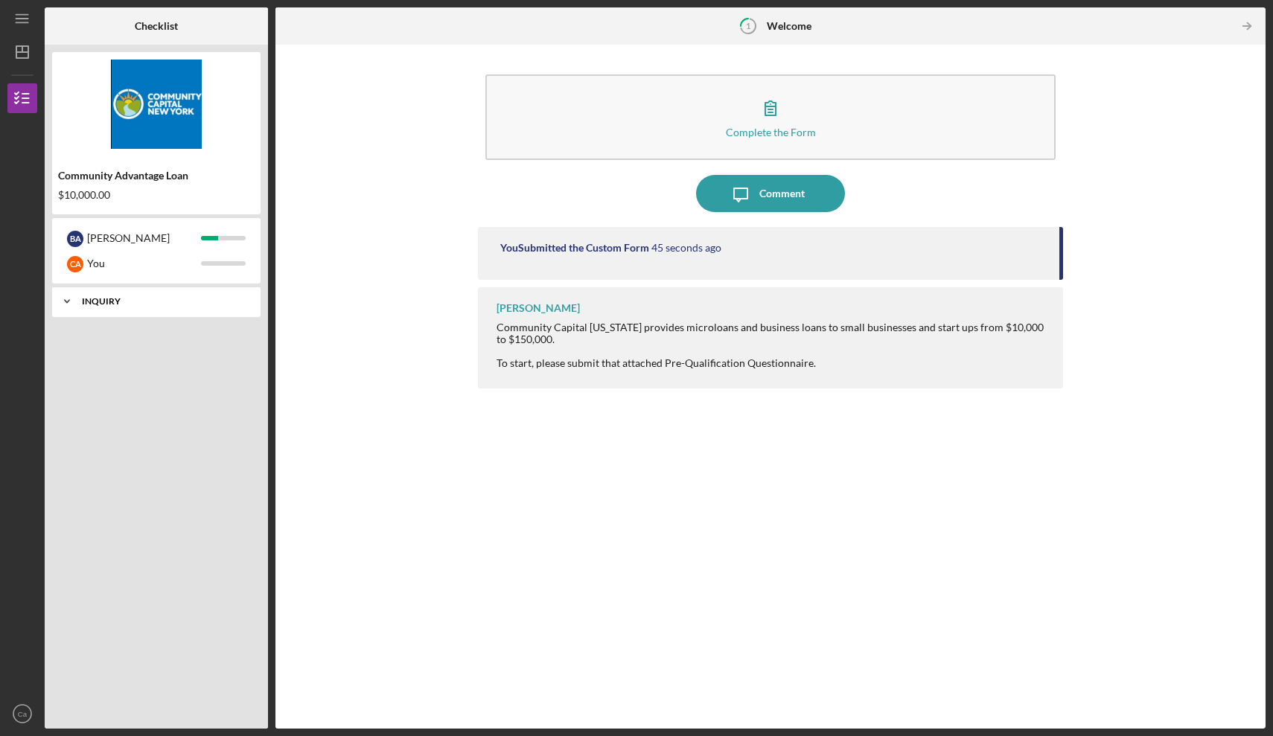
click at [71, 300] on icon "Icon/Expander" at bounding box center [67, 302] width 30 height 30
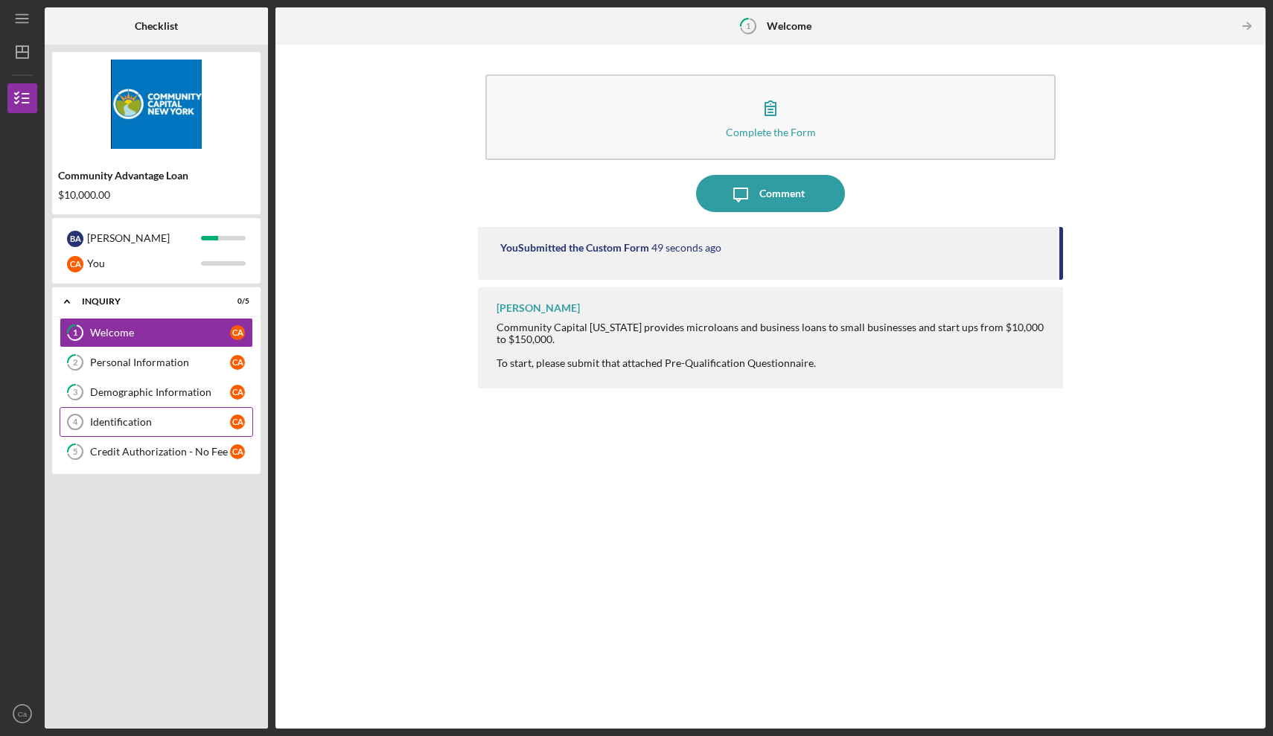
click at [121, 424] on div "Identification" at bounding box center [160, 422] width 140 height 12
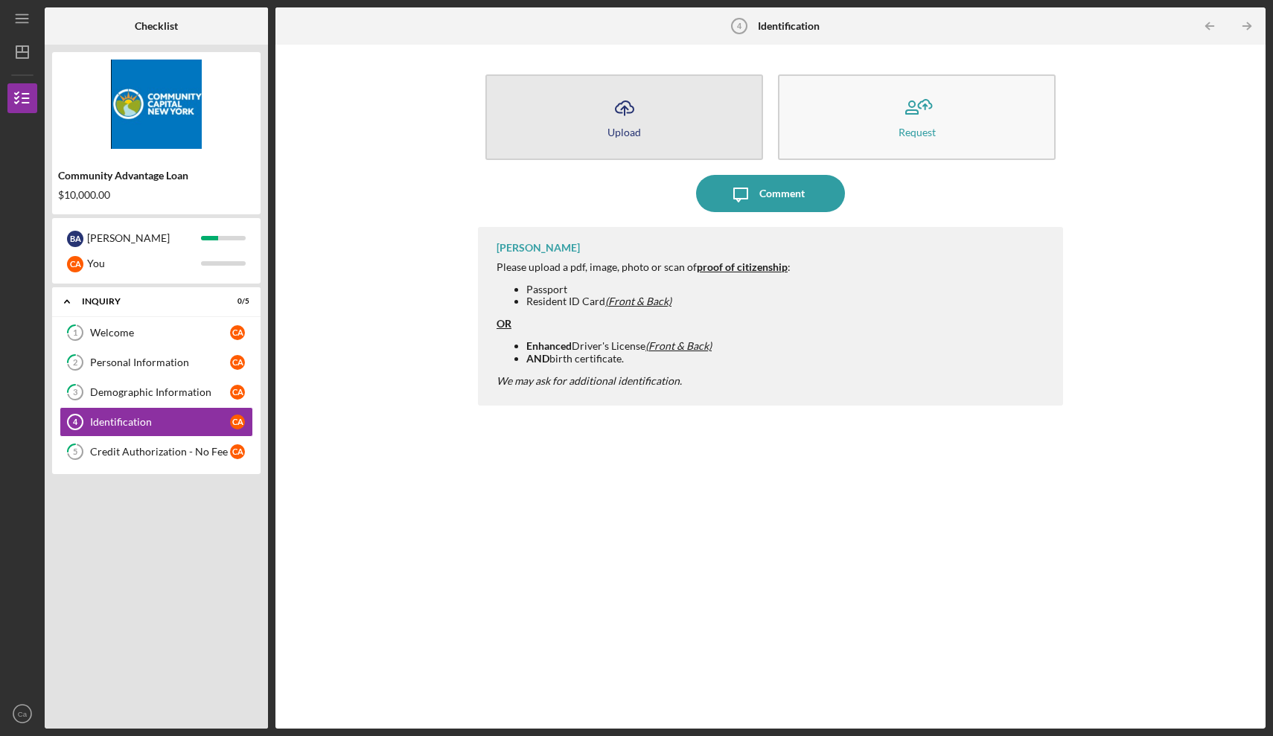
click at [630, 132] on div "Upload" at bounding box center [625, 132] width 34 height 11
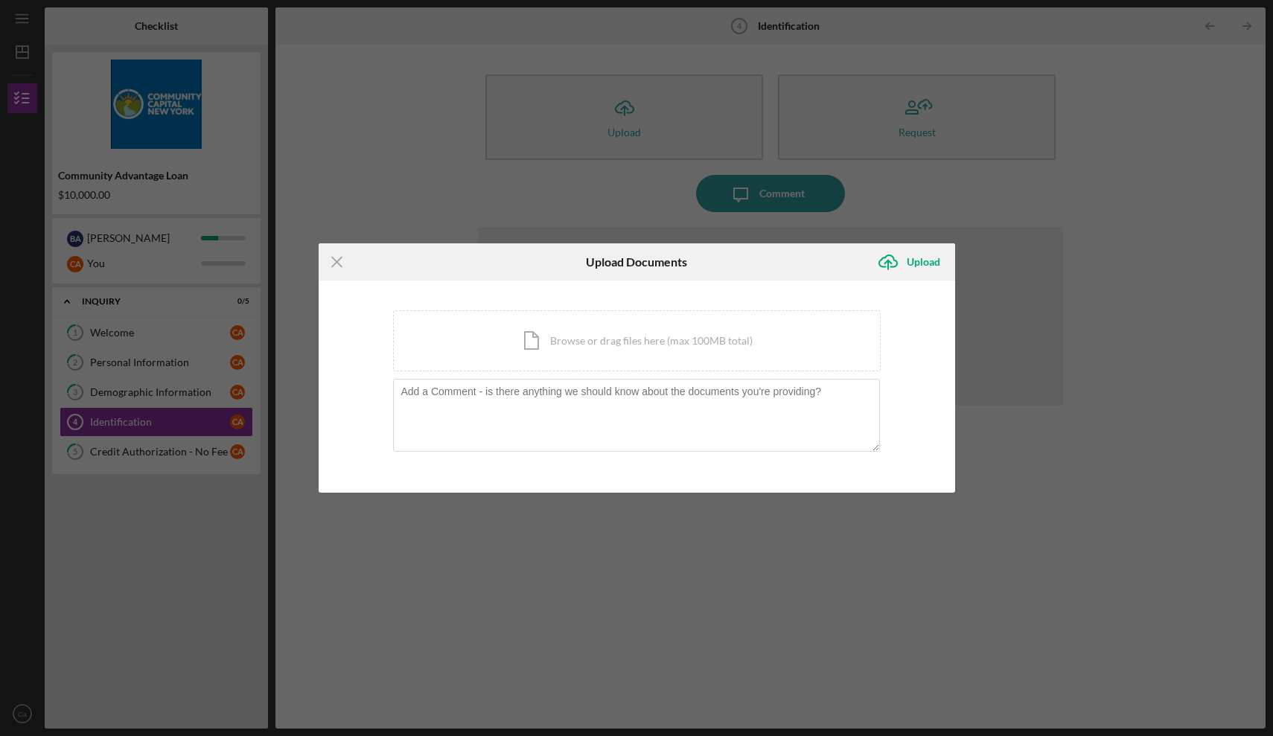
click at [605, 664] on div "Icon/Menu Close Upload Documents Icon/Upload Upload You're uploading documents …" at bounding box center [636, 368] width 1273 height 736
click at [629, 337] on div "Icon/Document Browse or drag files here (max 100MB total) Tap to choose files o…" at bounding box center [637, 341] width 488 height 61
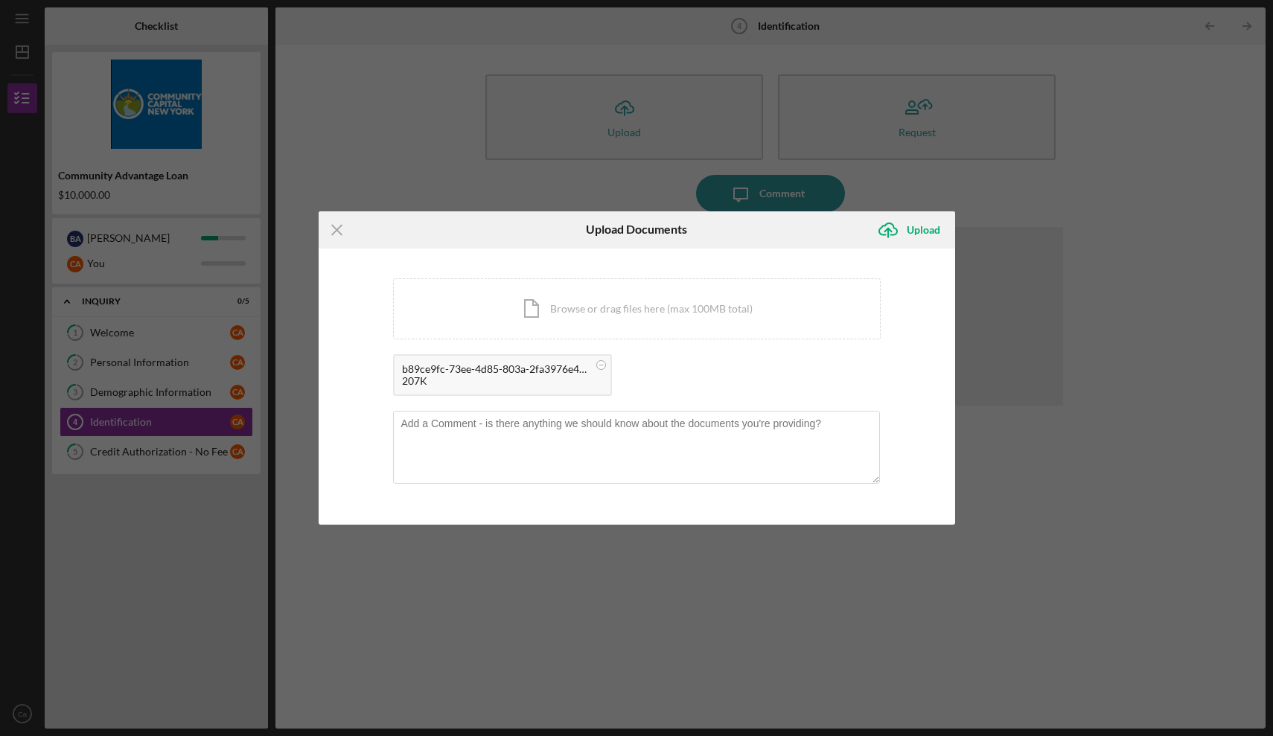
click at [618, 376] on div "b89ce9fc-73ee-4d85-803a-2fa3976e4716.jpeg 207K" at bounding box center [637, 378] width 488 height 49
click at [906, 236] on icon "Icon/Upload" at bounding box center [888, 229] width 37 height 37
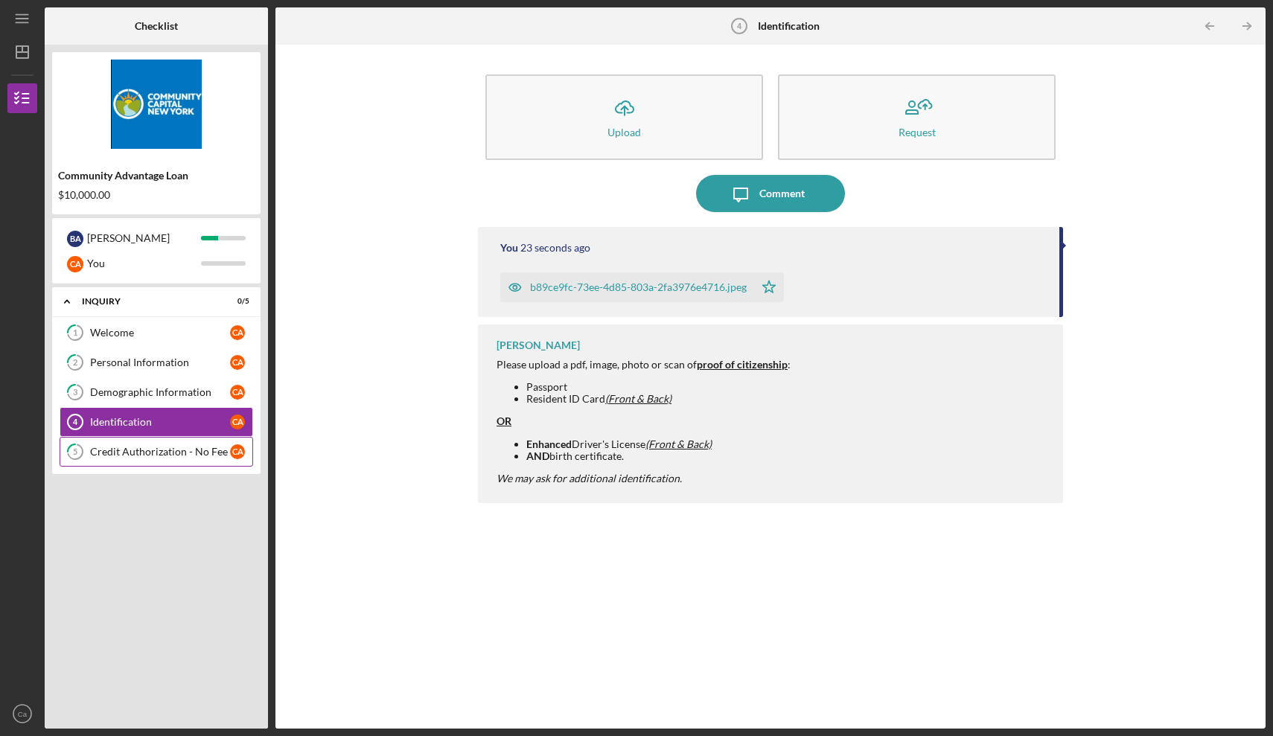
click at [173, 457] on div "Credit Authorization - No Fee" at bounding box center [160, 452] width 140 height 12
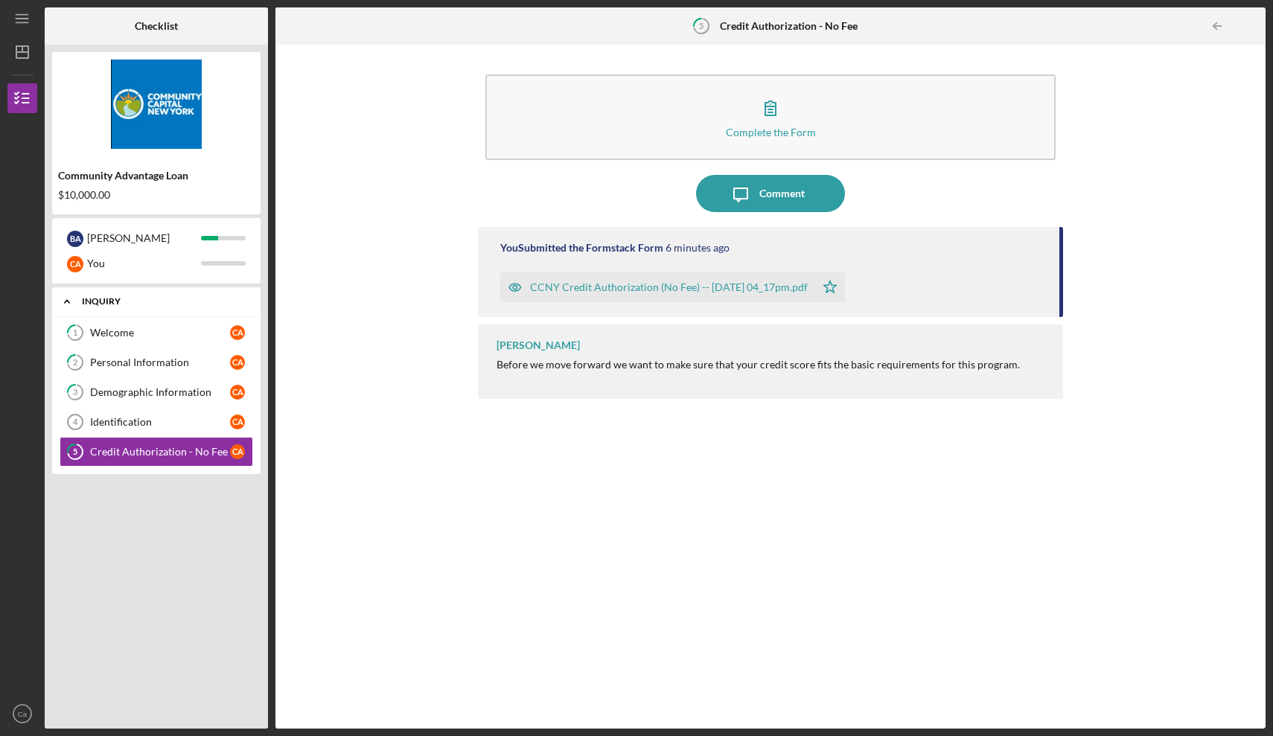
click at [246, 302] on div "Inquiry" at bounding box center [166, 301] width 168 height 9
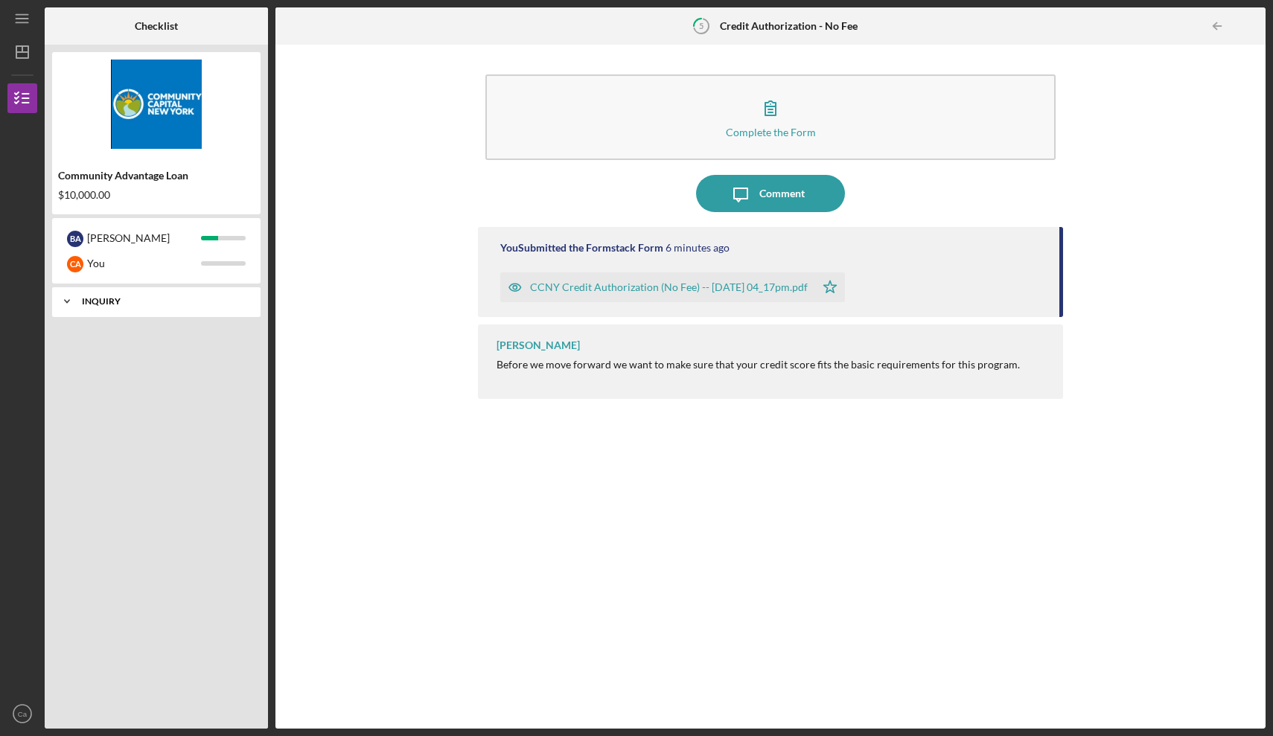
click at [76, 298] on icon "Icon/Expander" at bounding box center [67, 302] width 30 height 30
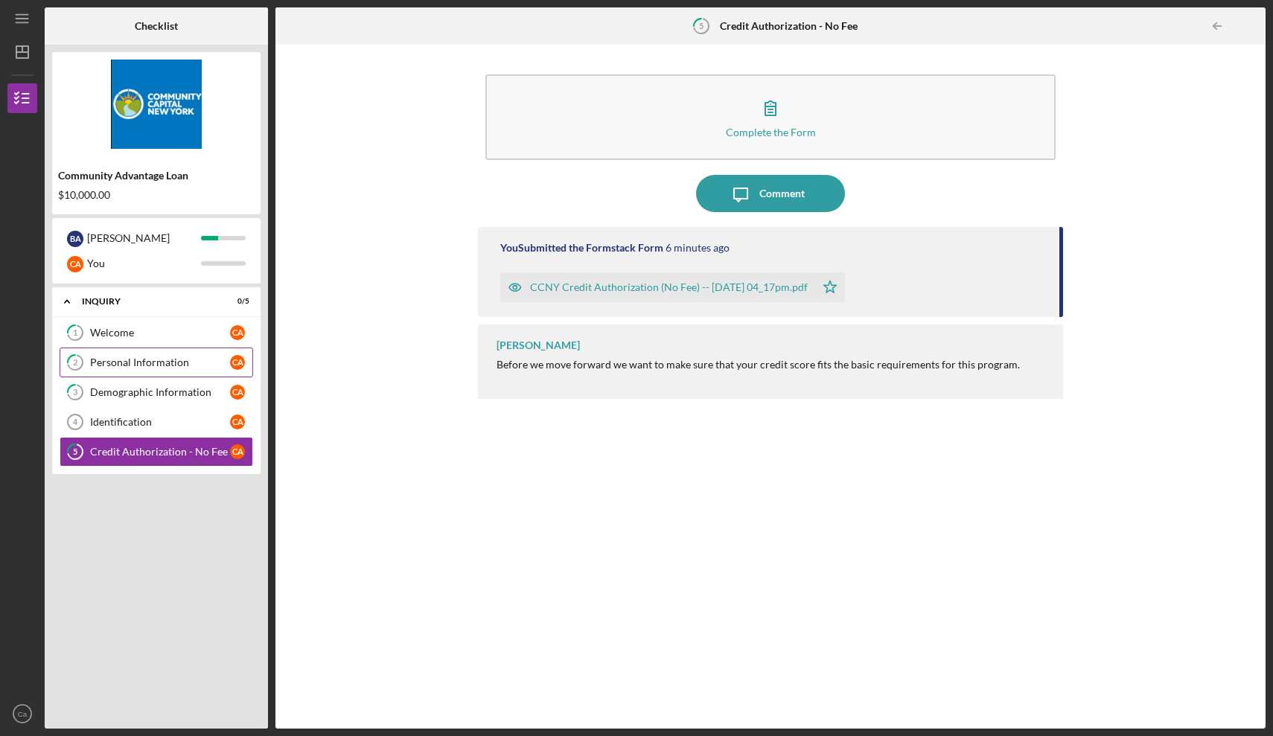
click at [166, 364] on div "Personal Information" at bounding box center [160, 363] width 140 height 12
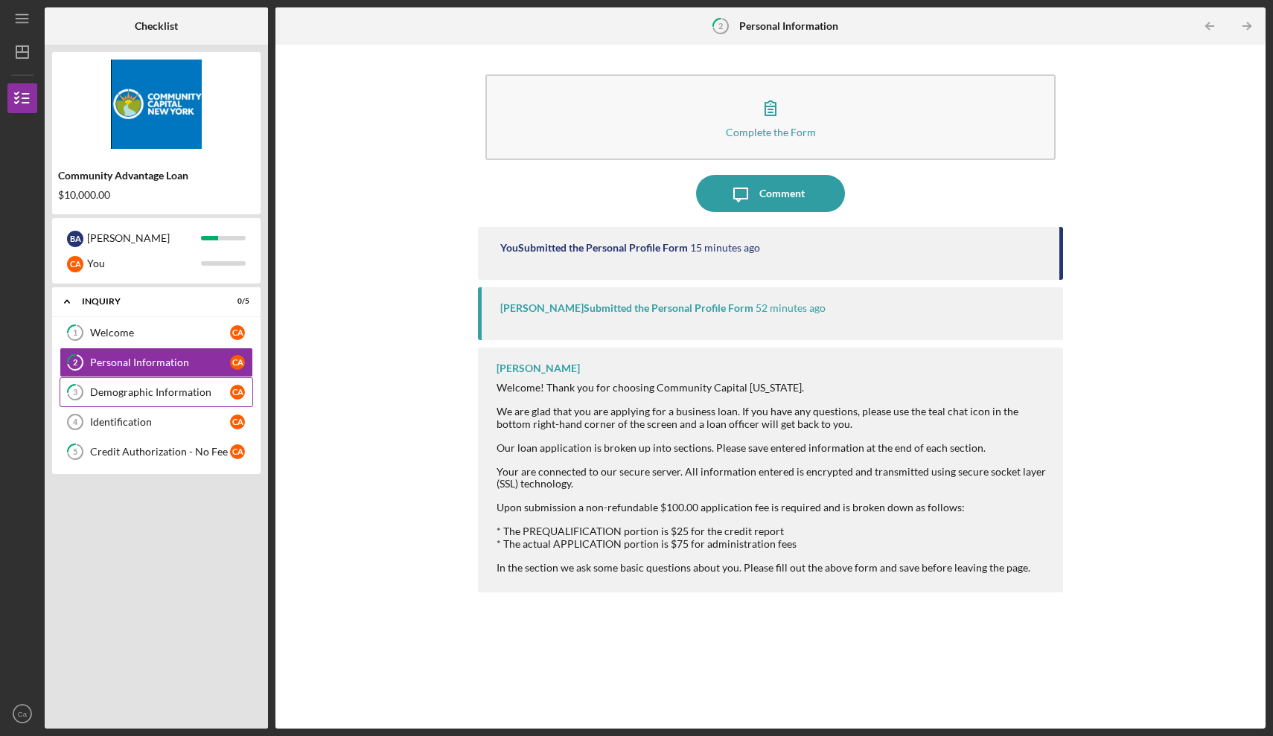
click at [144, 394] on div "Demographic Information" at bounding box center [160, 392] width 140 height 12
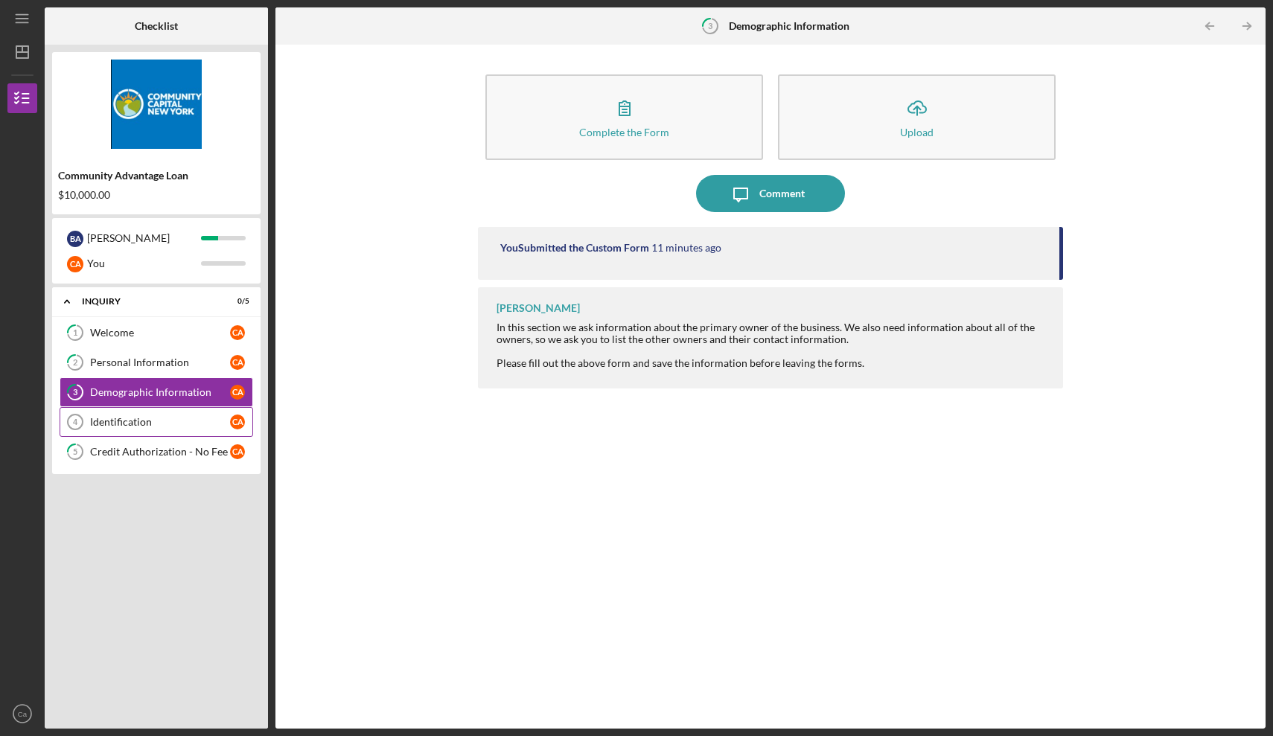
click at [165, 423] on div "Identification" at bounding box center [160, 422] width 140 height 12
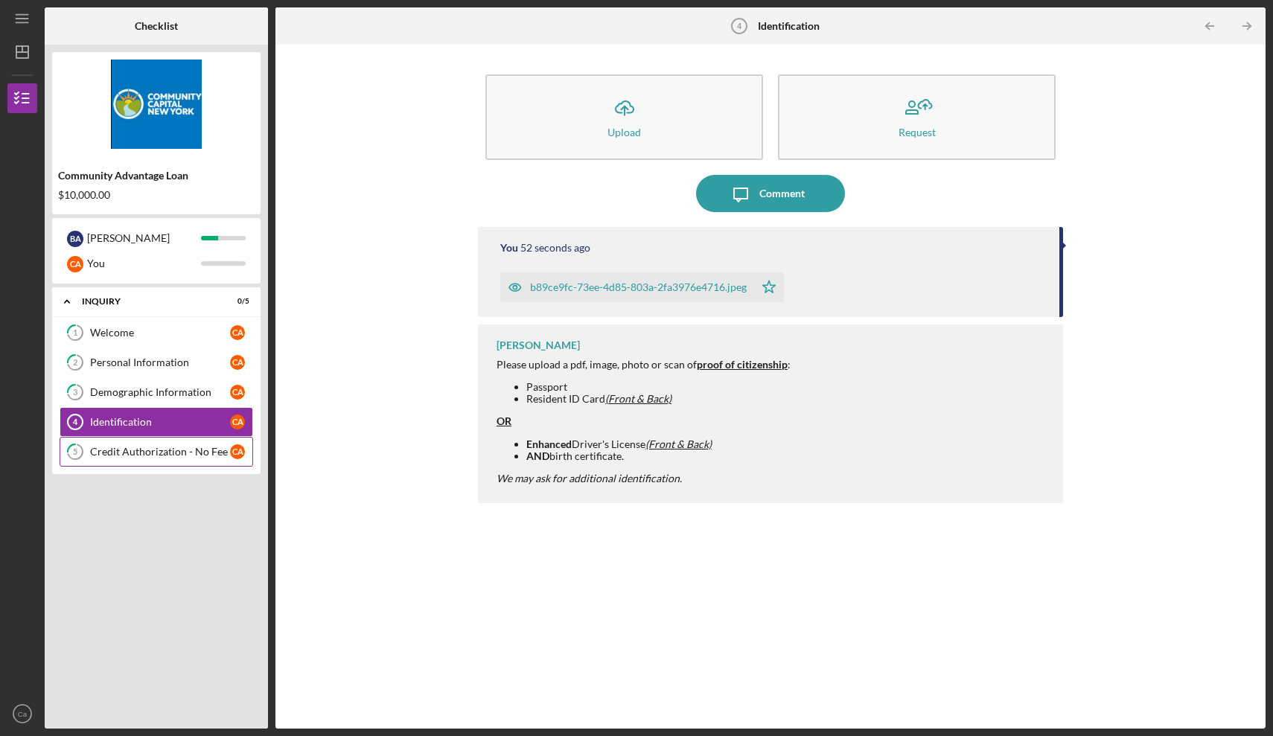
click at [154, 448] on div "Credit Authorization - No Fee" at bounding box center [160, 452] width 140 height 12
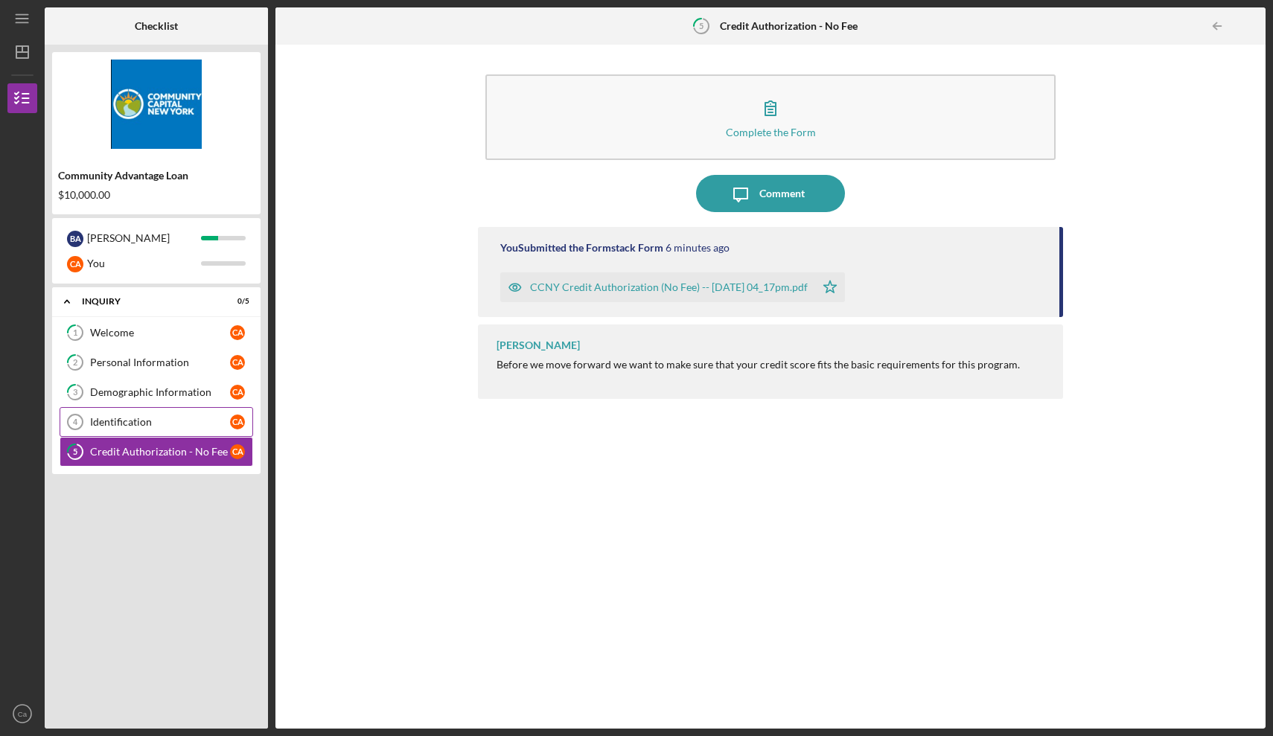
click at [171, 427] on div "Identification" at bounding box center [160, 422] width 140 height 12
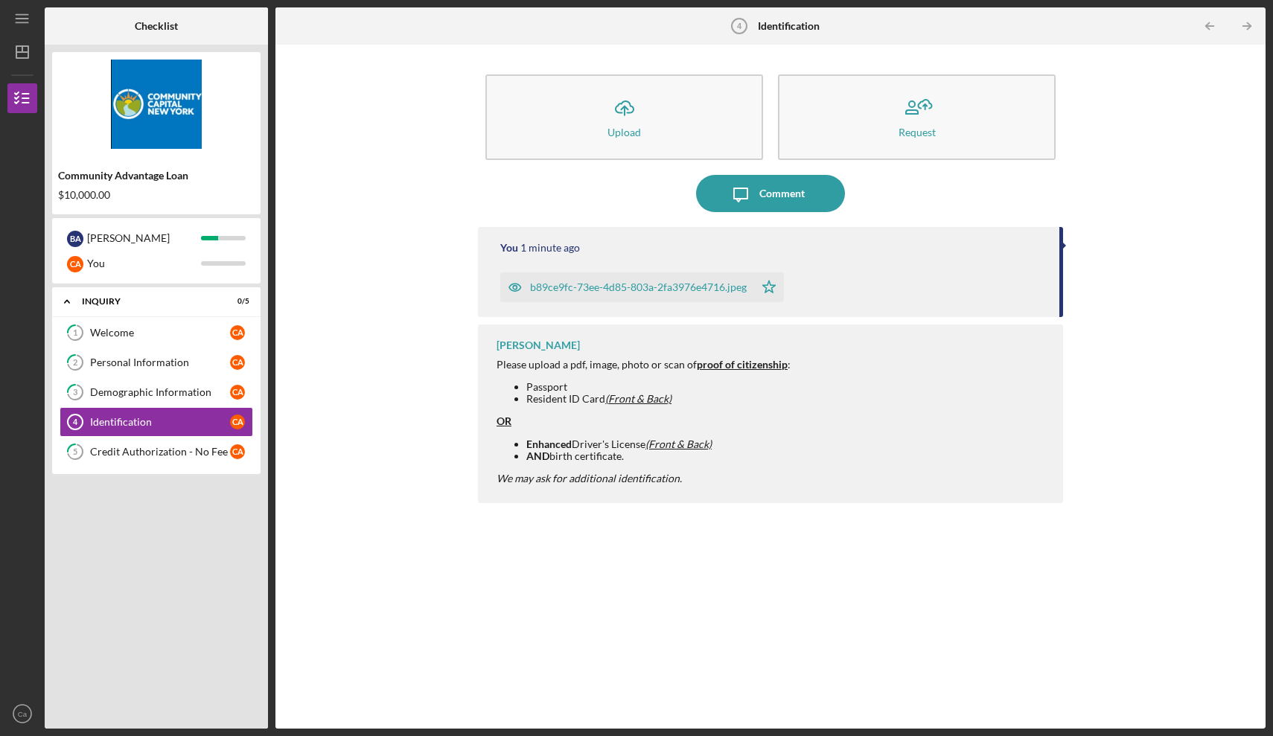
click at [208, 507] on div "Icon/Expander Inquiry 0 / 5 1 Welcome C a 2 Personal Information C a 3 Demograp…" at bounding box center [156, 504] width 209 height 434
click at [1248, 26] on line "button" at bounding box center [1247, 26] width 7 height 0
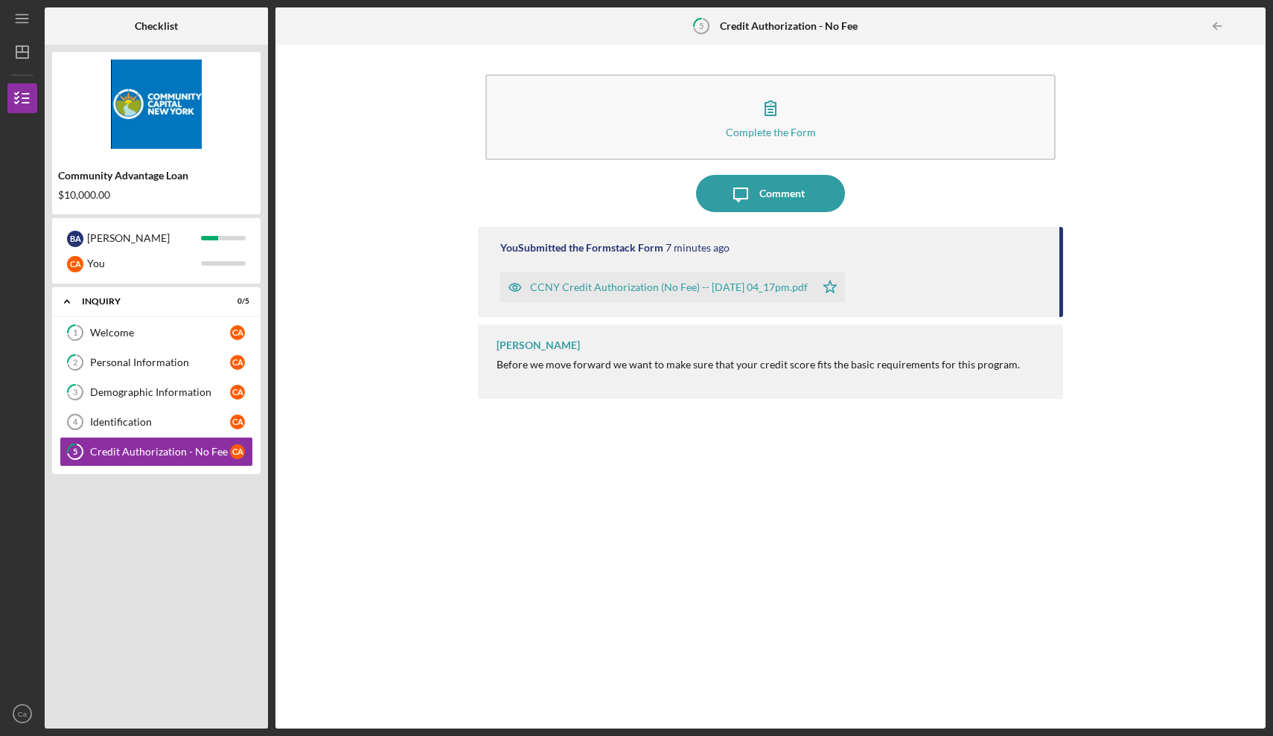
click at [1249, 27] on div at bounding box center [1251, 26] width 30 height 30
click at [1216, 28] on icon "Icon/Table Pagination Arrow" at bounding box center [1217, 27] width 34 height 34
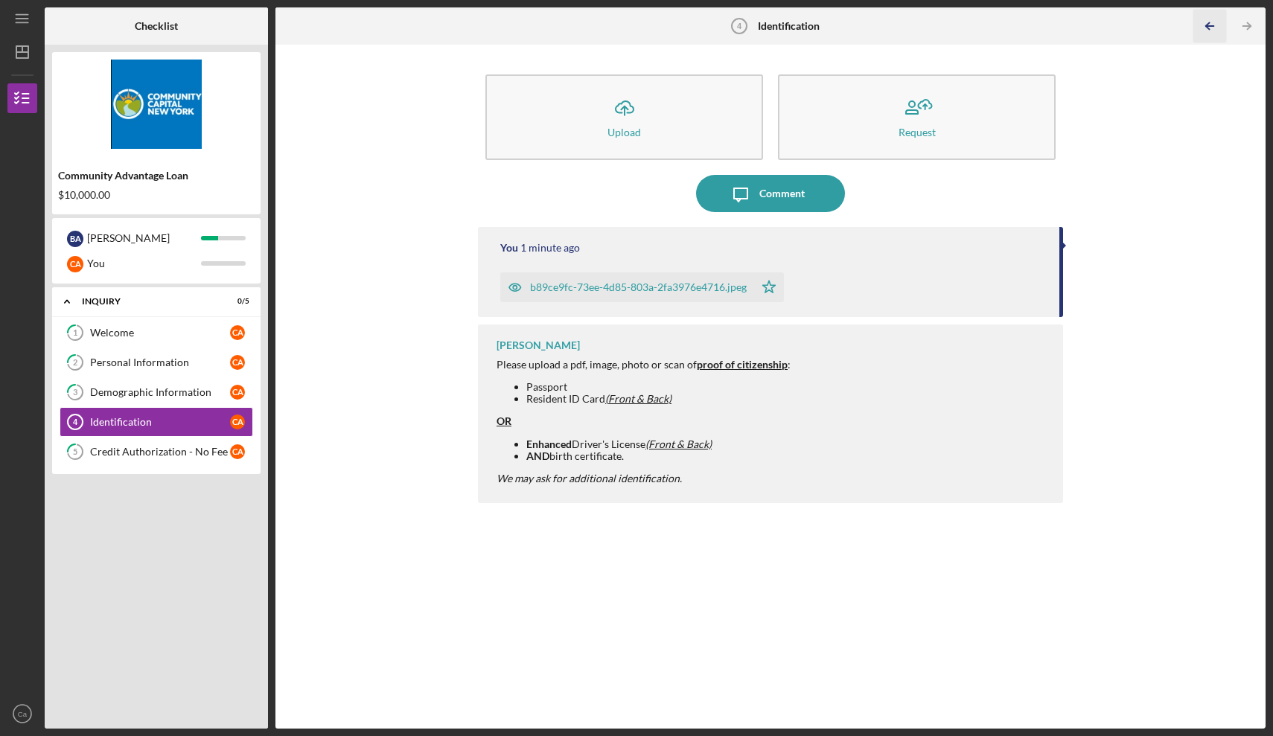
click at [1216, 28] on icon "Icon/Table Pagination Arrow" at bounding box center [1210, 27] width 34 height 34
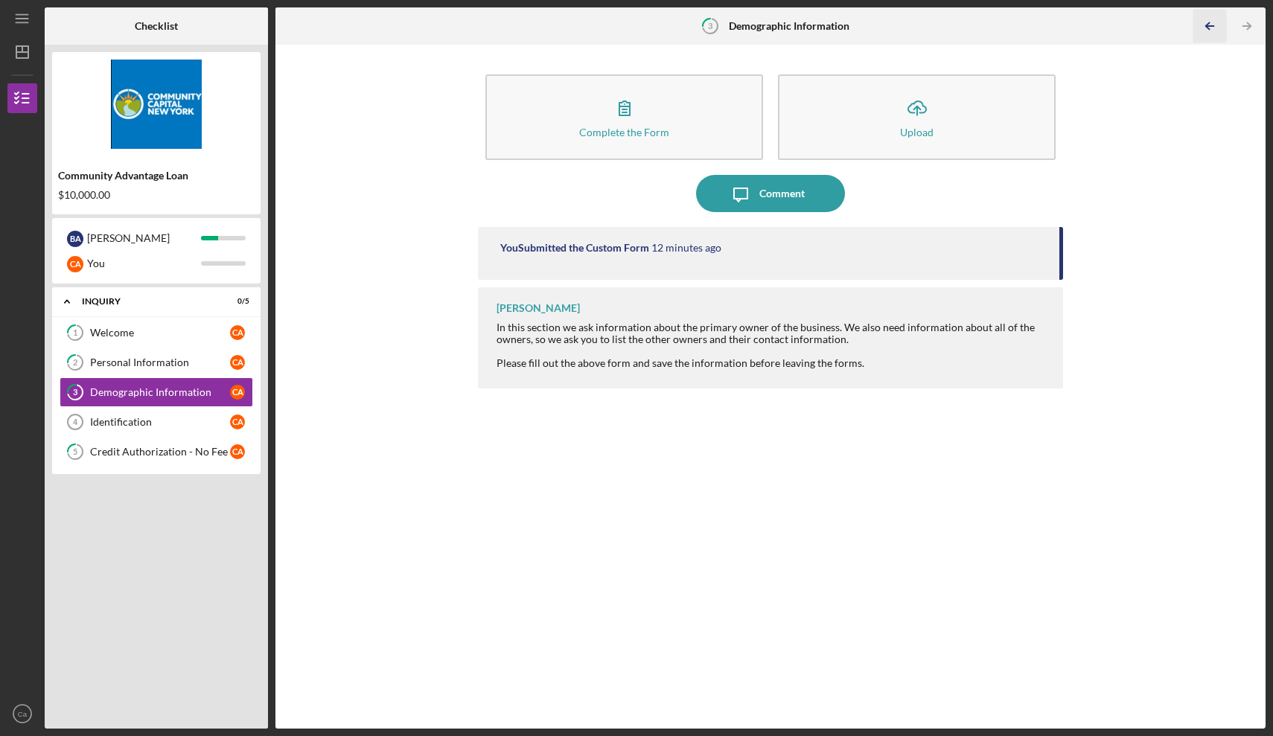
click at [1216, 28] on icon "Icon/Table Pagination Arrow" at bounding box center [1210, 27] width 34 height 34
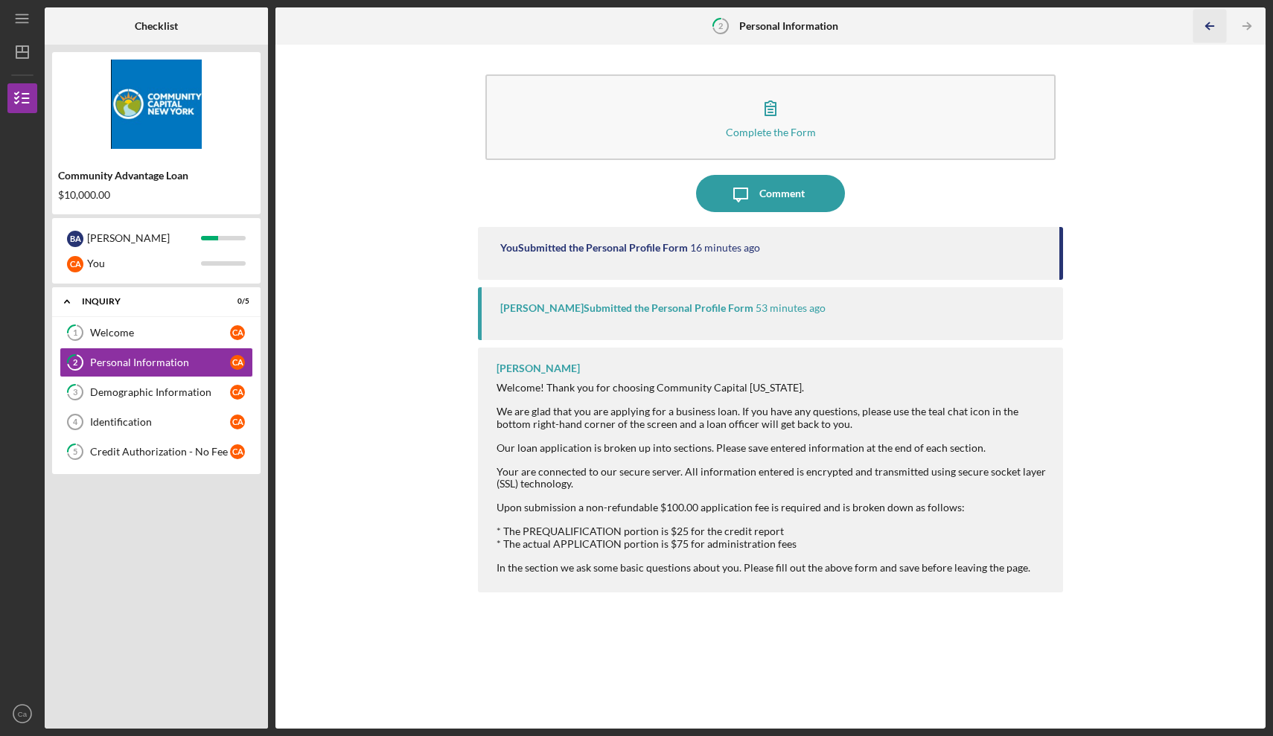
click at [1216, 28] on icon "Icon/Table Pagination Arrow" at bounding box center [1210, 27] width 34 height 34
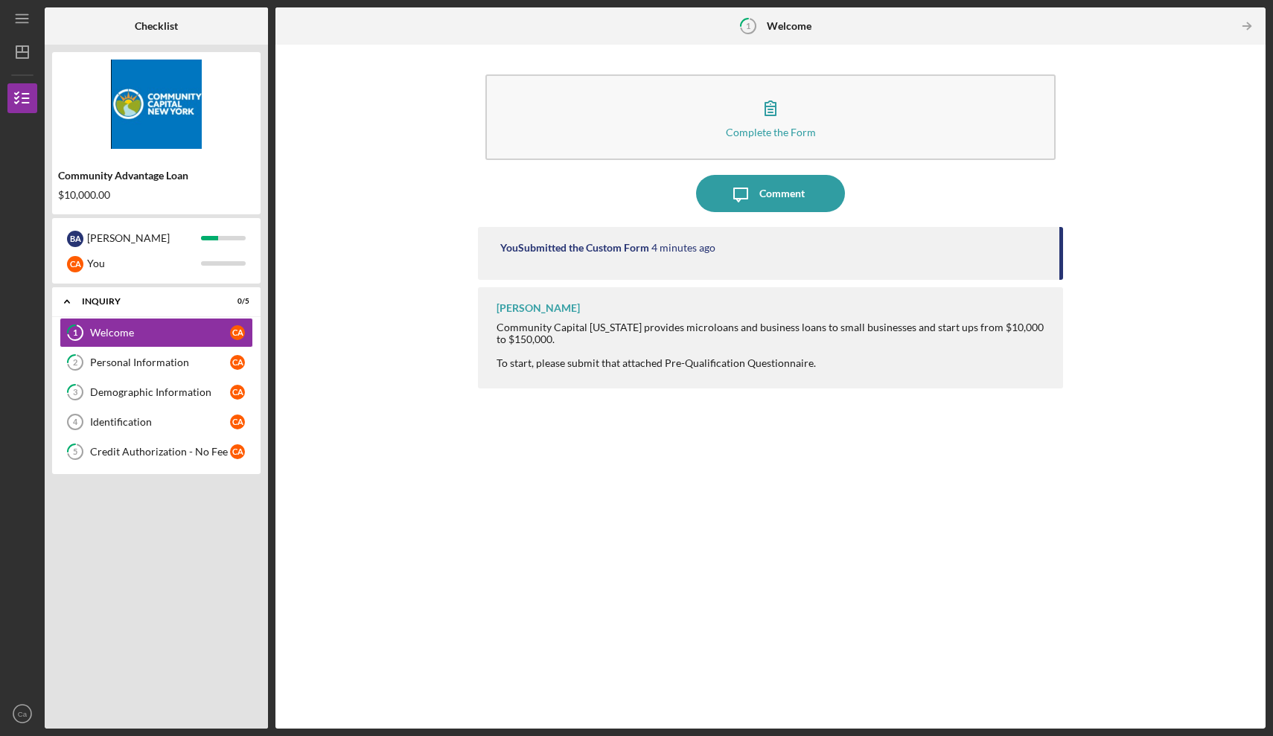
click at [1216, 28] on div at bounding box center [1214, 26] width 30 height 30
click at [130, 420] on div "Identification" at bounding box center [160, 422] width 140 height 12
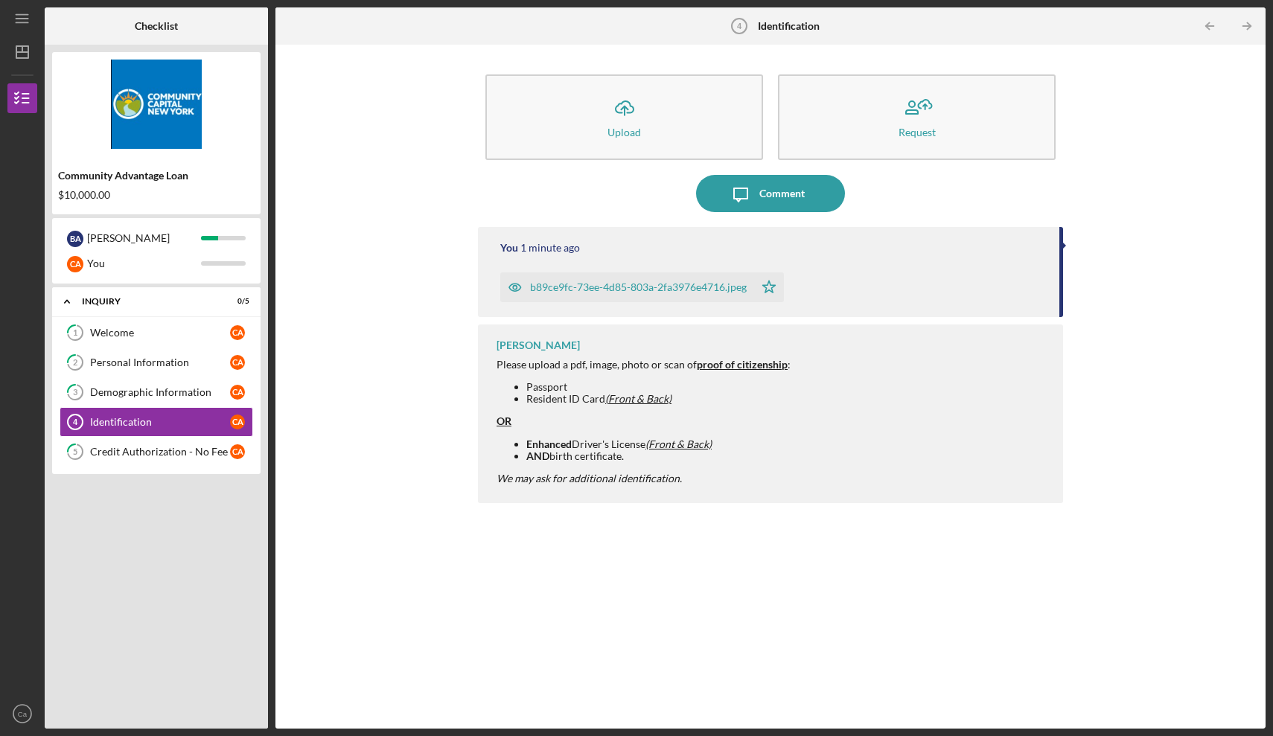
click at [513, 287] on icon "button" at bounding box center [515, 288] width 4 height 4
click at [1248, 28] on icon "close" at bounding box center [1246, 26] width 7 height 7
